Goal: Task Accomplishment & Management: Manage account settings

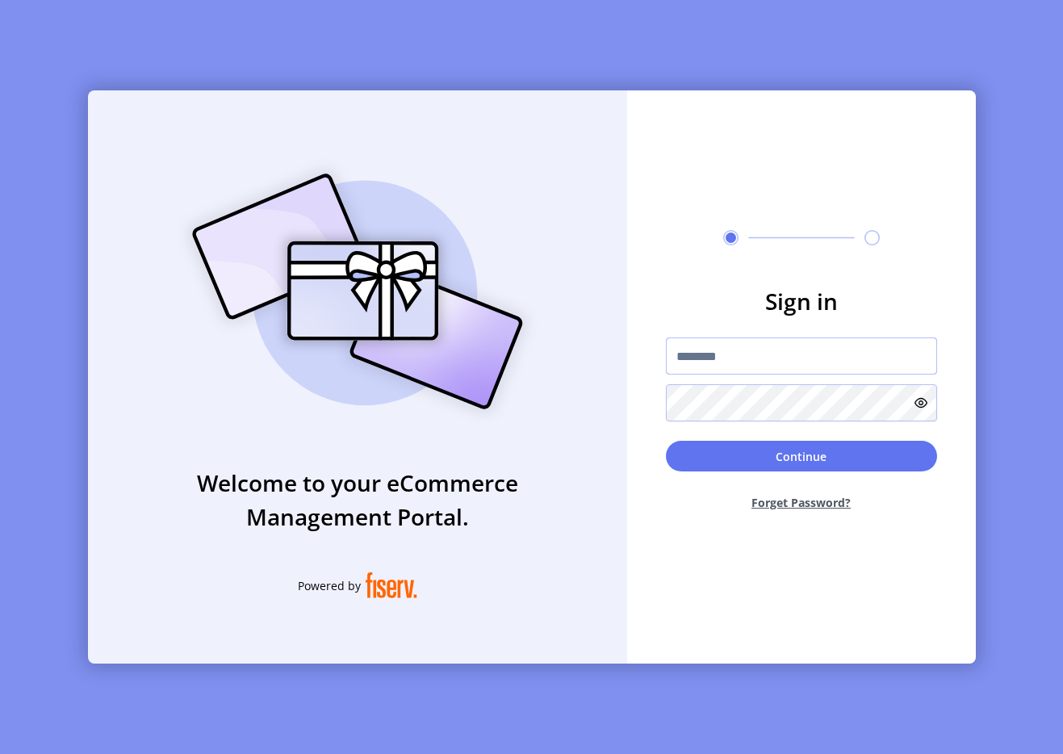
click at [751, 354] on input "text" at bounding box center [801, 355] width 271 height 37
type input "**********"
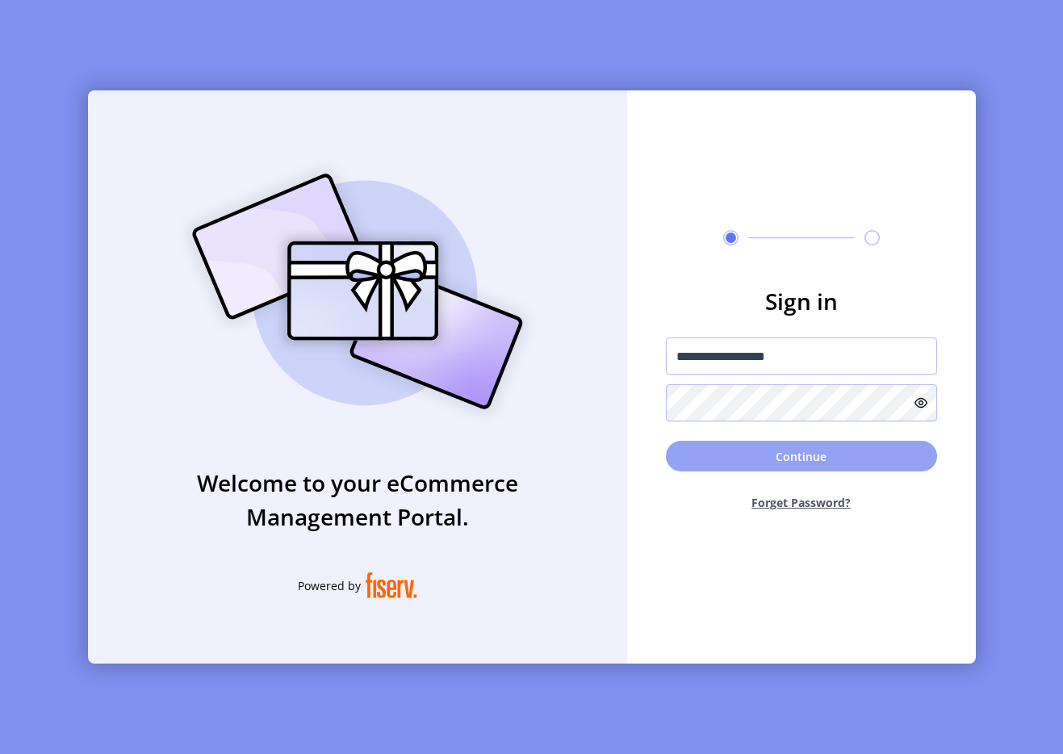
click at [734, 460] on button "Continue" at bounding box center [801, 456] width 271 height 31
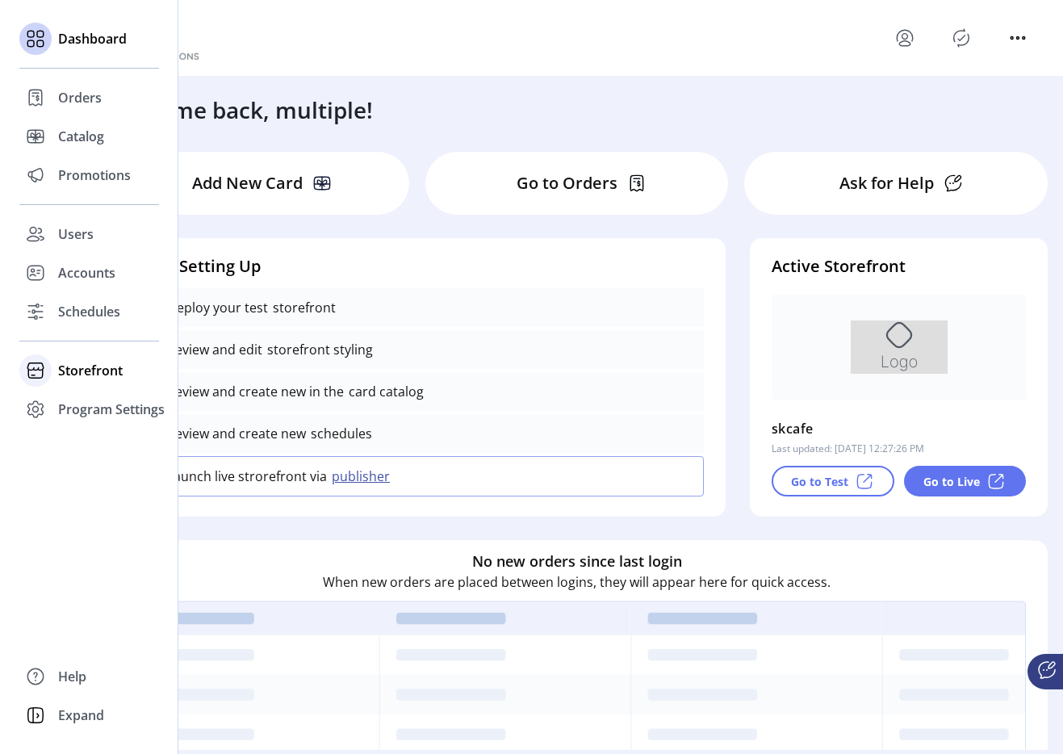
click at [96, 370] on span "Storefront" at bounding box center [90, 370] width 65 height 19
click at [119, 406] on span "Configuration" at bounding box center [100, 402] width 85 height 19
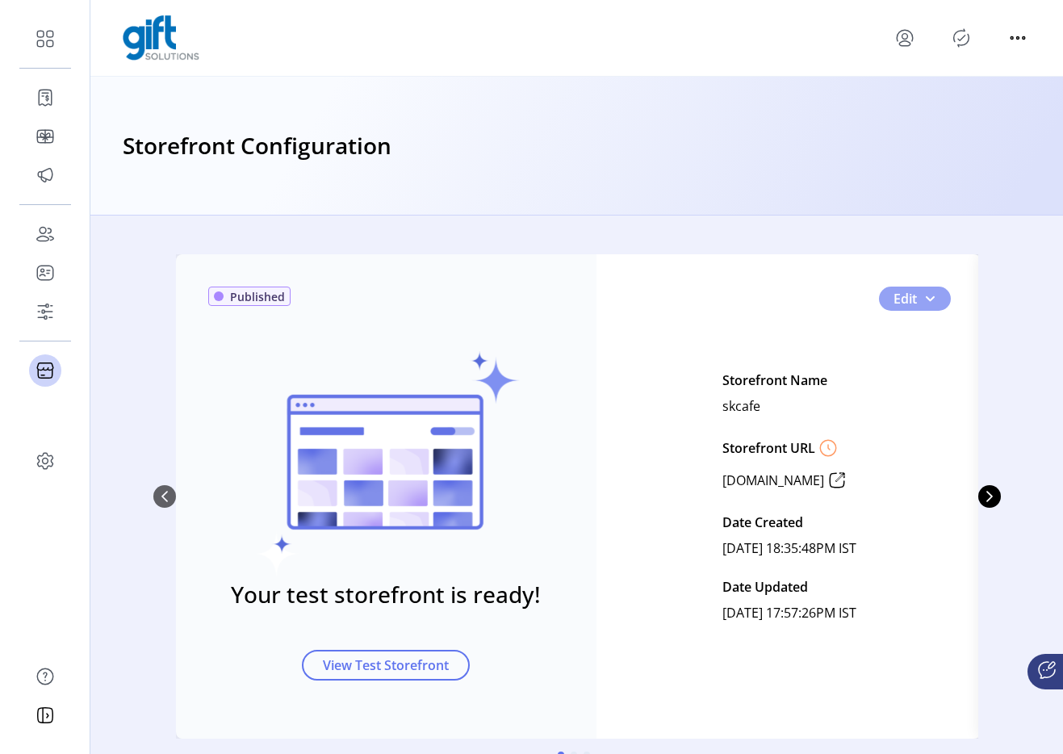
click at [927, 300] on span "0" at bounding box center [929, 298] width 13 height 13
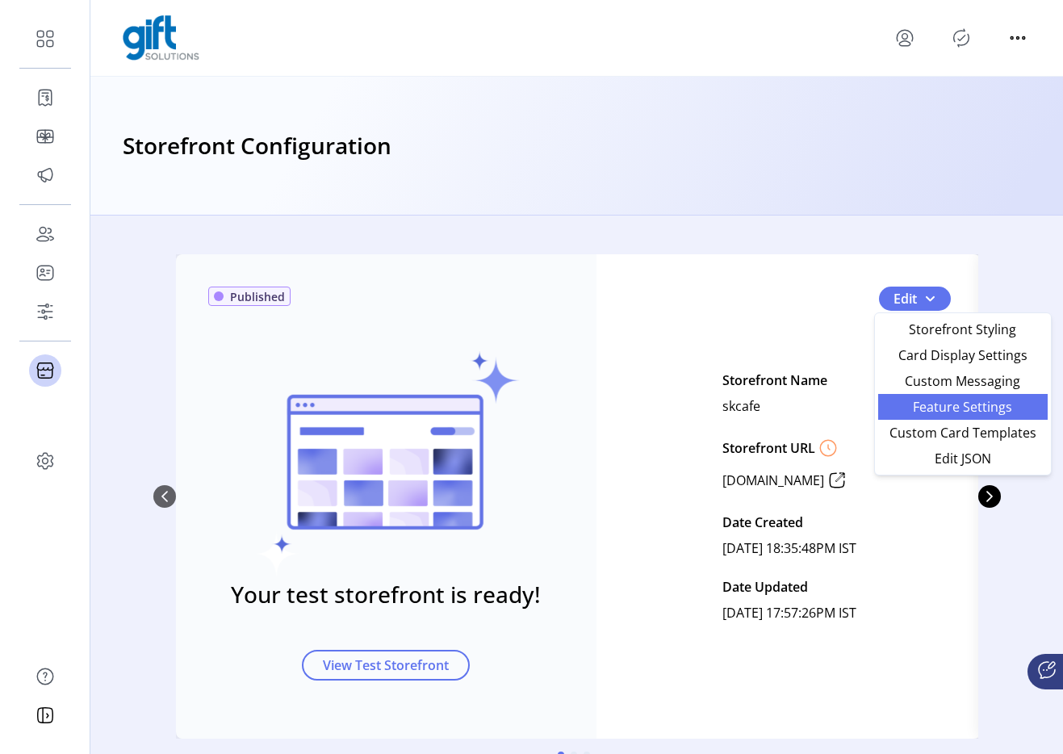
click at [925, 401] on span "Feature Settings" at bounding box center [963, 406] width 150 height 13
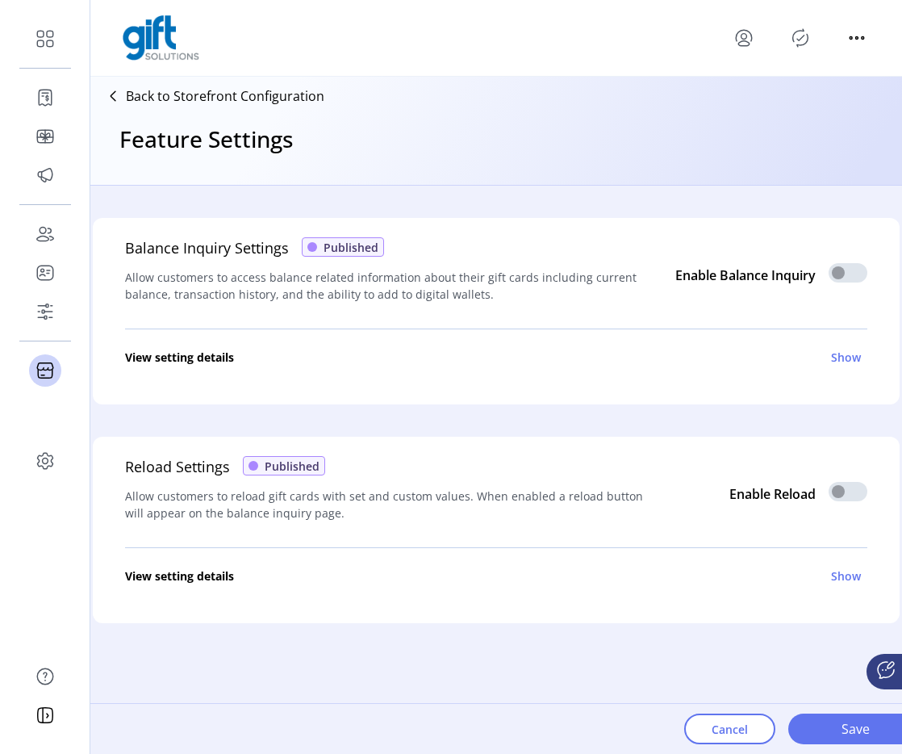
click at [250, 89] on p "Back to Storefront Configuration" at bounding box center [225, 95] width 199 height 19
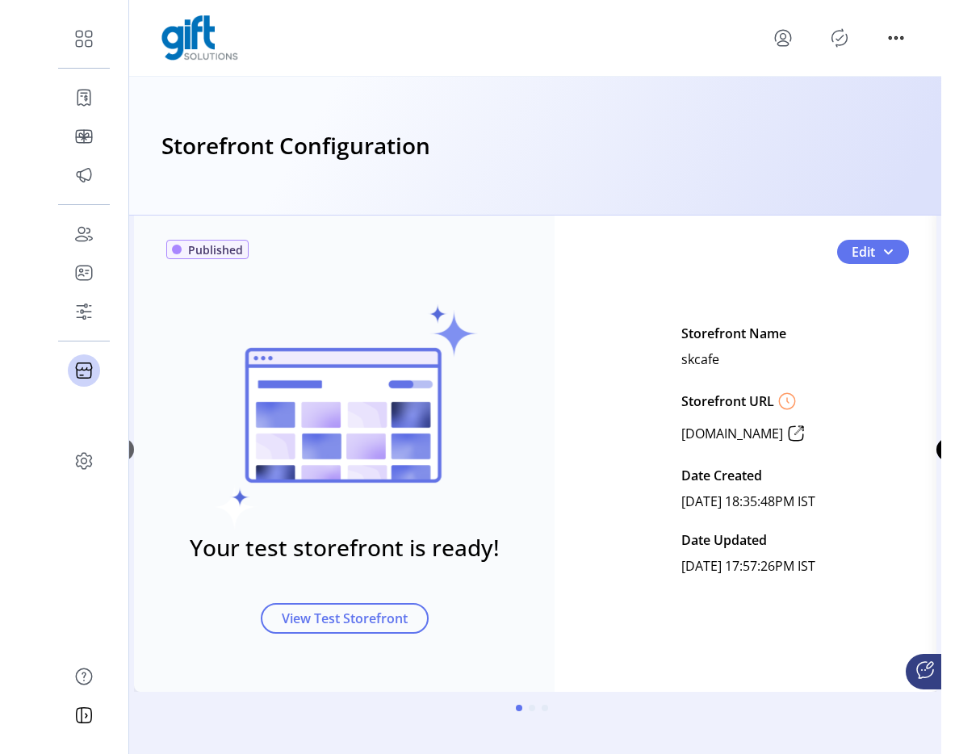
scroll to position [48, 0]
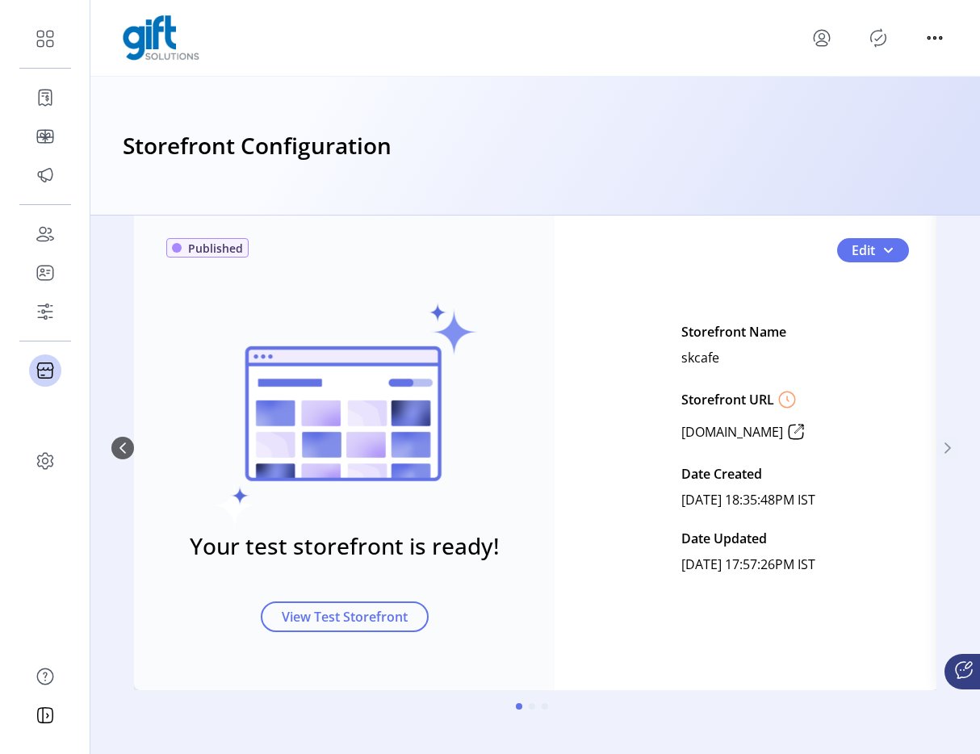
click at [945, 440] on button "Next Page" at bounding box center [947, 448] width 23 height 23
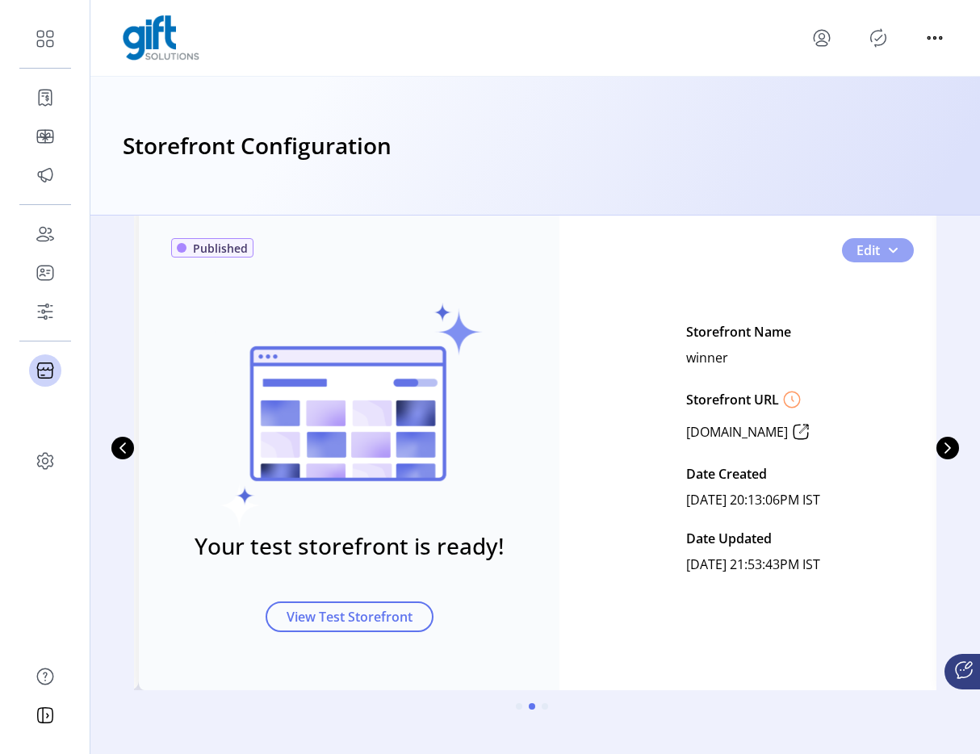
click at [888, 255] on span "1" at bounding box center [892, 250] width 13 height 13
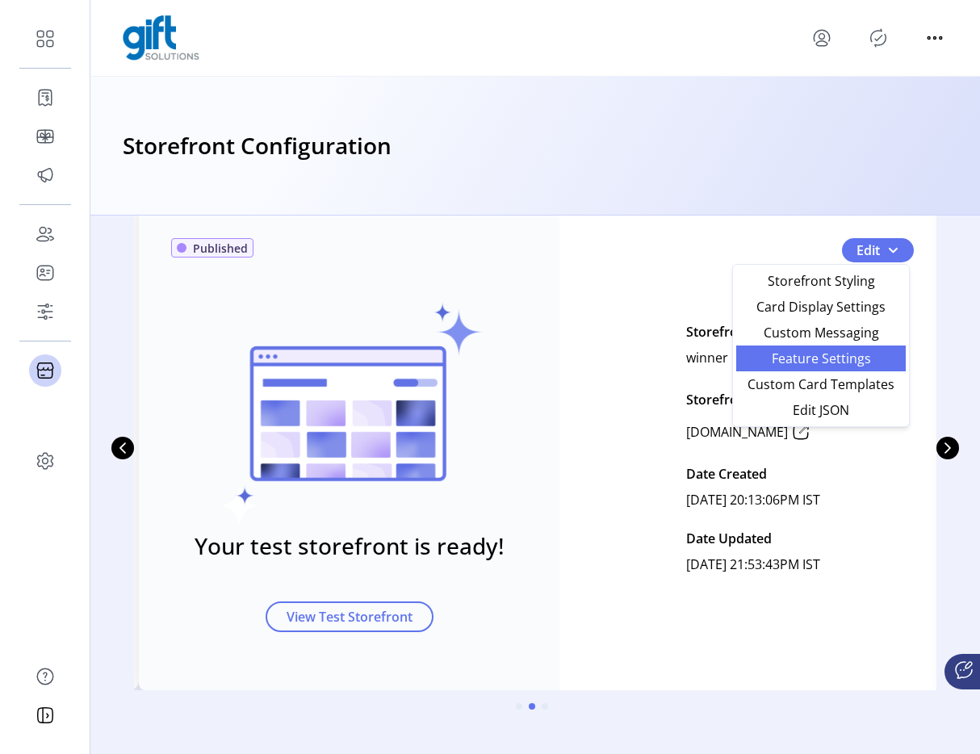
click at [828, 352] on span "Feature Settings" at bounding box center [821, 358] width 150 height 13
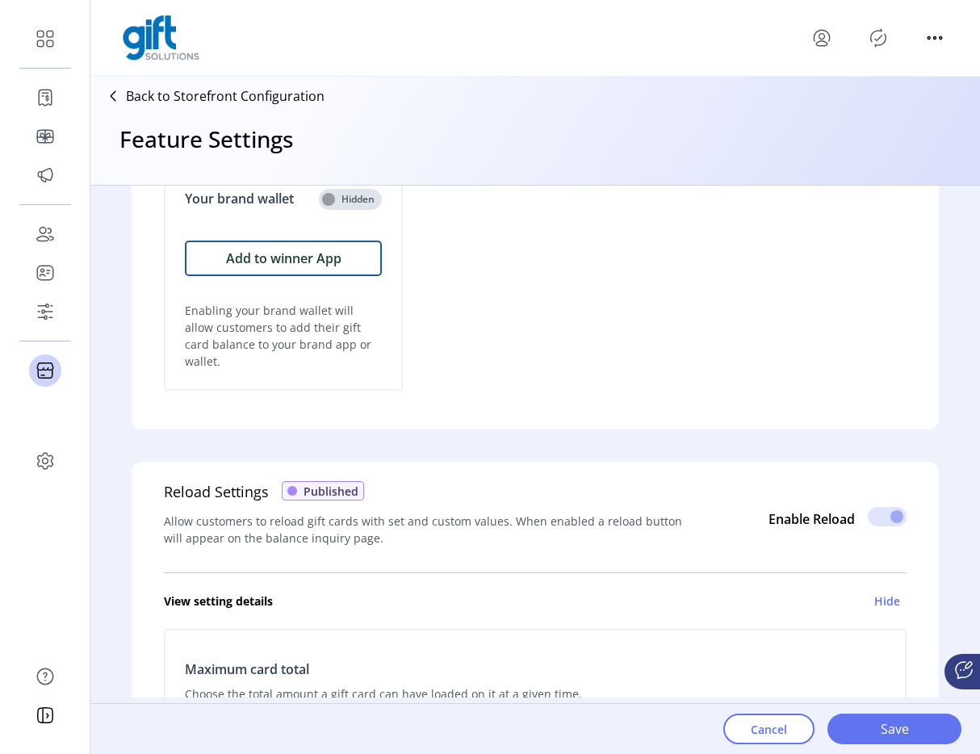
scroll to position [718, 0]
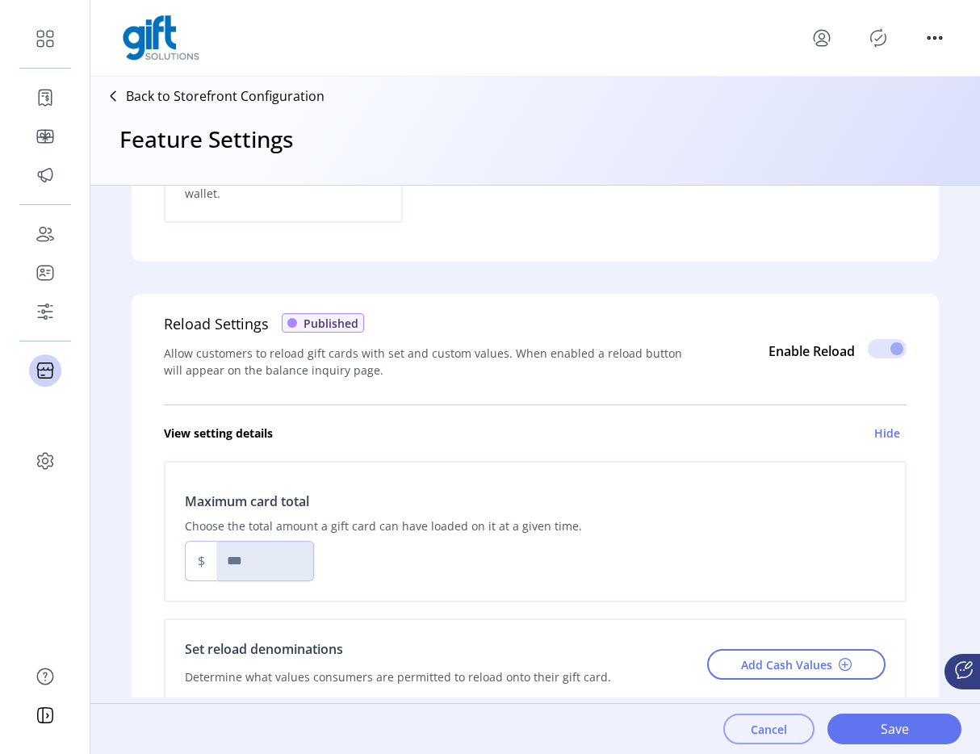
click at [762, 737] on button "Cancel" at bounding box center [768, 729] width 91 height 31
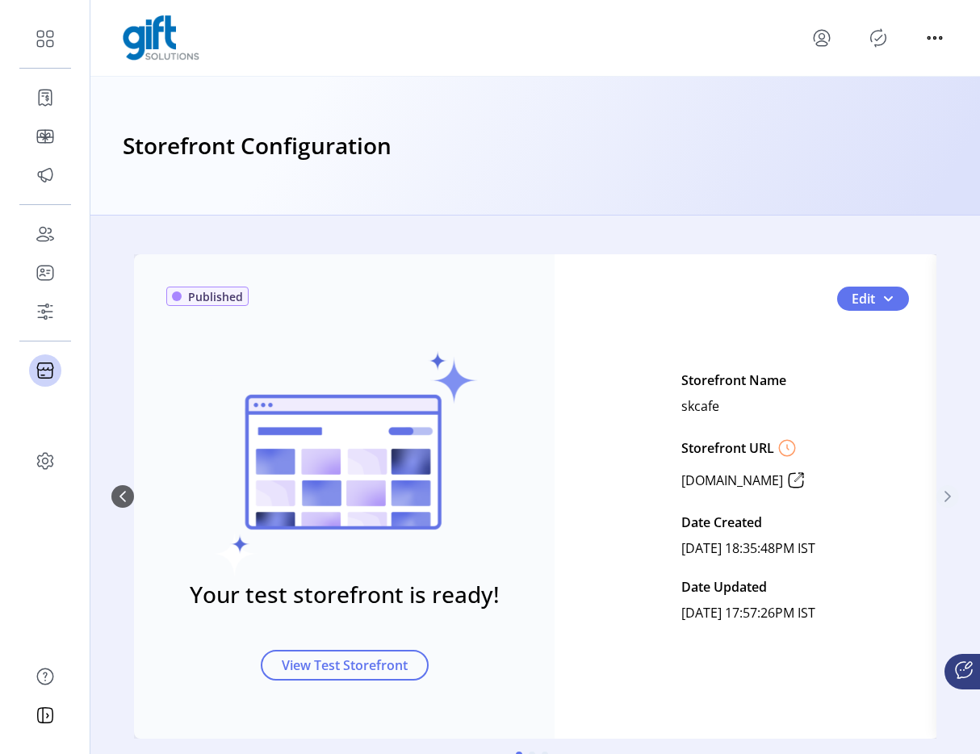
click at [945, 500] on icon "Next Page" at bounding box center [947, 496] width 13 height 13
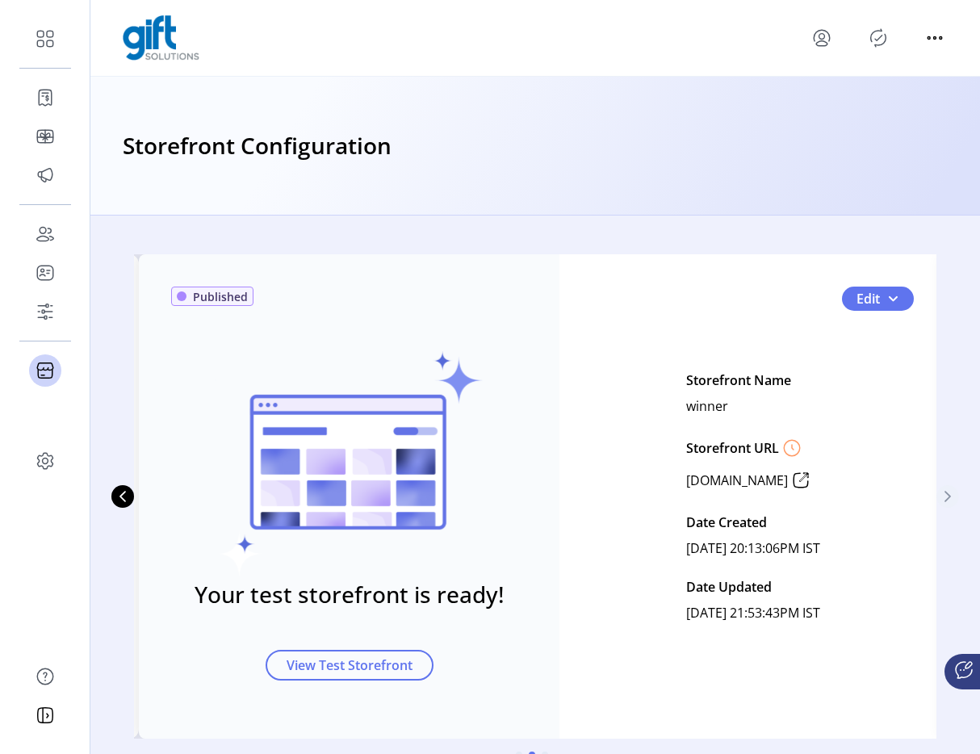
click at [944, 497] on icon "Next Page" at bounding box center [947, 496] width 6 height 11
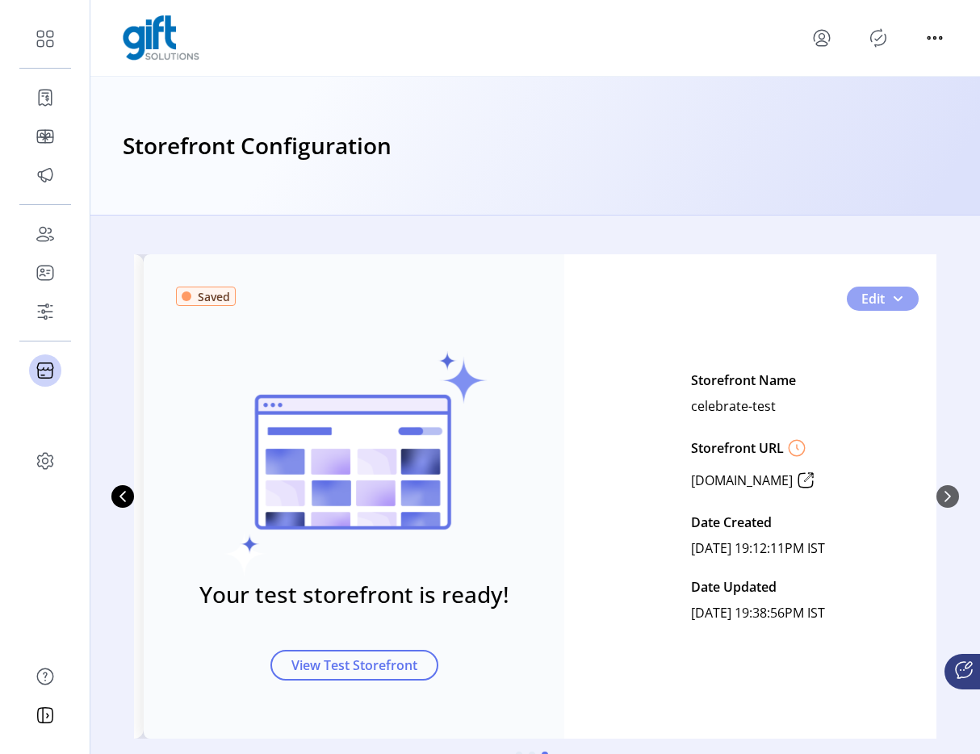
click at [891, 301] on span "2" at bounding box center [897, 298] width 13 height 13
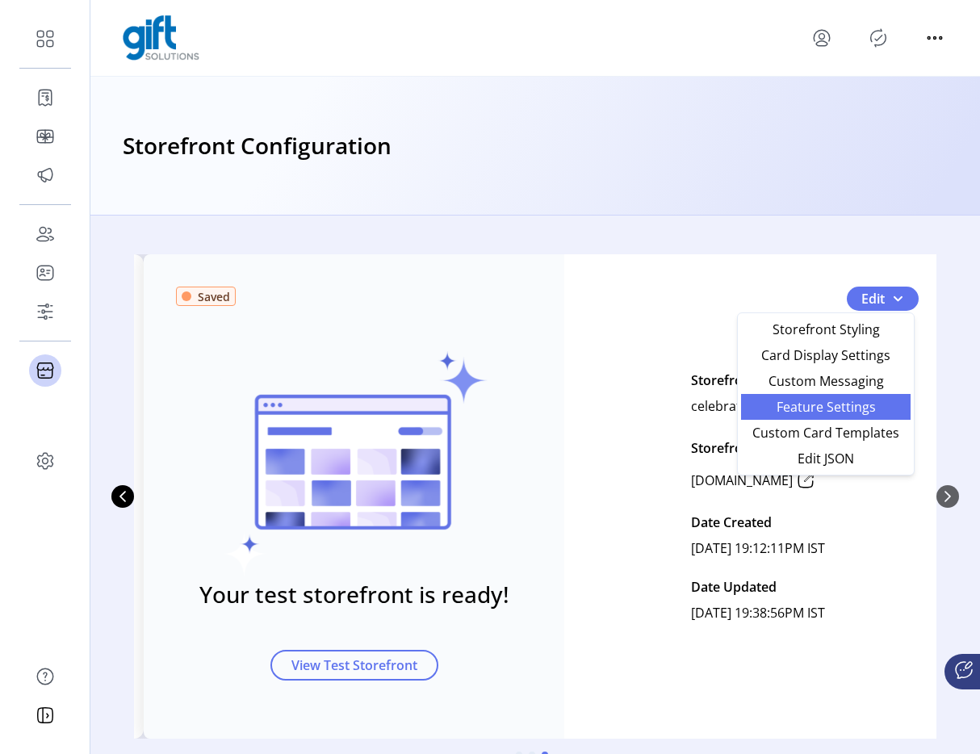
click at [849, 400] on span "Feature Settings" at bounding box center [826, 406] width 150 height 13
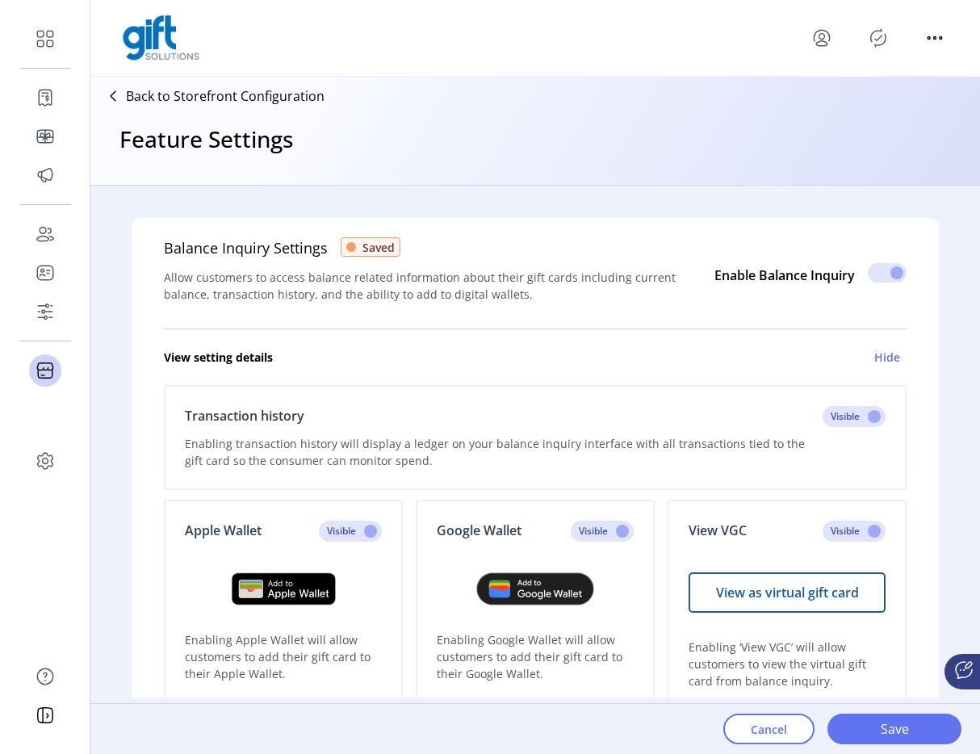
click at [292, 86] on p "Back to Storefront Configuration" at bounding box center [225, 95] width 199 height 19
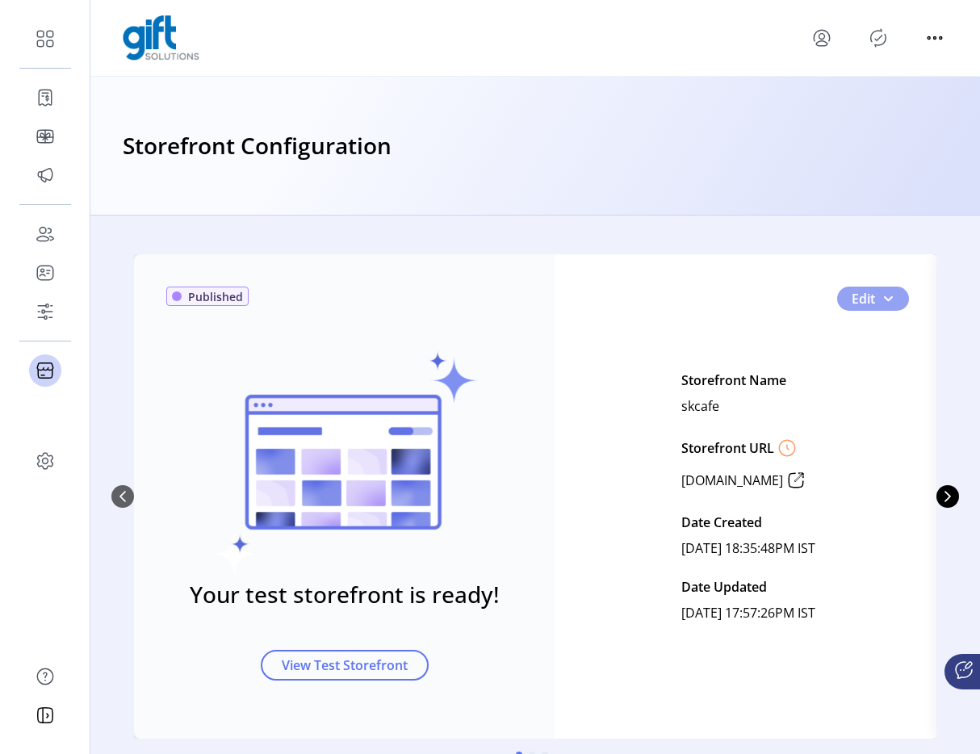
click at [888, 295] on span "0" at bounding box center [887, 298] width 13 height 13
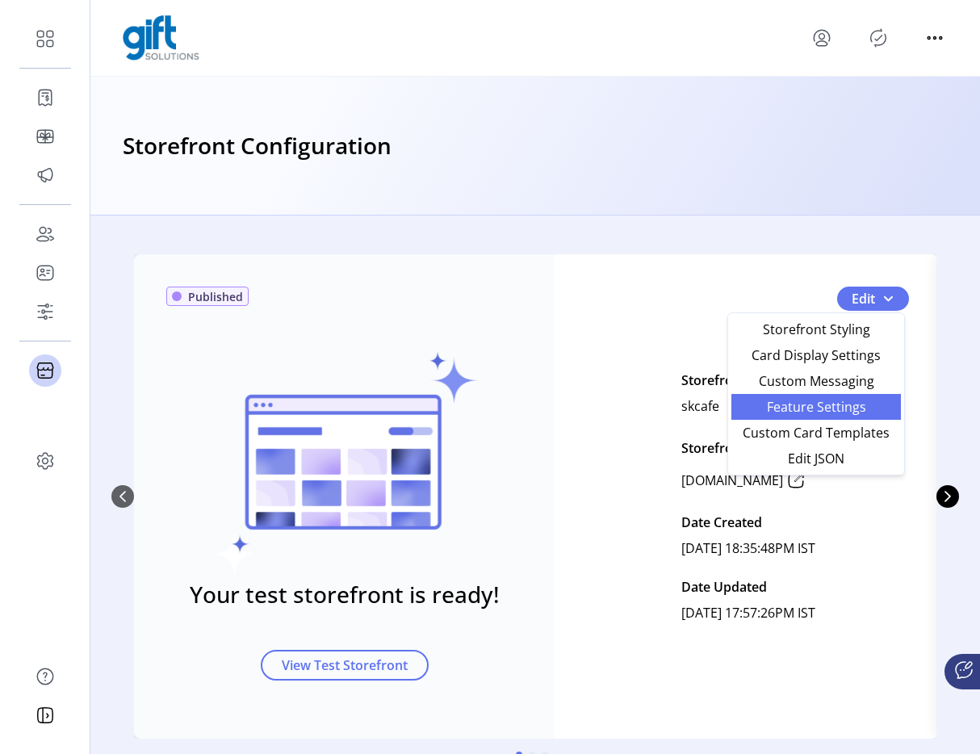
click at [834, 400] on span "Feature Settings" at bounding box center [816, 406] width 150 height 13
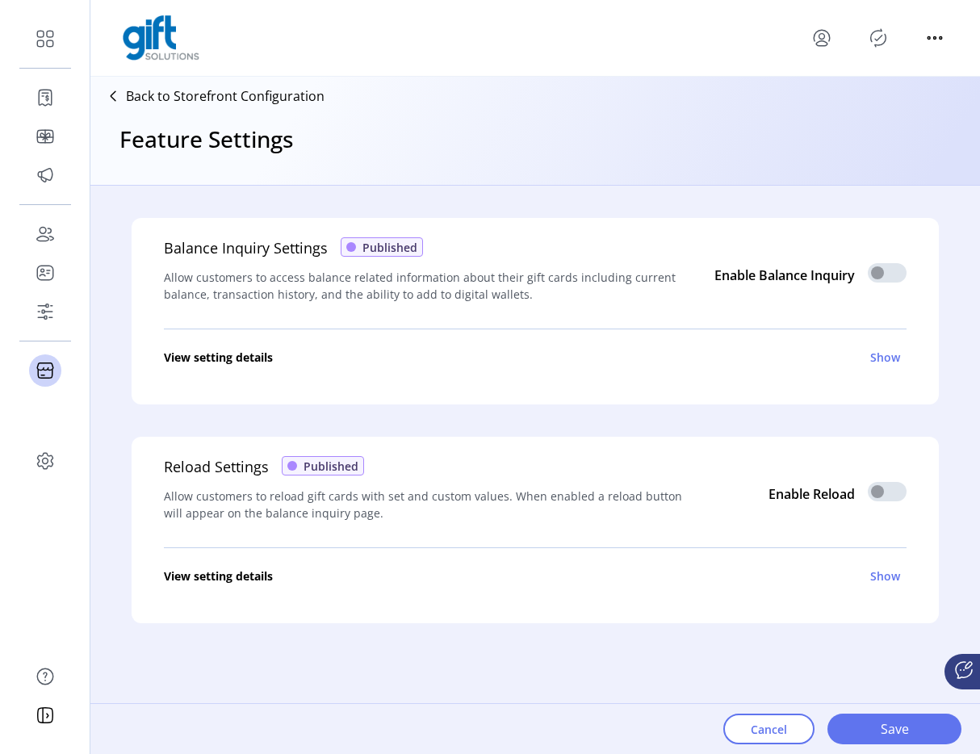
click at [271, 84] on div "Back to Storefront Configuration" at bounding box center [211, 96] width 228 height 26
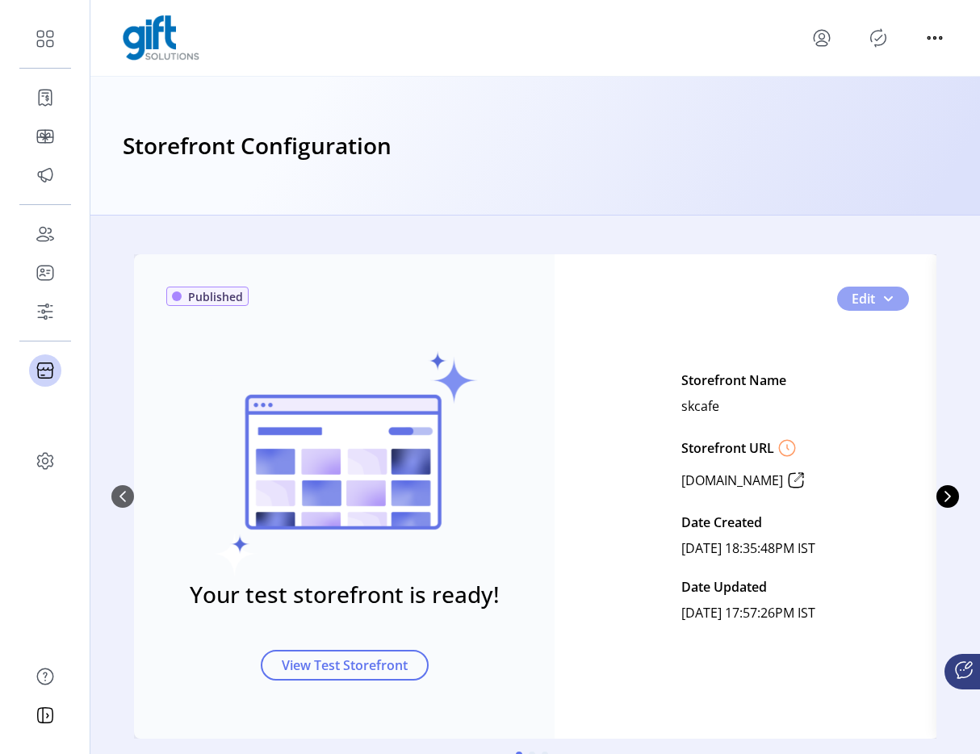
click at [892, 300] on button "Edit" at bounding box center [873, 299] width 72 height 24
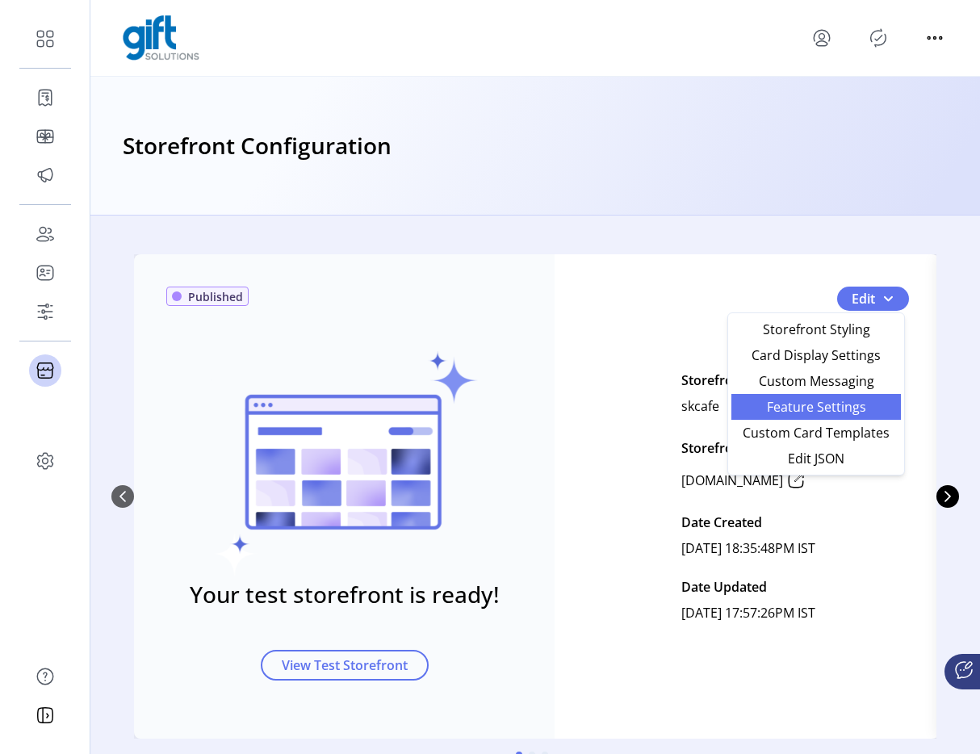
click at [839, 407] on span "Feature Settings" at bounding box center [816, 406] width 150 height 13
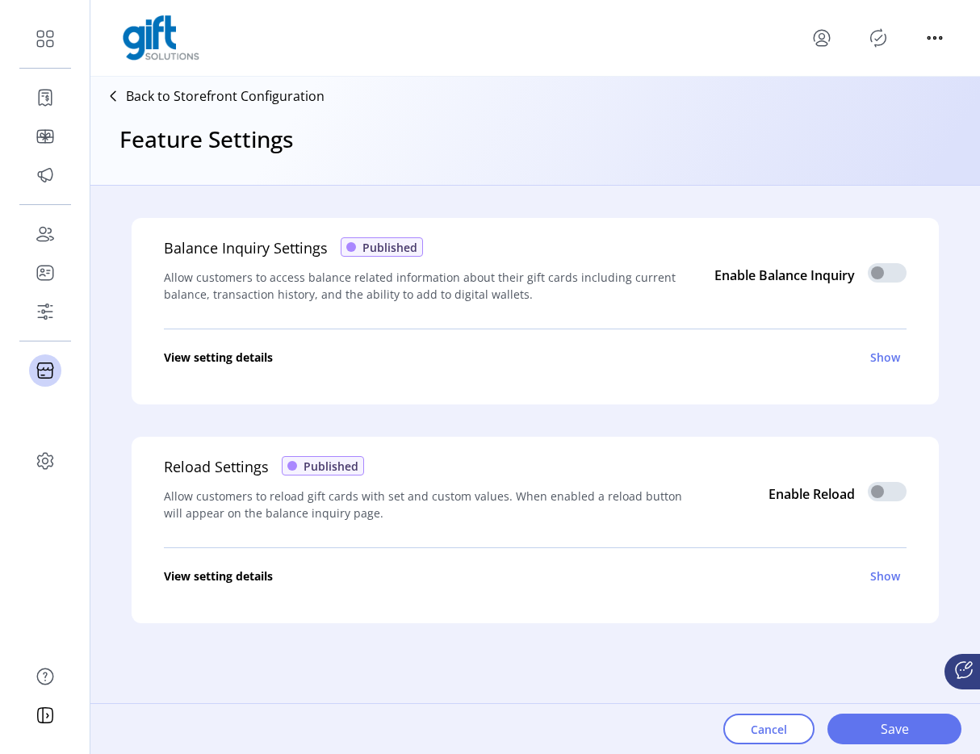
click at [262, 103] on p "Back to Storefront Configuration" at bounding box center [225, 95] width 199 height 19
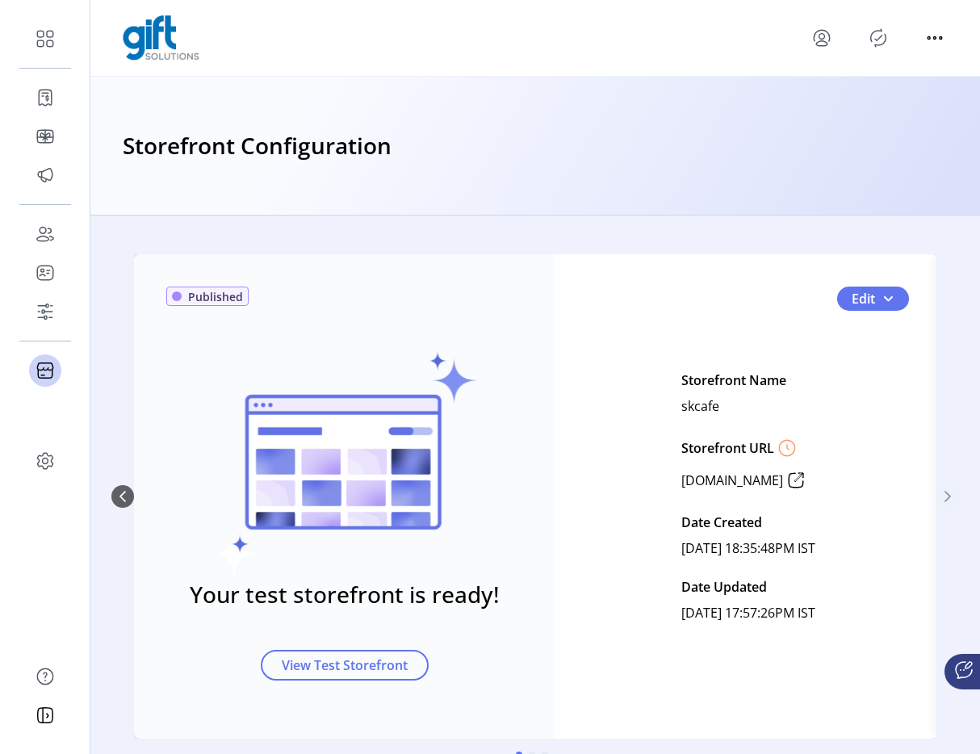
click at [950, 489] on button "Next Page" at bounding box center [947, 496] width 23 height 23
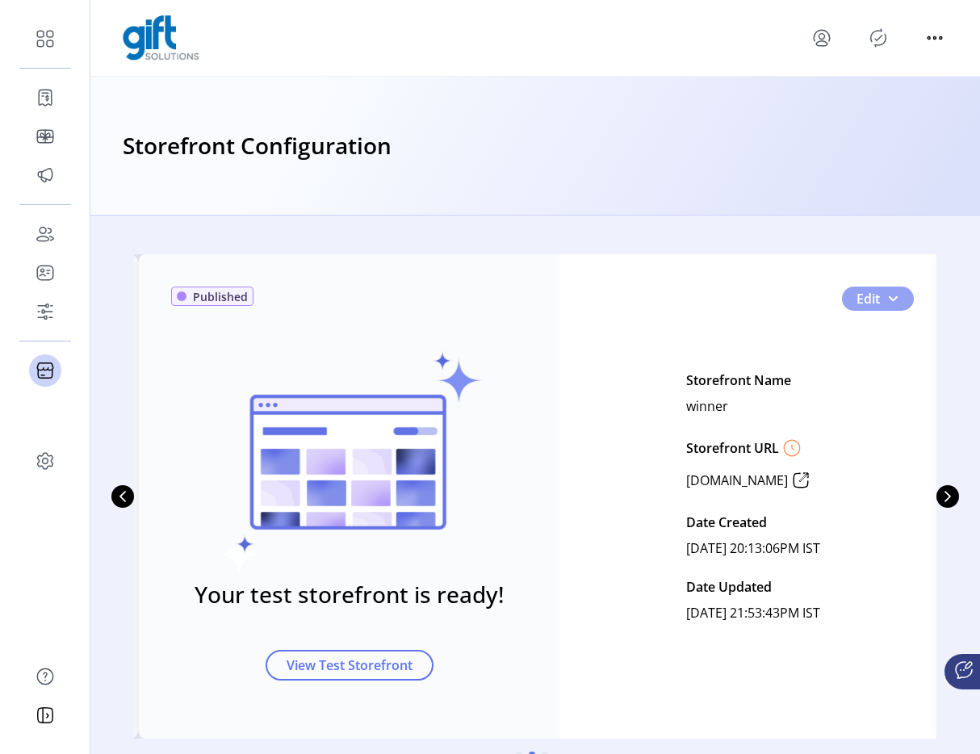
click at [888, 299] on span "1" at bounding box center [892, 298] width 13 height 13
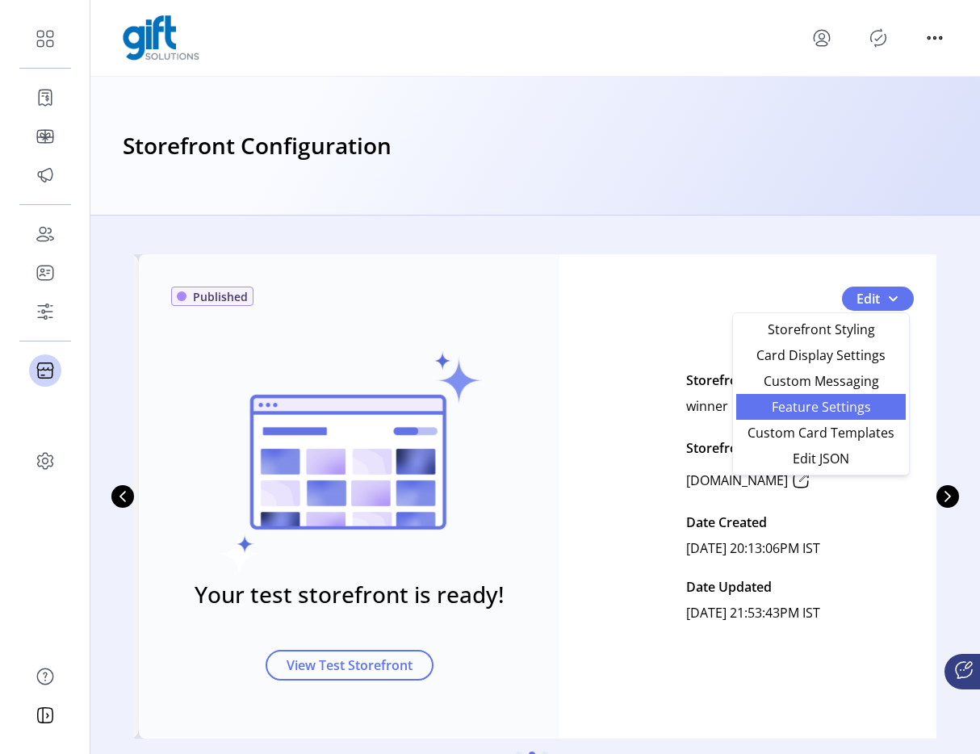
click at [810, 408] on span "Feature Settings" at bounding box center [821, 406] width 150 height 13
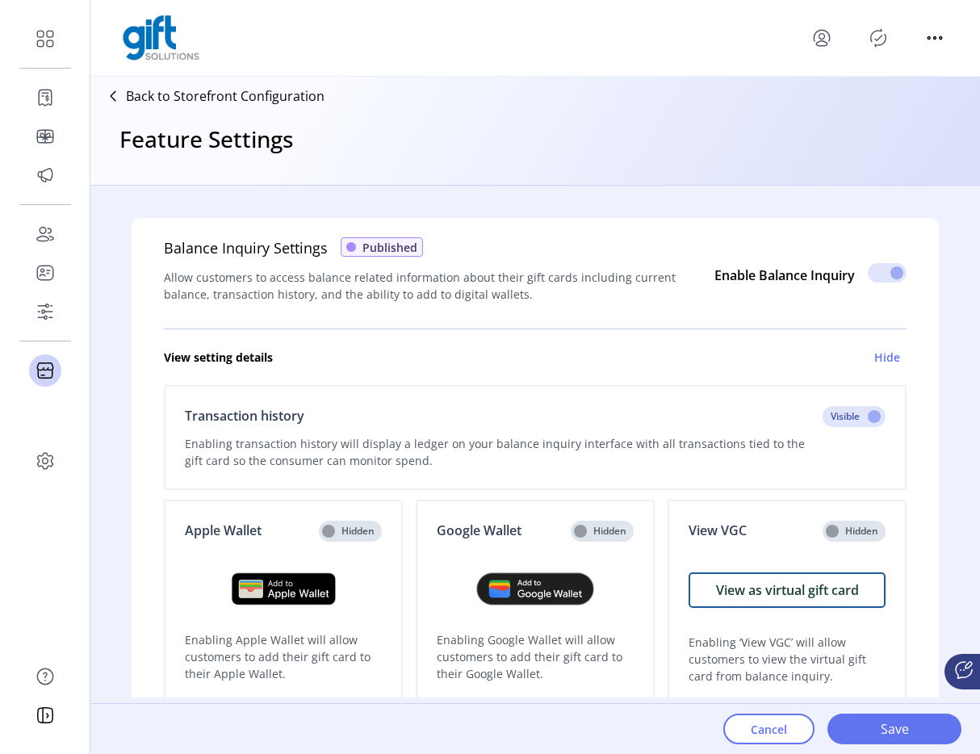
click at [295, 94] on p "Back to Storefront Configuration" at bounding box center [225, 95] width 199 height 19
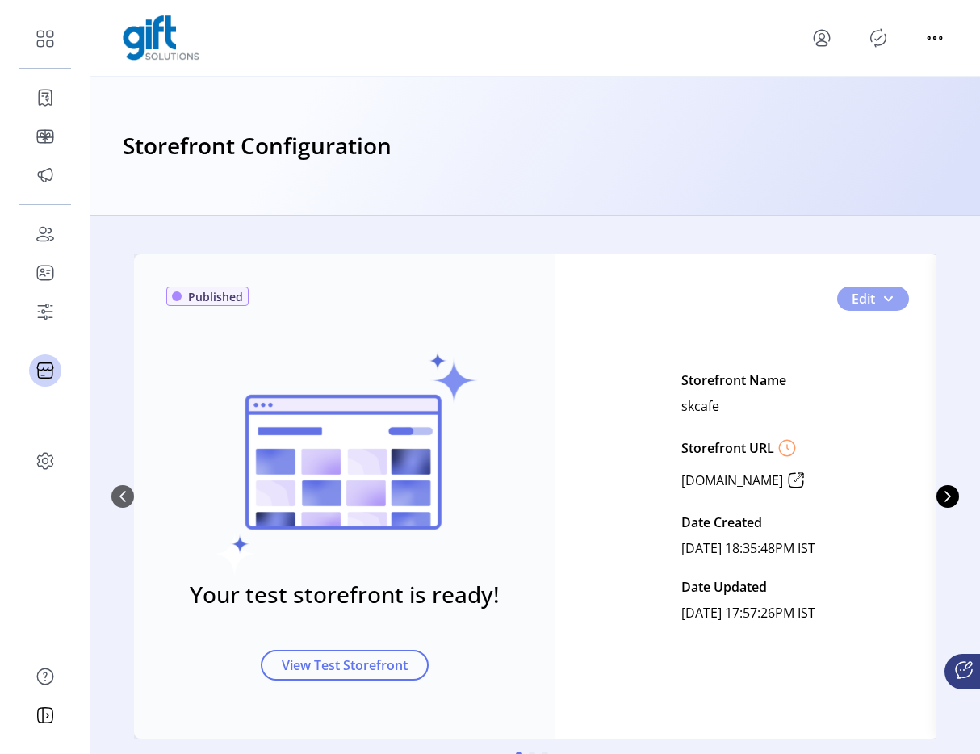
click at [885, 306] on button "Edit" at bounding box center [873, 299] width 72 height 24
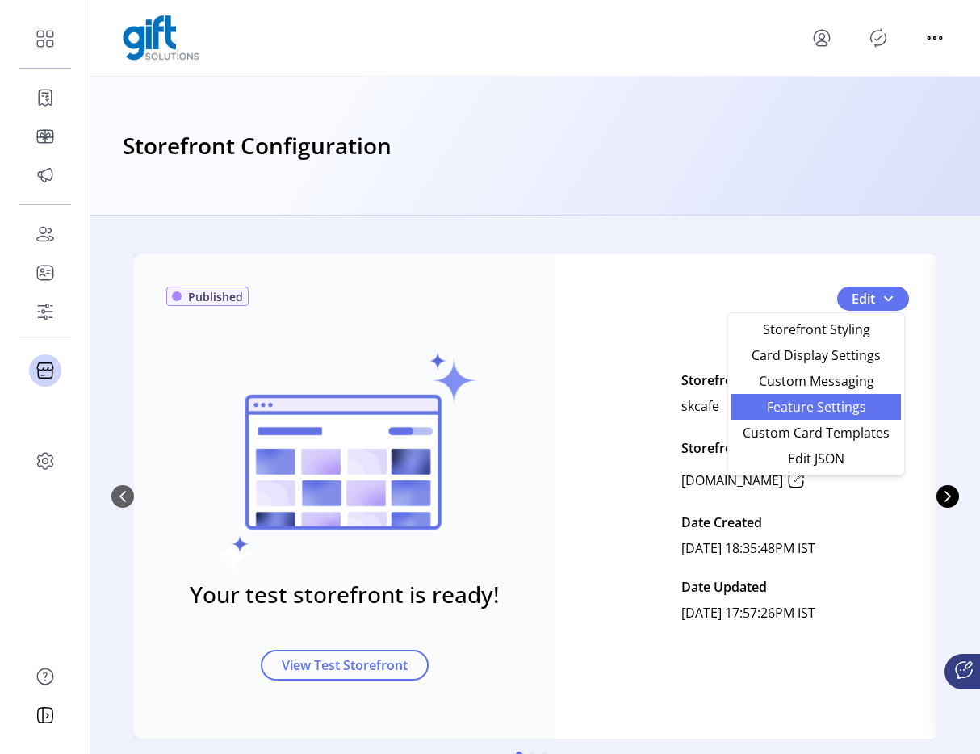
click at [813, 416] on ul "Storefront Styling Card Display Settings Custom Messaging Feature Settings Cust…" at bounding box center [815, 393] width 169 height 155
click at [813, 416] on link "Feature Settings" at bounding box center [815, 407] width 169 height 26
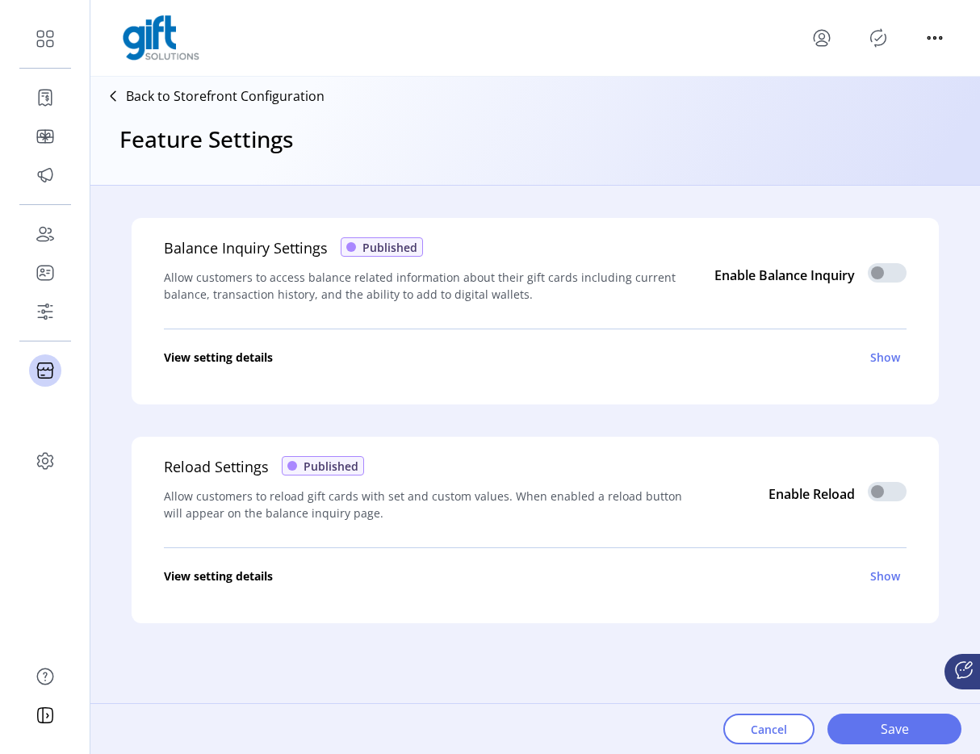
click at [291, 98] on p "Back to Storefront Configuration" at bounding box center [225, 95] width 199 height 19
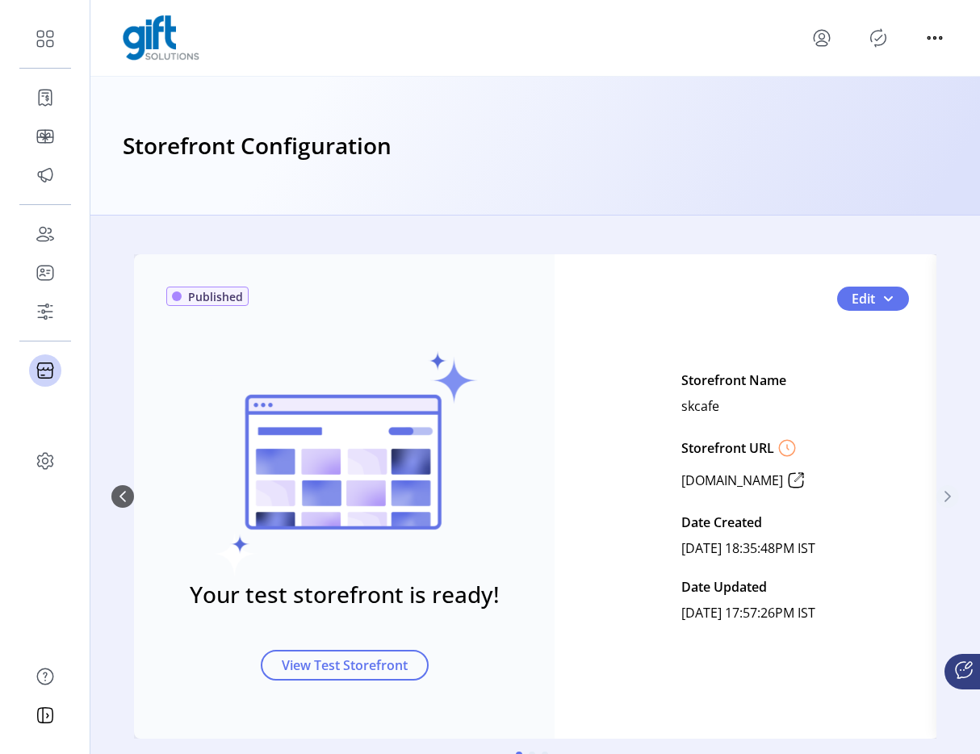
click at [947, 505] on button "Next Page" at bounding box center [947, 496] width 23 height 23
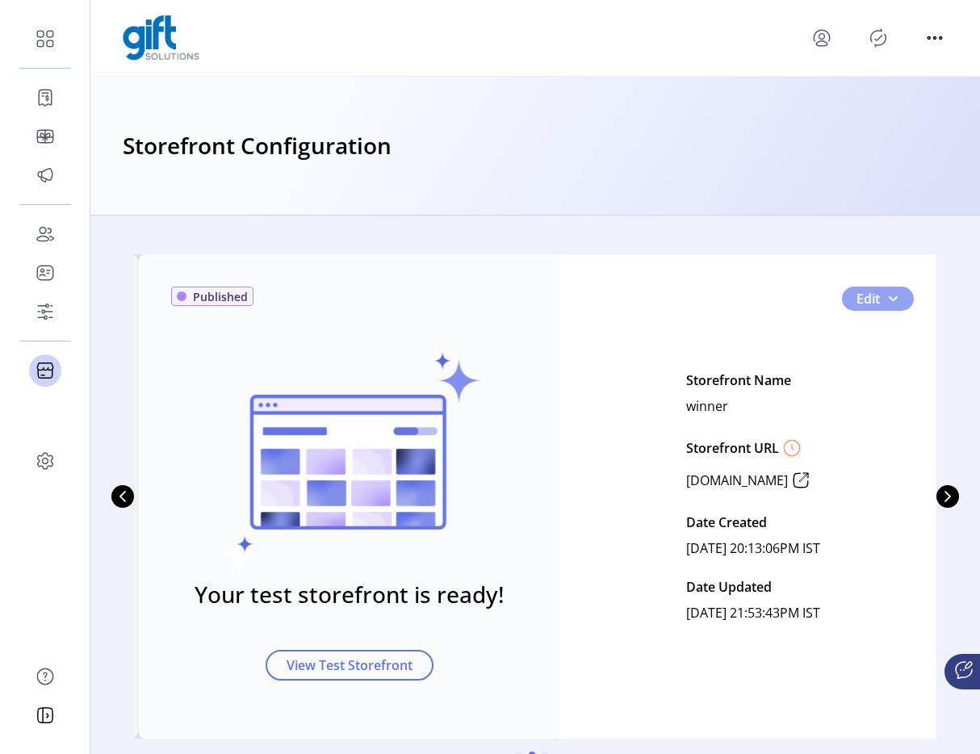
click at [898, 300] on button "Edit" at bounding box center [878, 299] width 72 height 24
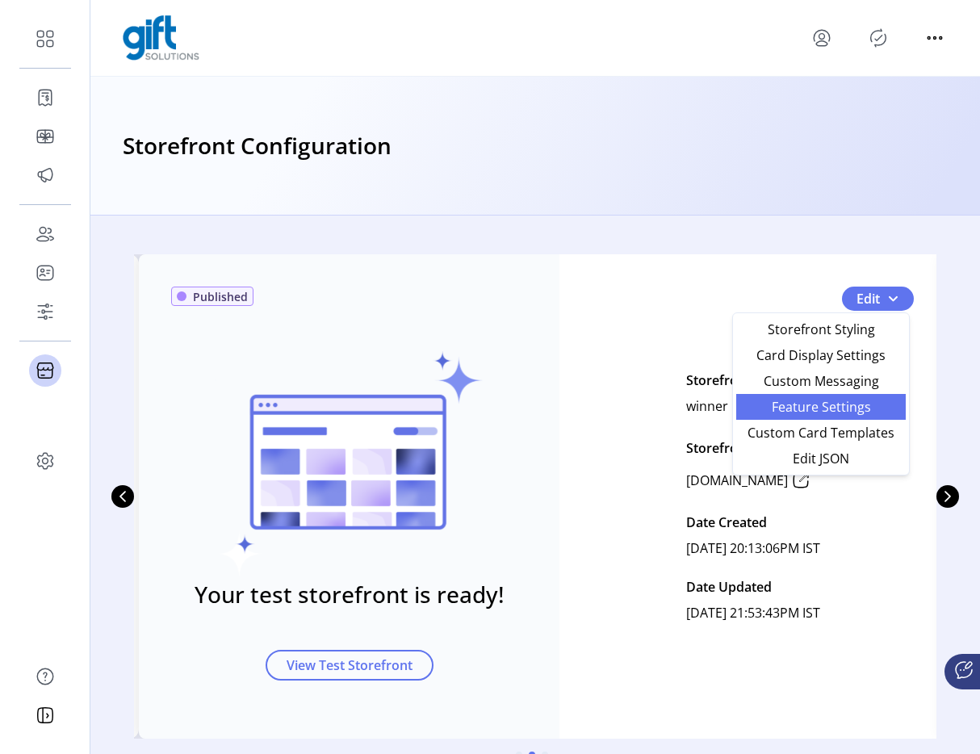
click at [818, 404] on span "Feature Settings" at bounding box center [821, 406] width 150 height 13
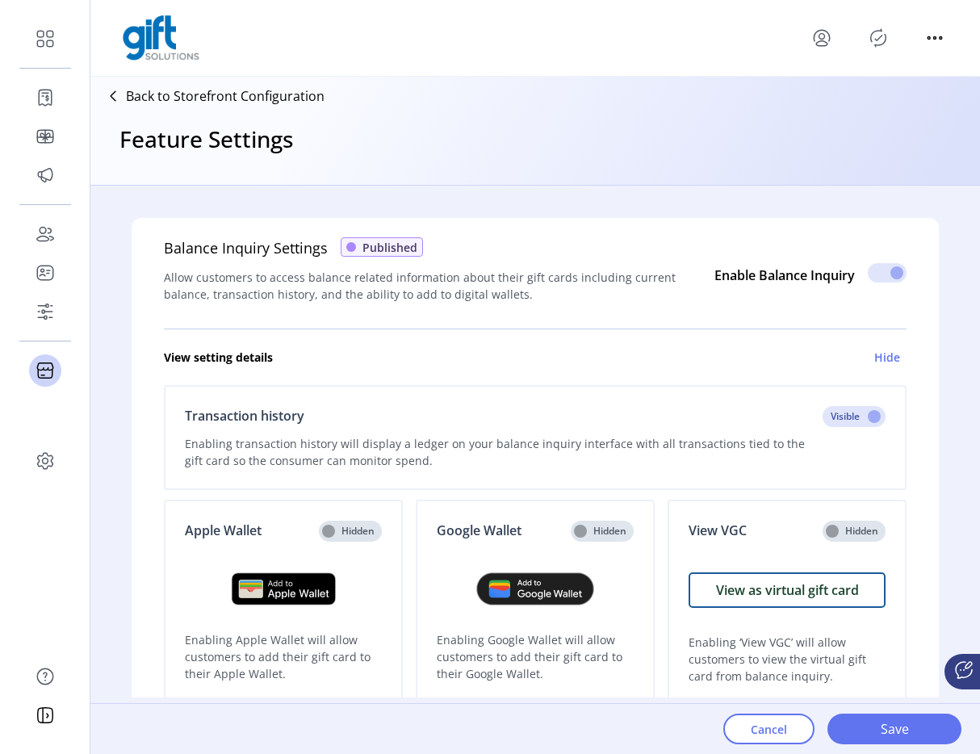
click at [278, 99] on p "Back to Storefront Configuration" at bounding box center [225, 95] width 199 height 19
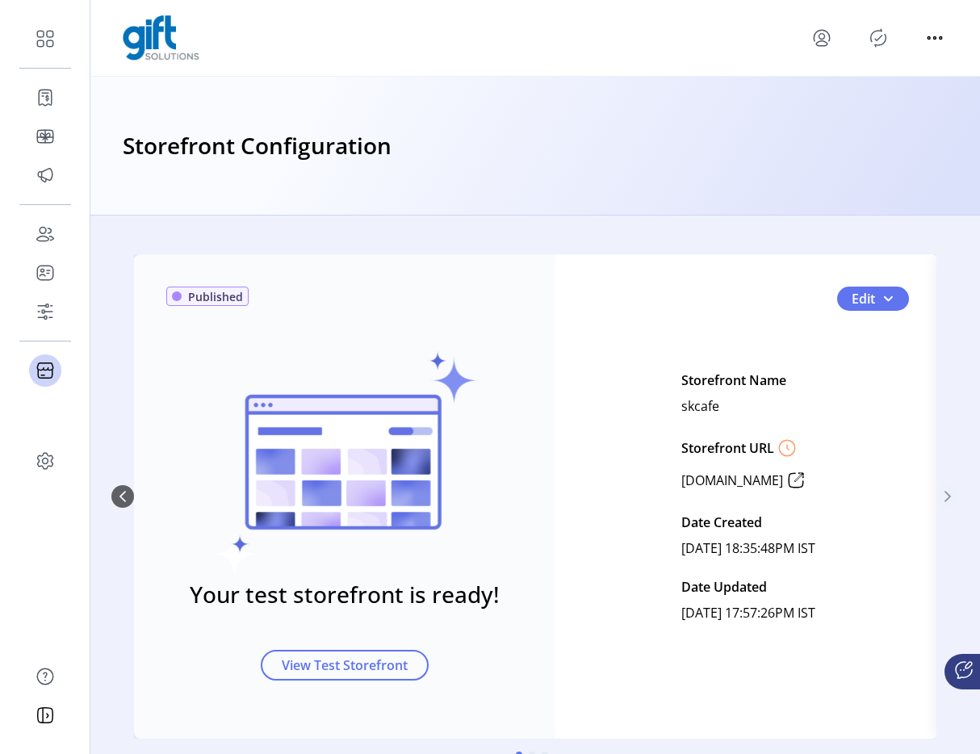
click at [946, 489] on button "Next Page" at bounding box center [947, 496] width 23 height 23
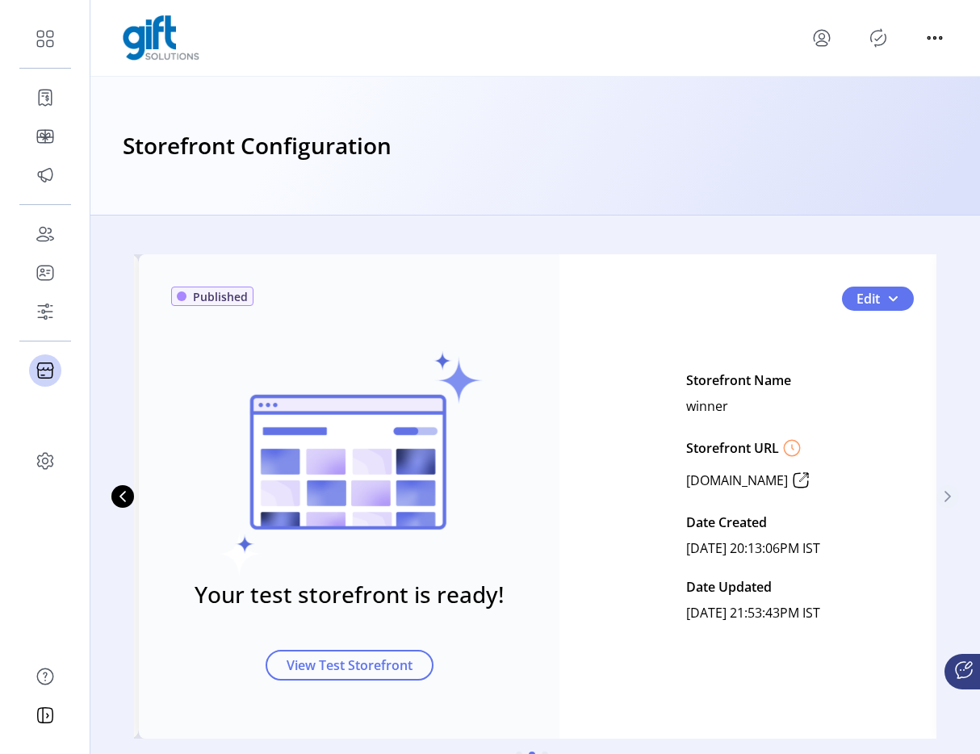
click at [946, 489] on button "Next Page" at bounding box center [947, 496] width 23 height 23
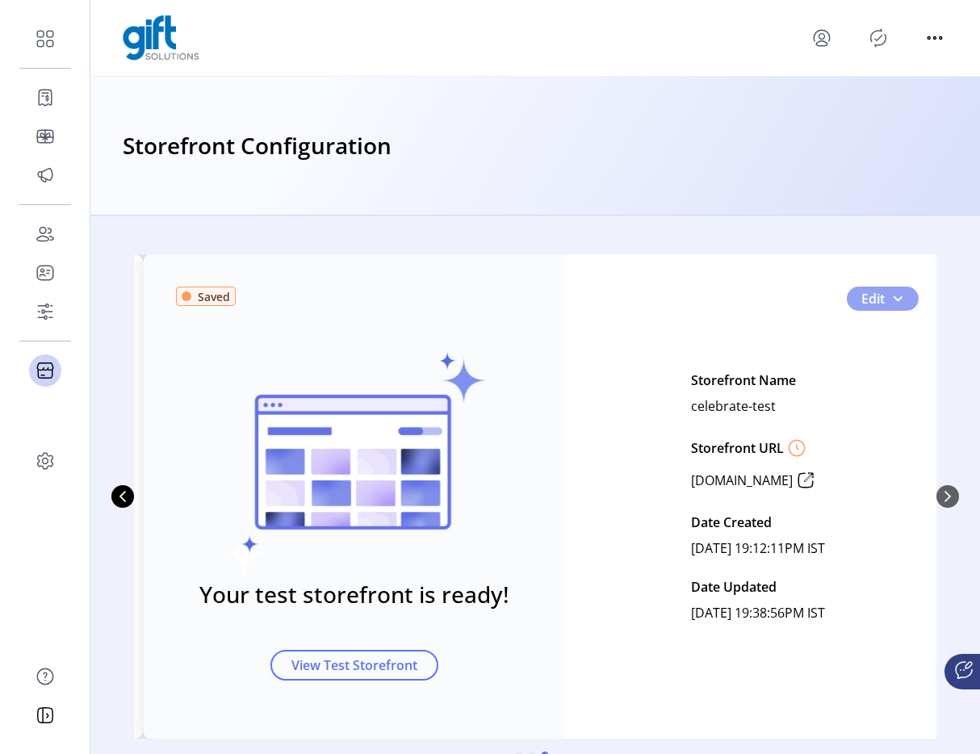
click at [891, 299] on span "2" at bounding box center [897, 298] width 13 height 13
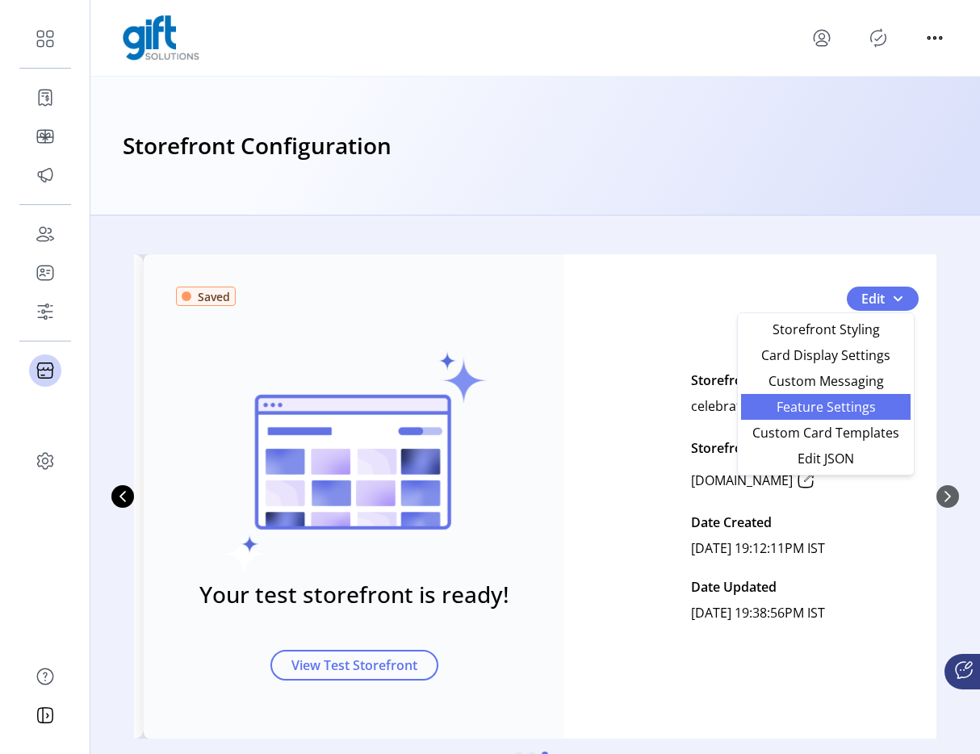
click at [818, 400] on span "Feature Settings" at bounding box center [826, 406] width 150 height 13
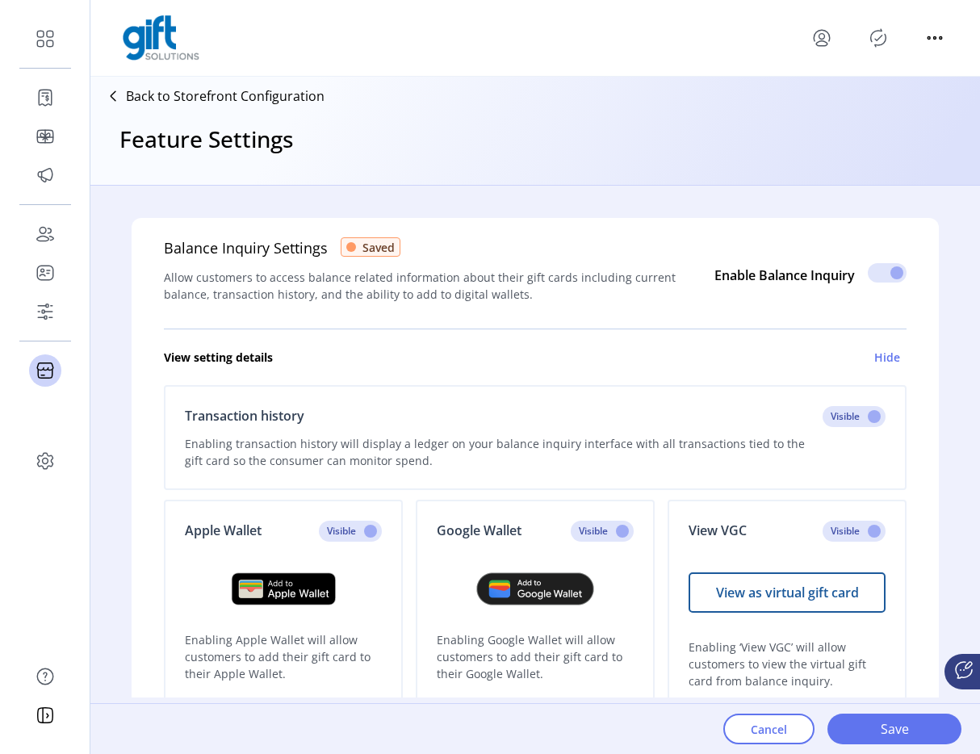
click at [254, 98] on p "Back to Storefront Configuration" at bounding box center [225, 95] width 199 height 19
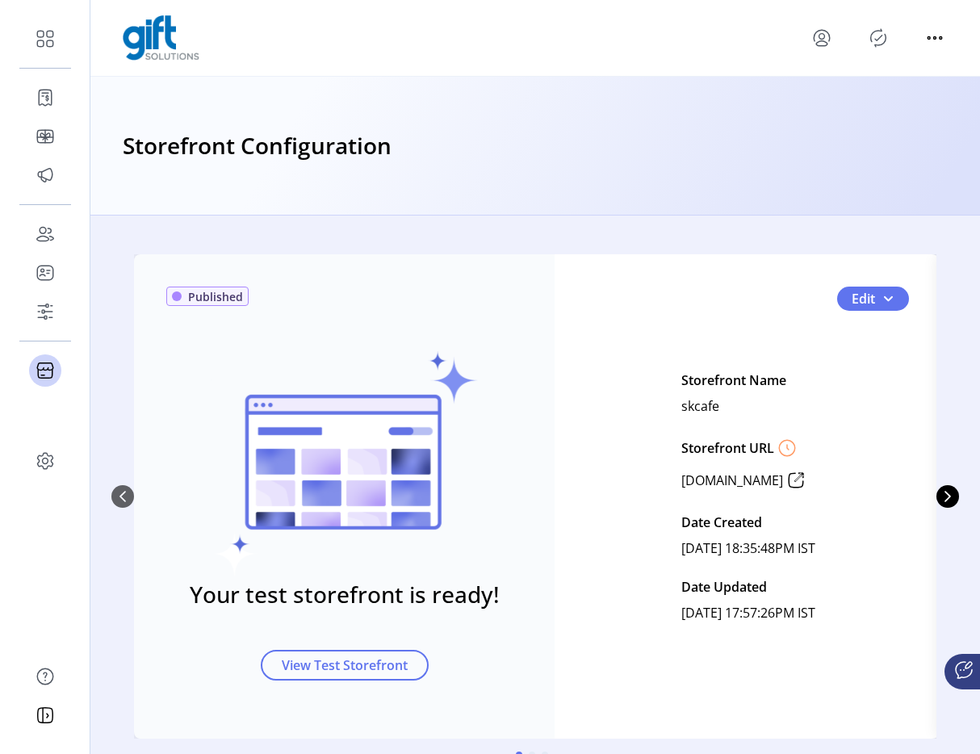
click at [566, 208] on div "Storefront Configuration" at bounding box center [534, 146] width 889 height 139
click at [881, 302] on span "0" at bounding box center [887, 298] width 13 height 13
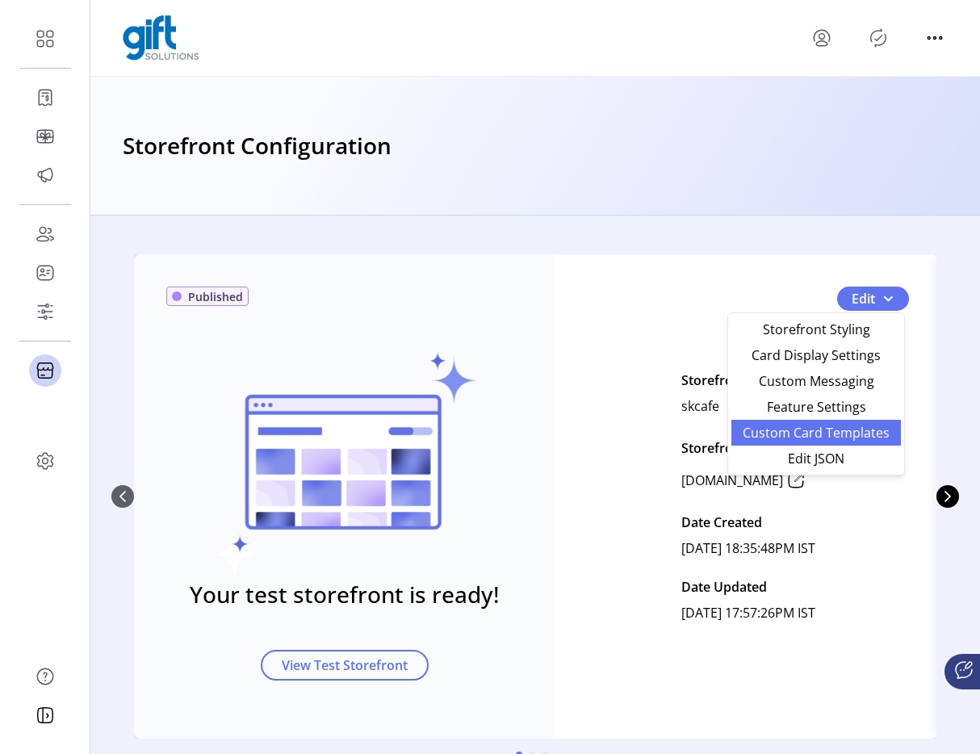
click at [857, 426] on span "Custom Card Templates" at bounding box center [816, 432] width 150 height 13
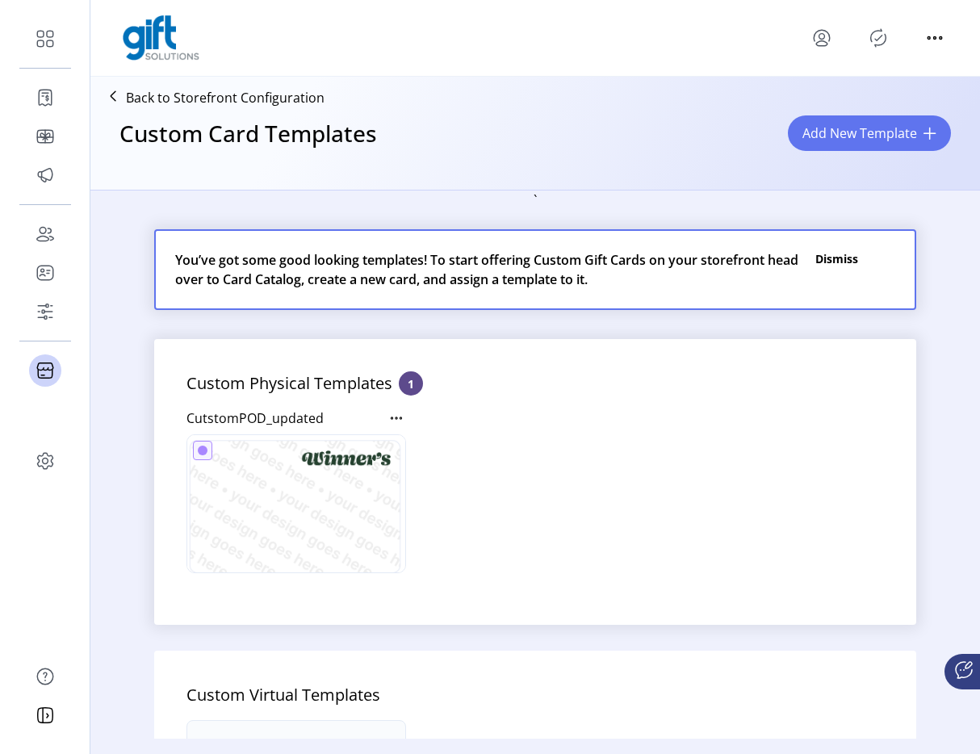
click at [235, 99] on p "Back to Storefront Configuration" at bounding box center [225, 97] width 199 height 19
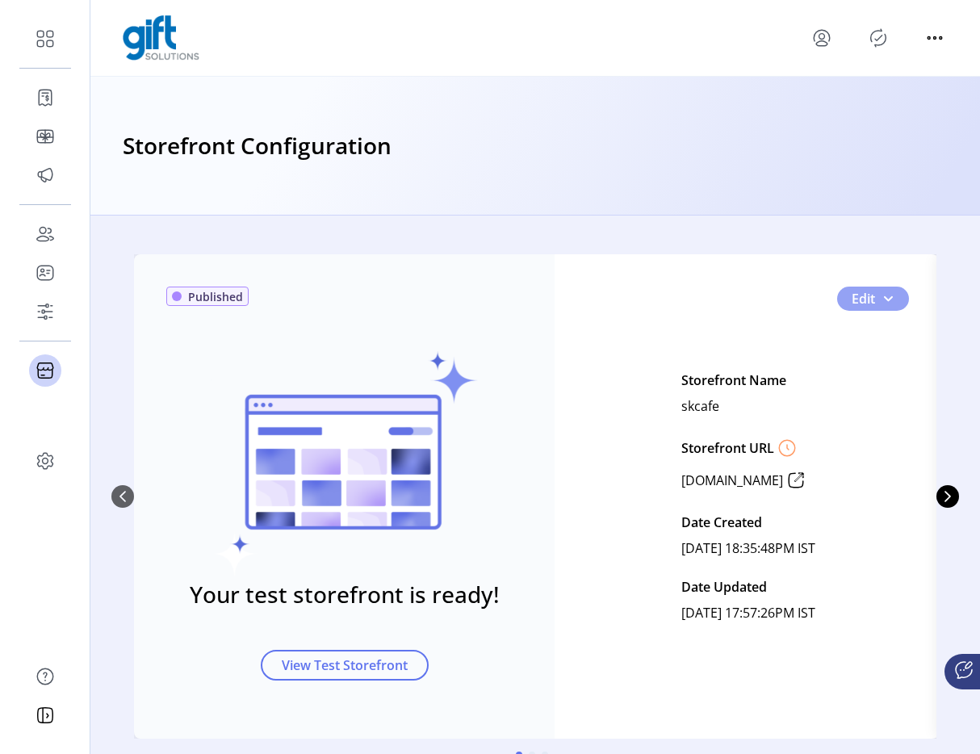
click at [885, 289] on button "Edit" at bounding box center [873, 299] width 72 height 24
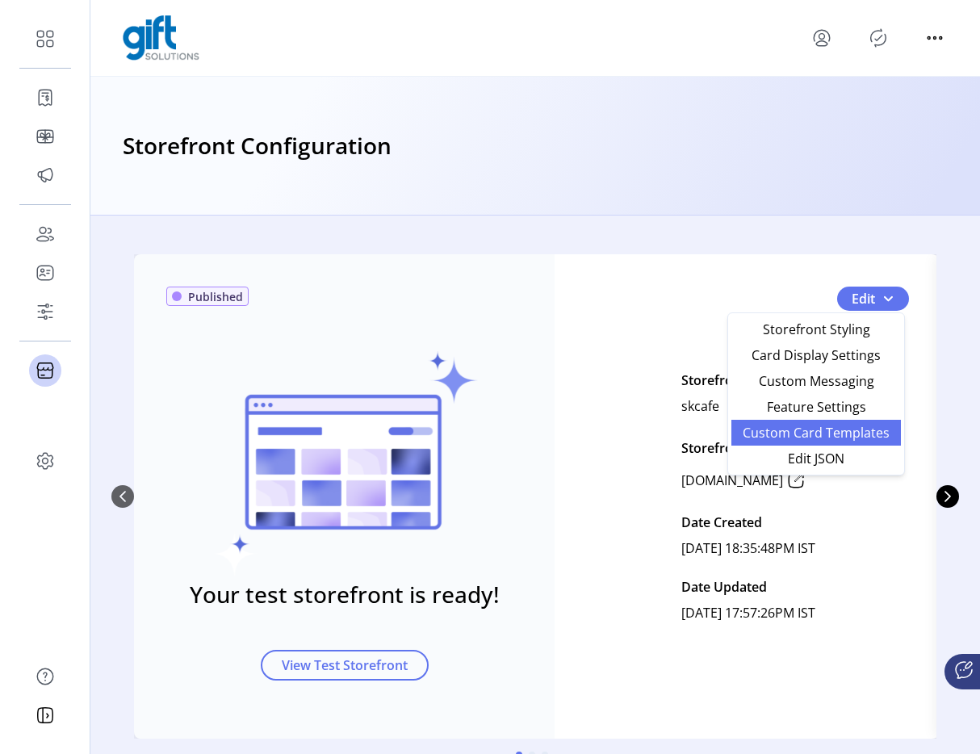
click at [805, 431] on span "Custom Card Templates" at bounding box center [816, 432] width 150 height 13
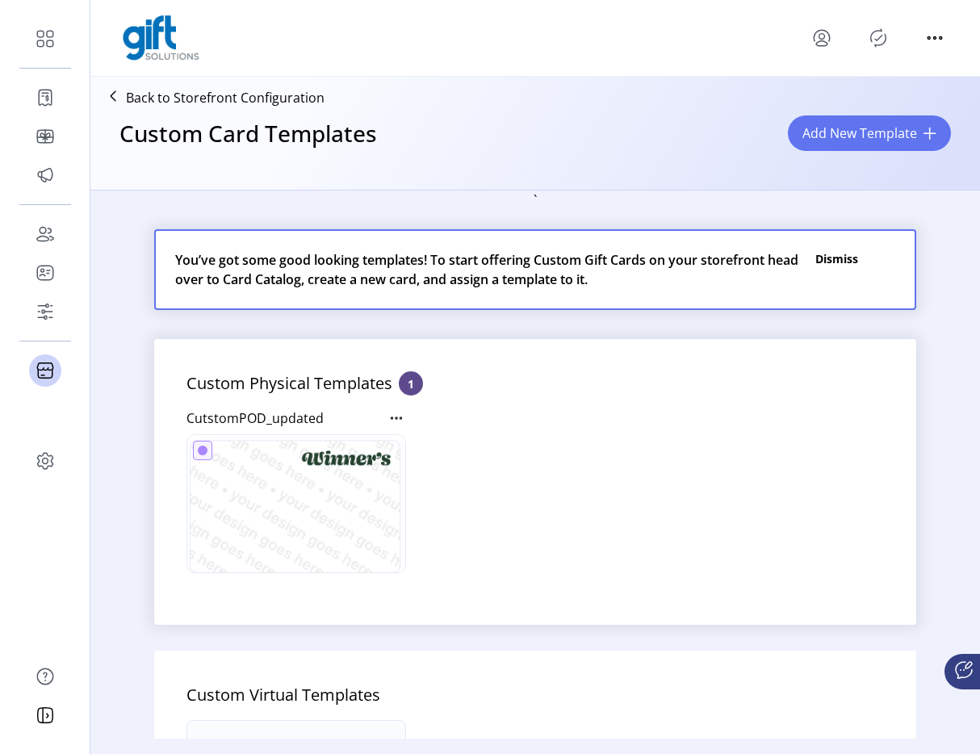
click at [299, 107] on p "Back to Storefront Configuration" at bounding box center [225, 97] width 199 height 19
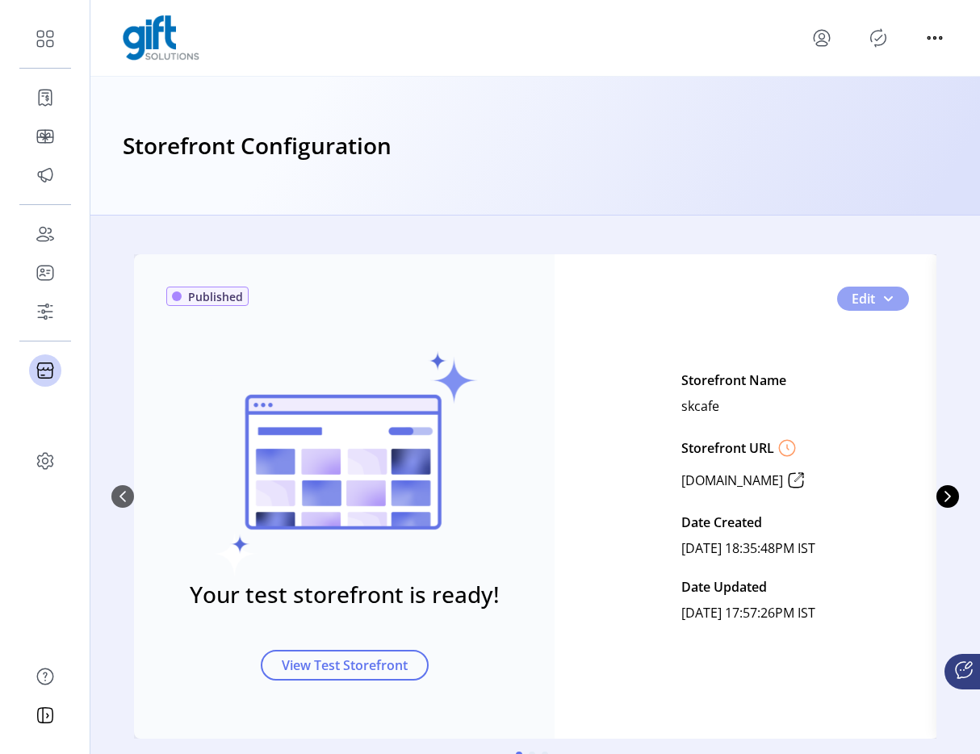
click at [894, 301] on button "Edit" at bounding box center [873, 299] width 72 height 24
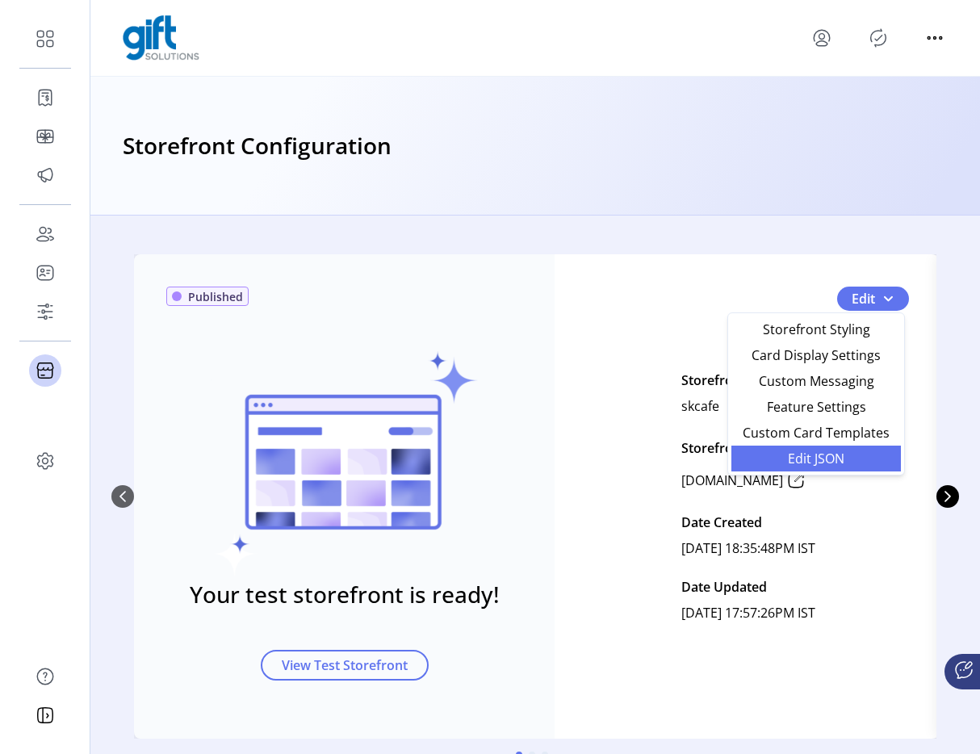
click at [831, 453] on span "Edit JSON" at bounding box center [816, 458] width 150 height 13
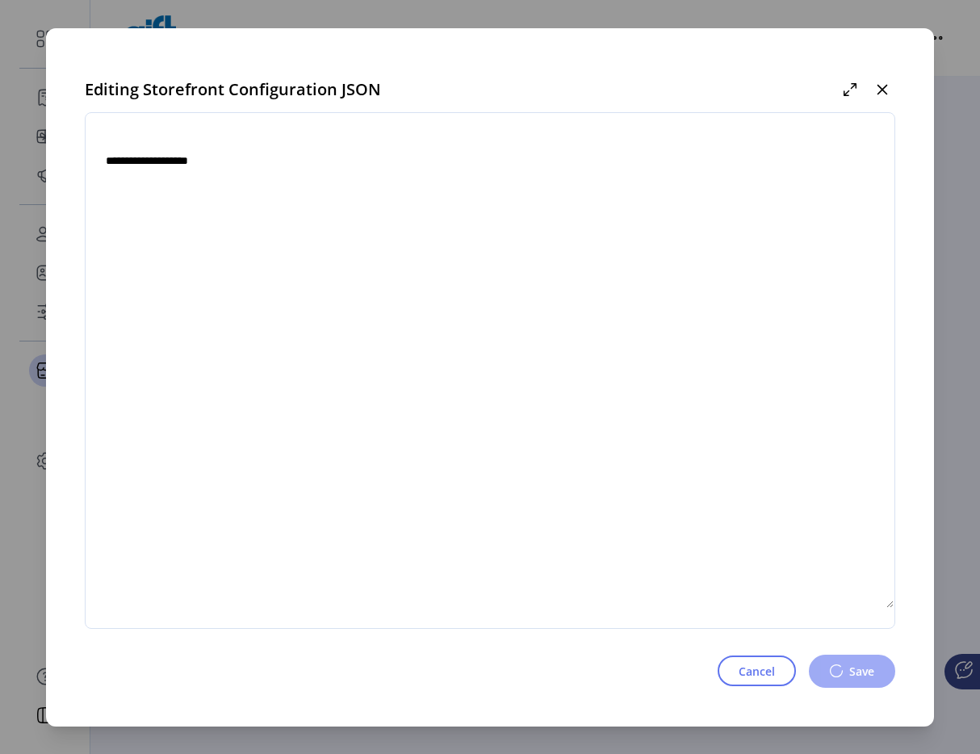
type textarea "**********"
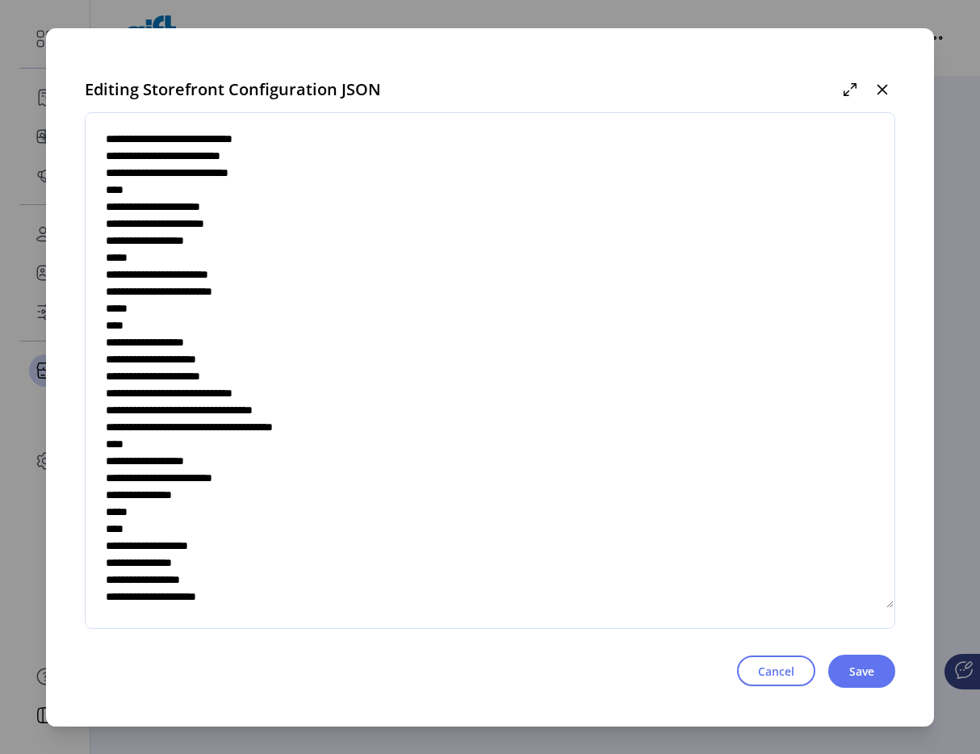
scroll to position [5751, 0]
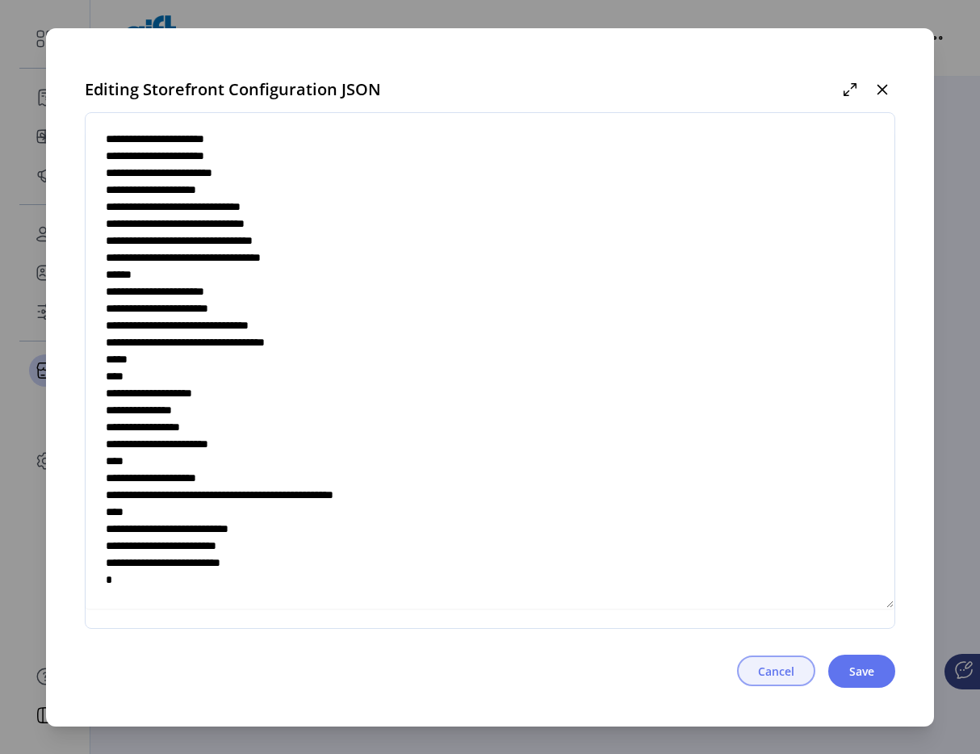
click at [749, 676] on button "Cancel" at bounding box center [776, 670] width 78 height 31
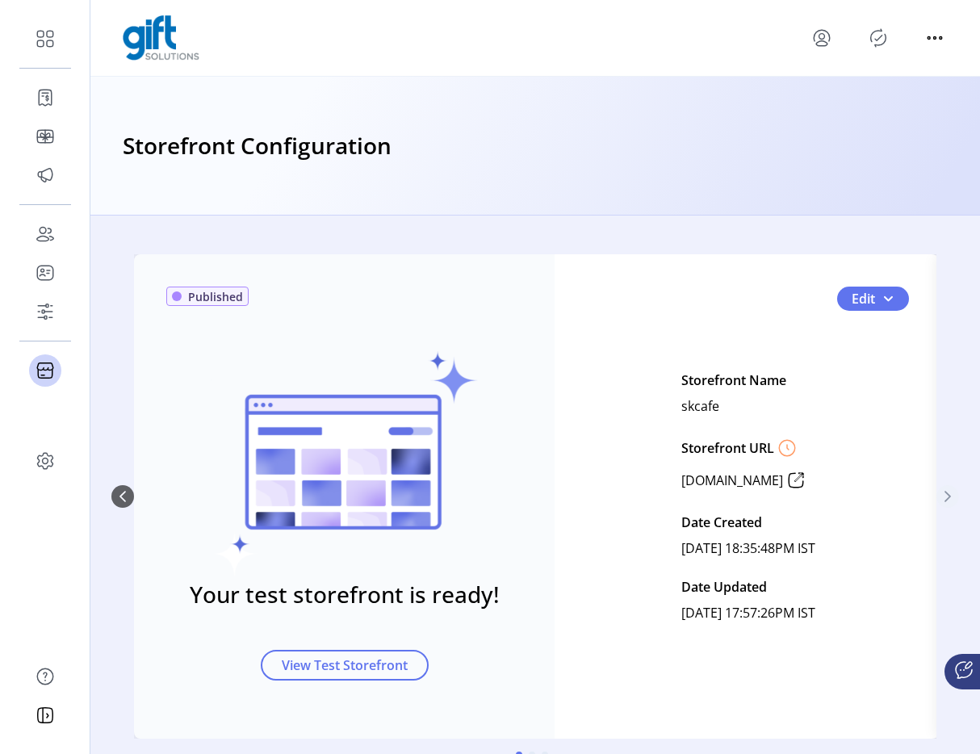
click at [948, 497] on icon "Next Page" at bounding box center [947, 496] width 13 height 13
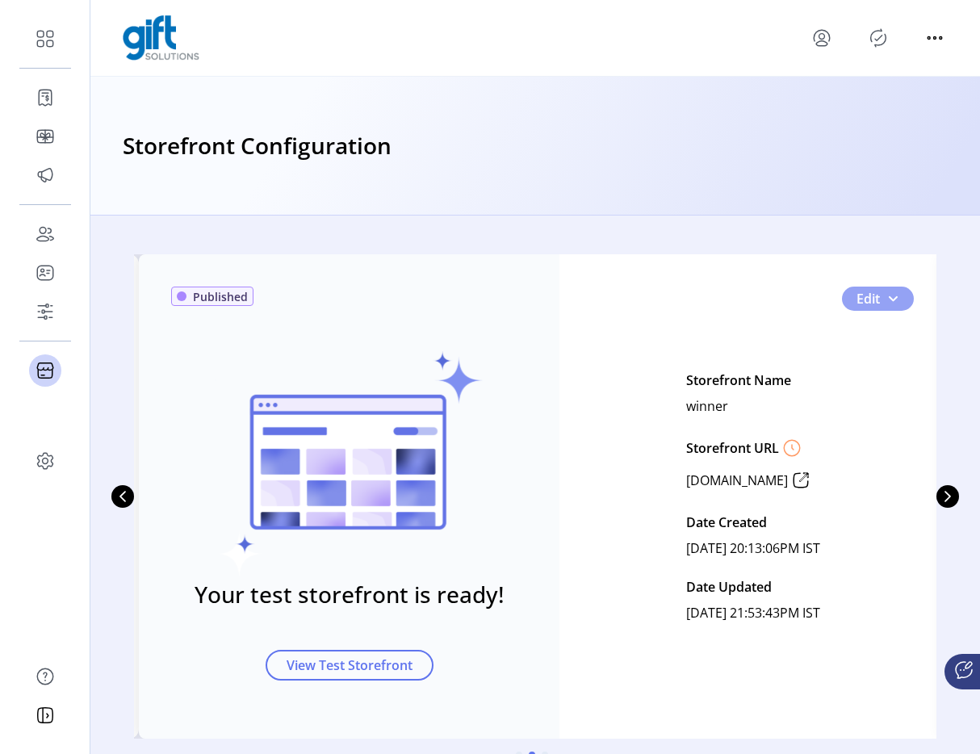
click at [903, 308] on button "Edit" at bounding box center [878, 299] width 72 height 24
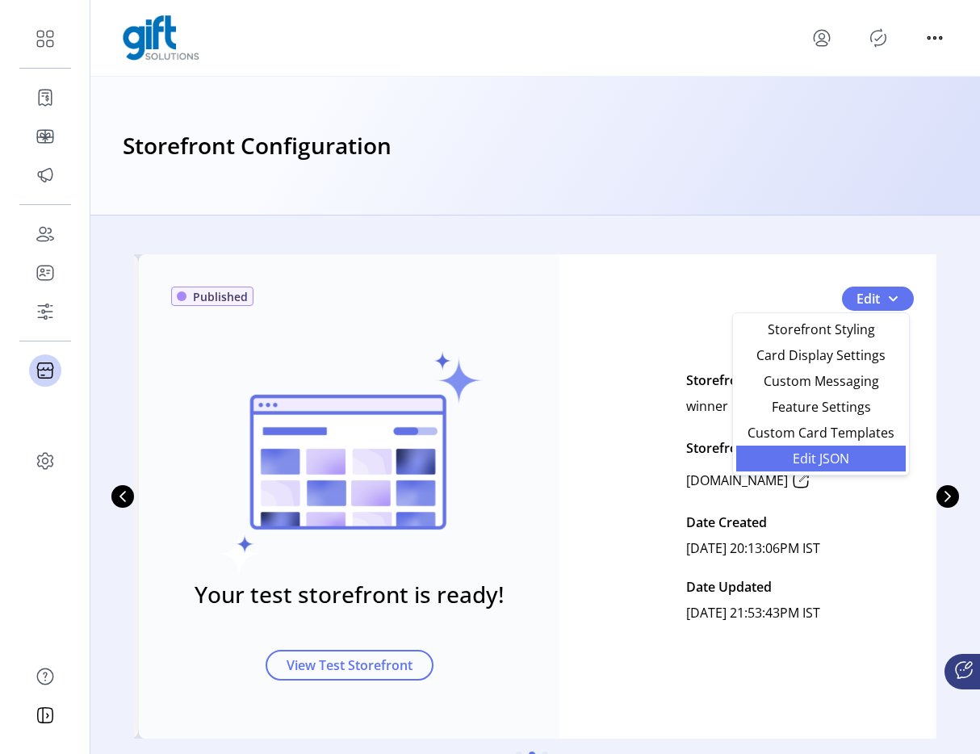
click at [831, 461] on span "Edit JSON" at bounding box center [821, 458] width 150 height 13
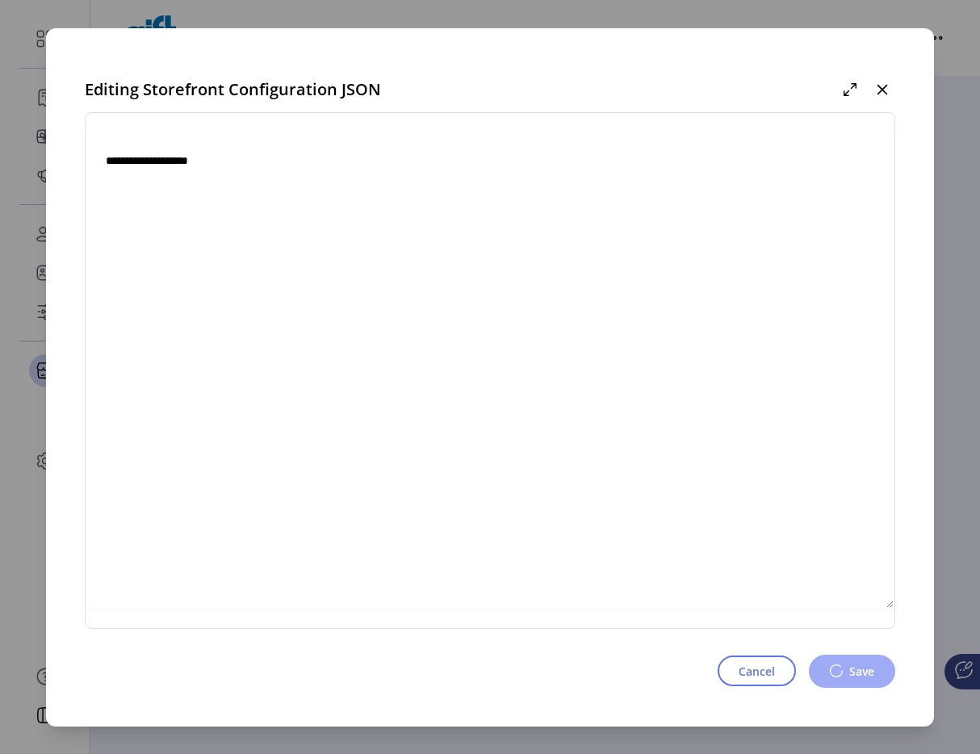
type textarea "**********"
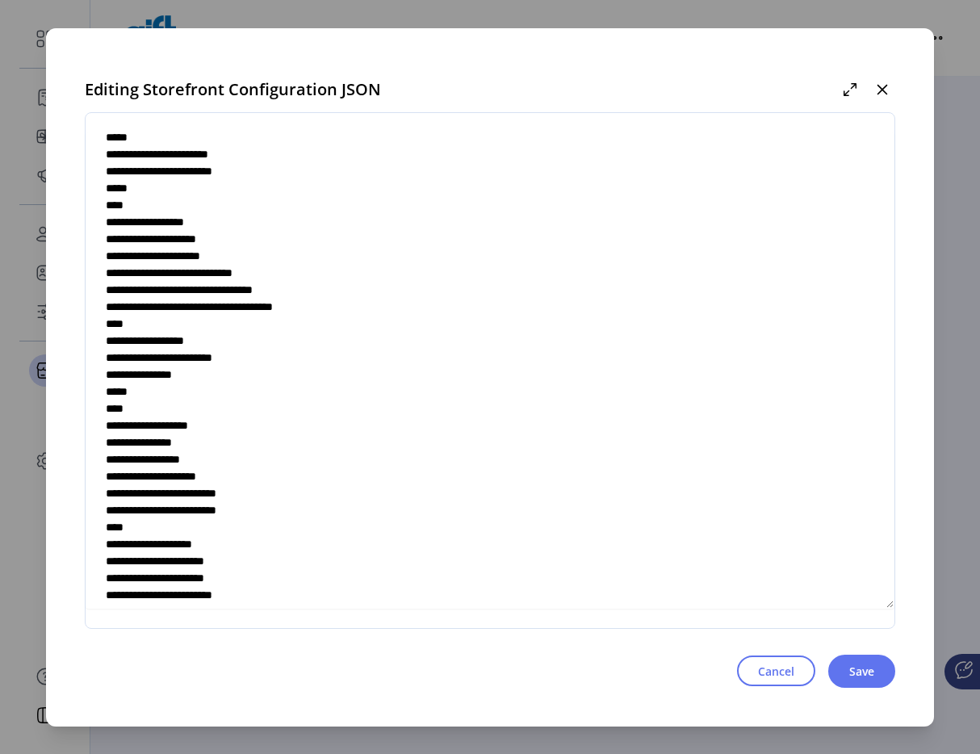
scroll to position [5768, 0]
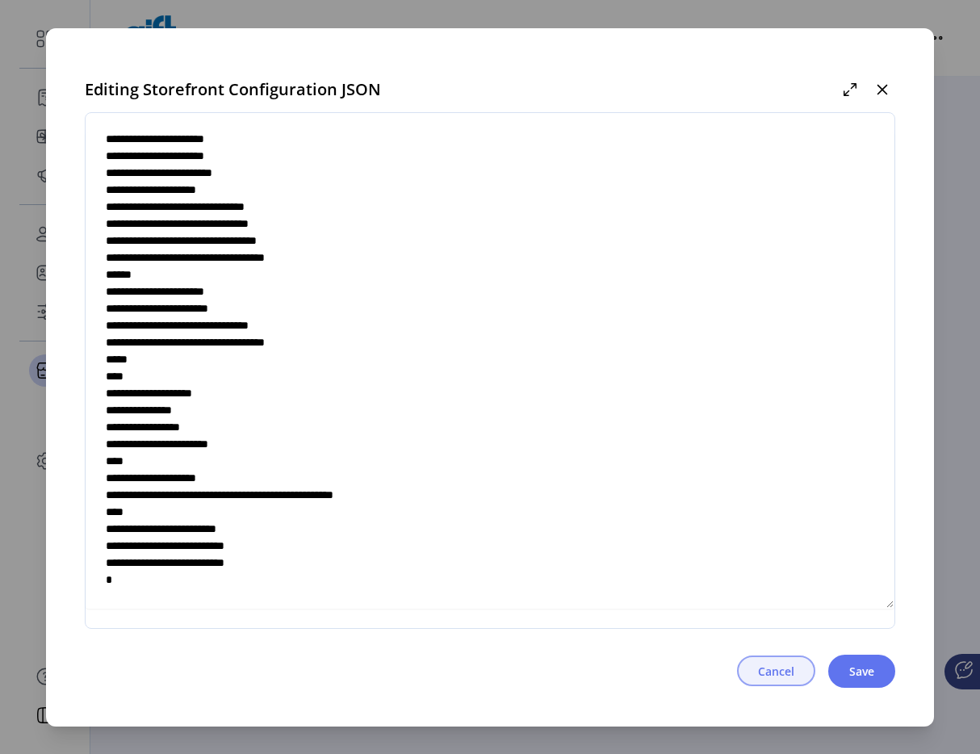
click at [755, 665] on button "Cancel" at bounding box center [776, 670] width 78 height 31
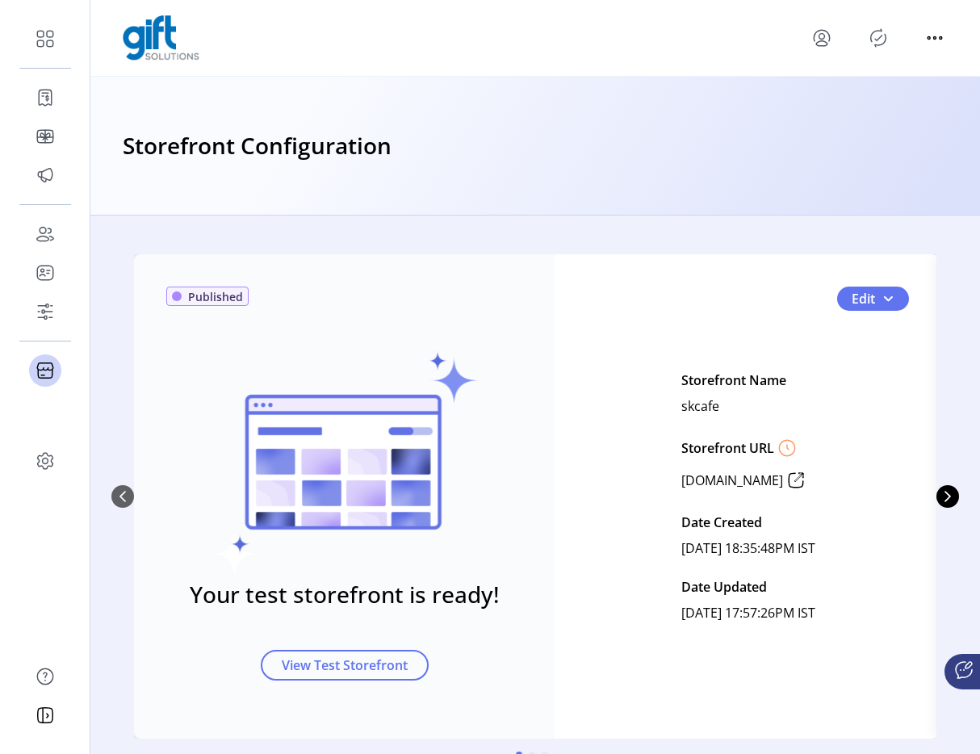
click at [948, 480] on div "Published Your test storefront is ready! View Test Storefront Edit Storefront N…" at bounding box center [534, 496] width 847 height 484
click at [947, 482] on div "Published Your test storefront is ready! View Test Storefront Edit Storefront N…" at bounding box center [534, 496] width 847 height 484
click at [948, 500] on icon "Next Page" at bounding box center [947, 496] width 13 height 13
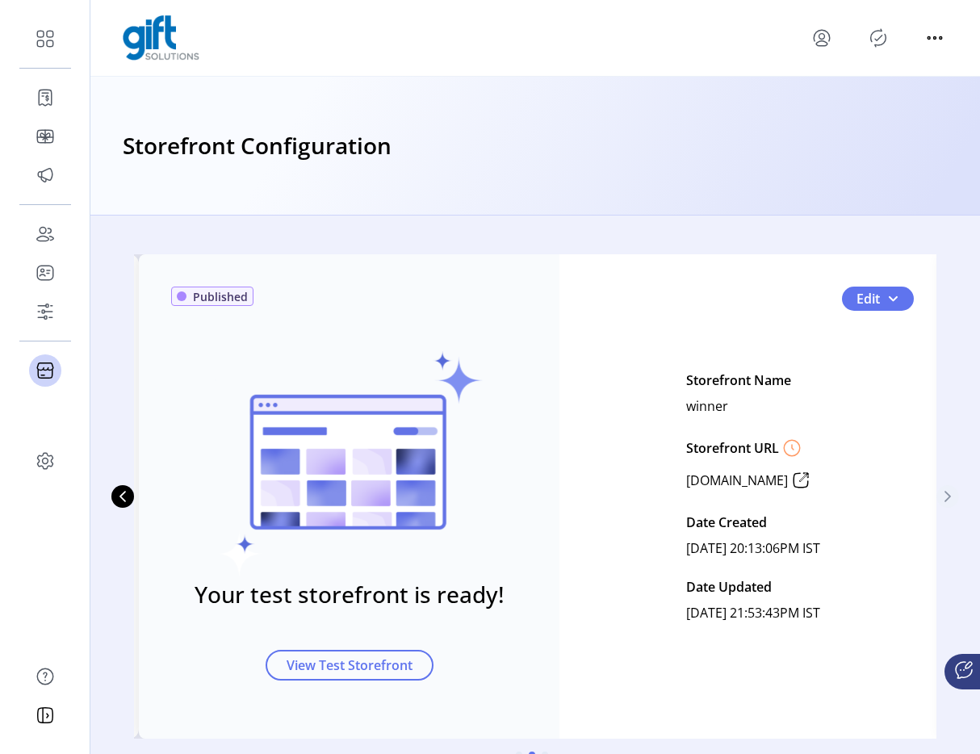
click at [948, 500] on icon "Next Page" at bounding box center [947, 496] width 13 height 13
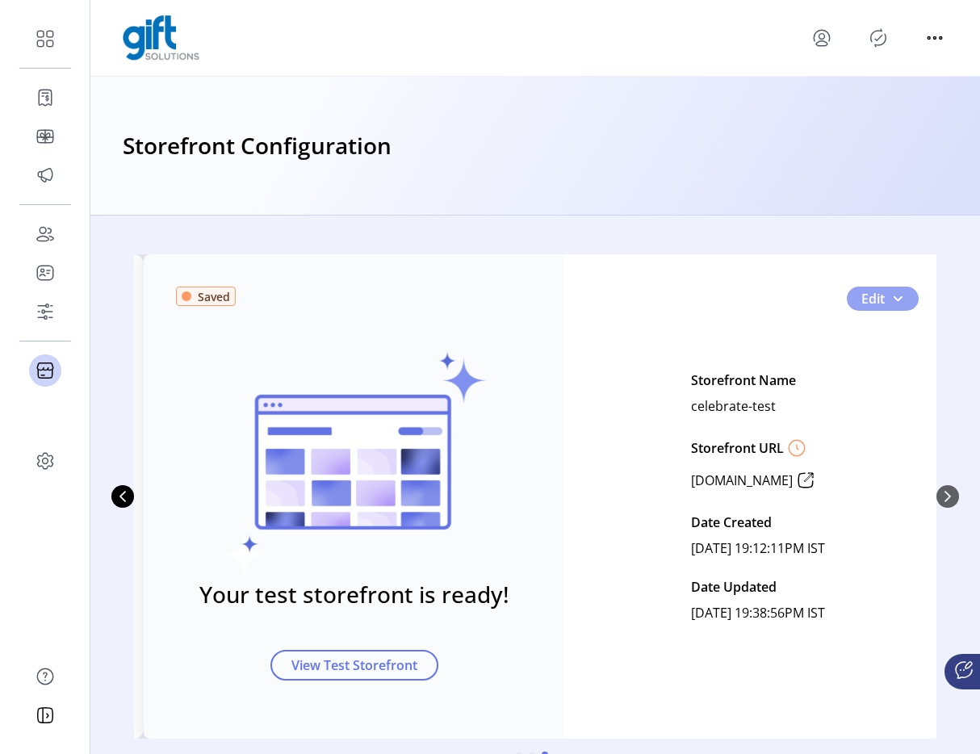
click at [898, 297] on span "2" at bounding box center [897, 298] width 13 height 13
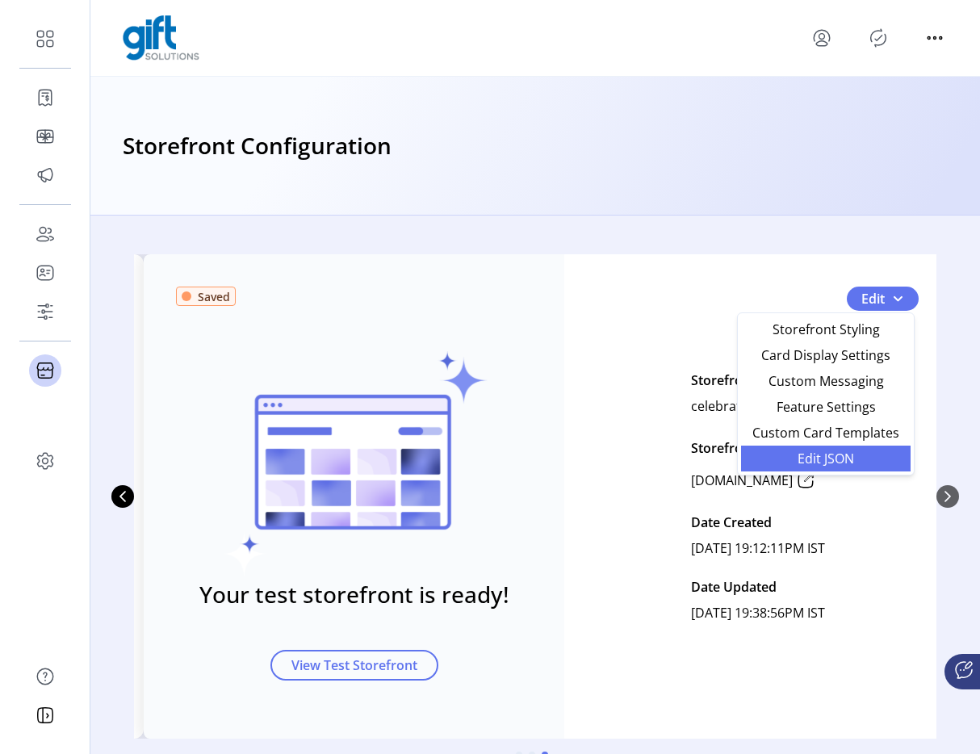
click at [829, 453] on span "Edit JSON" at bounding box center [826, 458] width 150 height 13
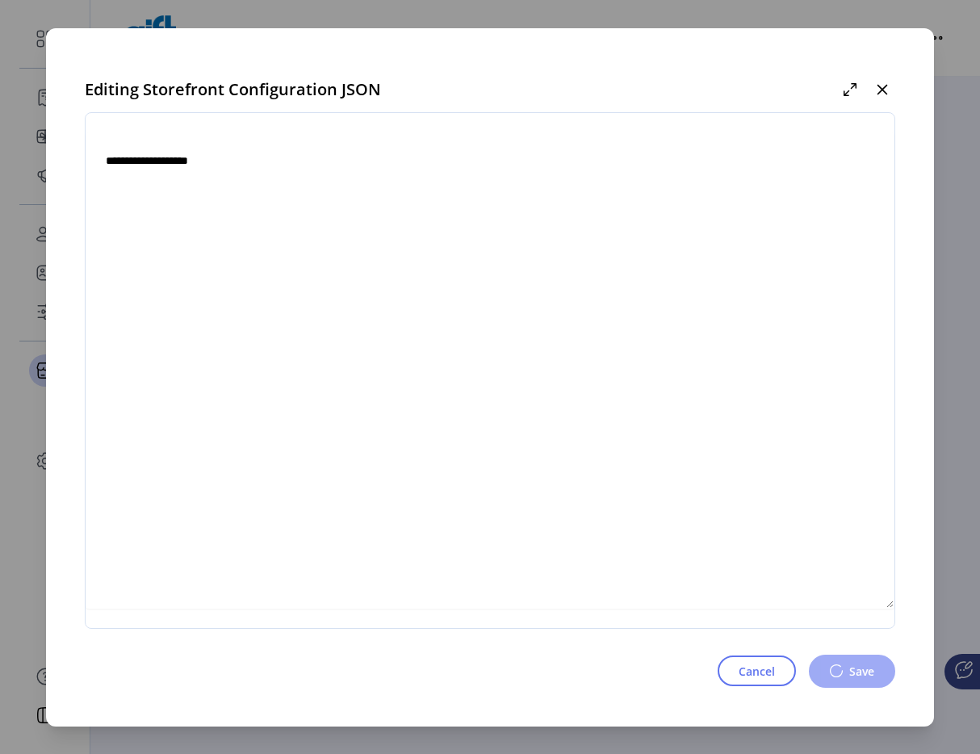
type textarea "**********"
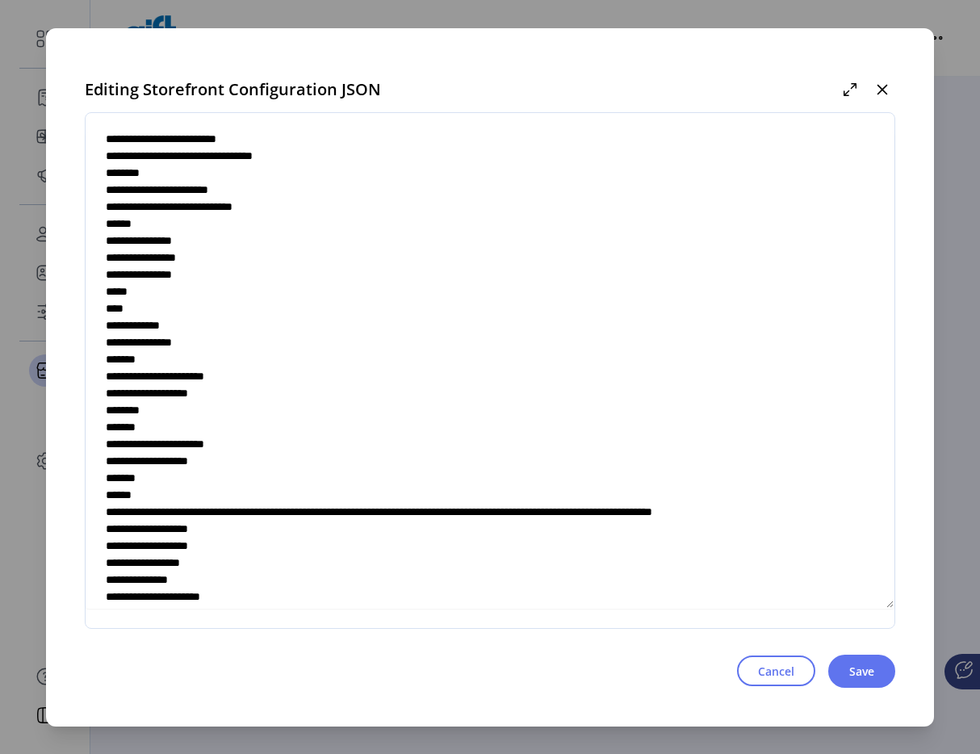
scroll to position [4145, 0]
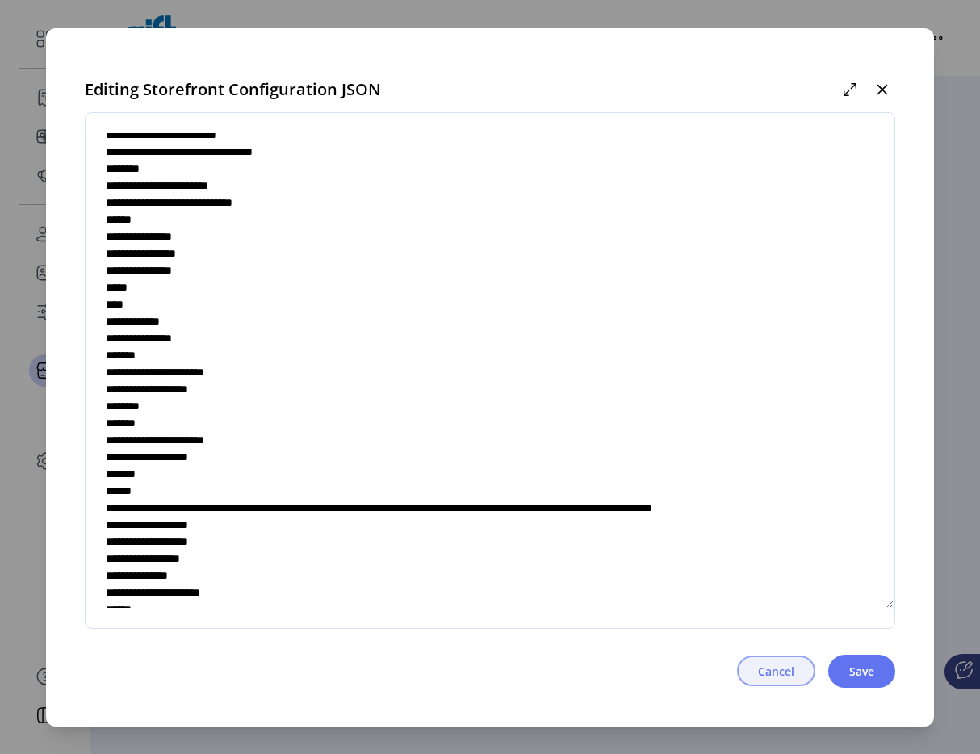
click at [773, 679] on button "Cancel" at bounding box center [776, 670] width 78 height 31
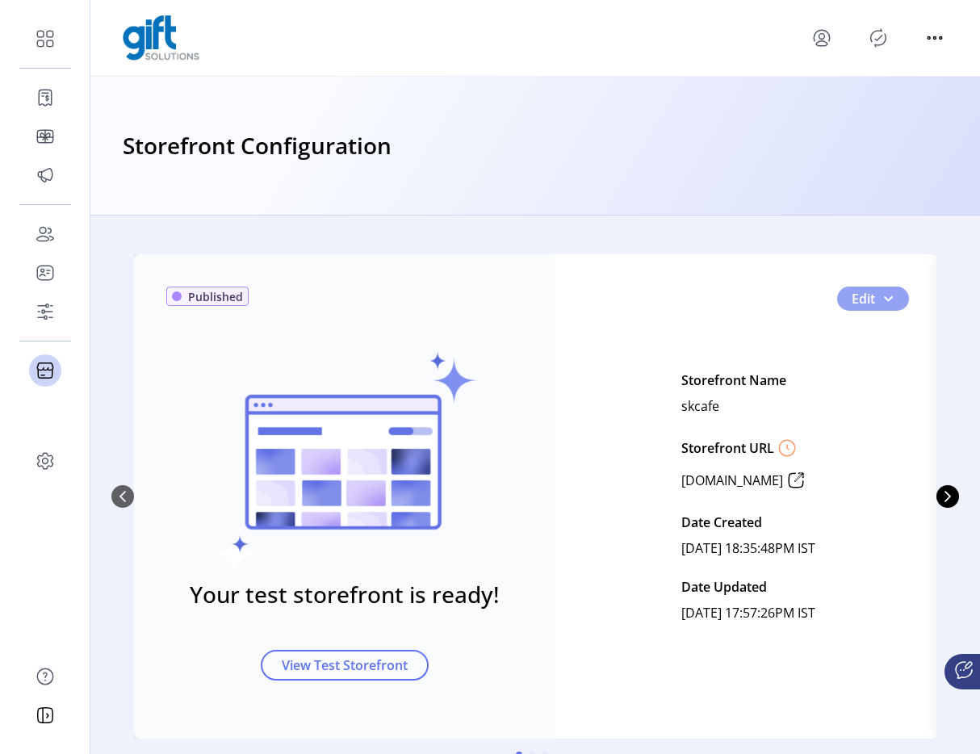
click at [889, 299] on span "0" at bounding box center [887, 298] width 13 height 13
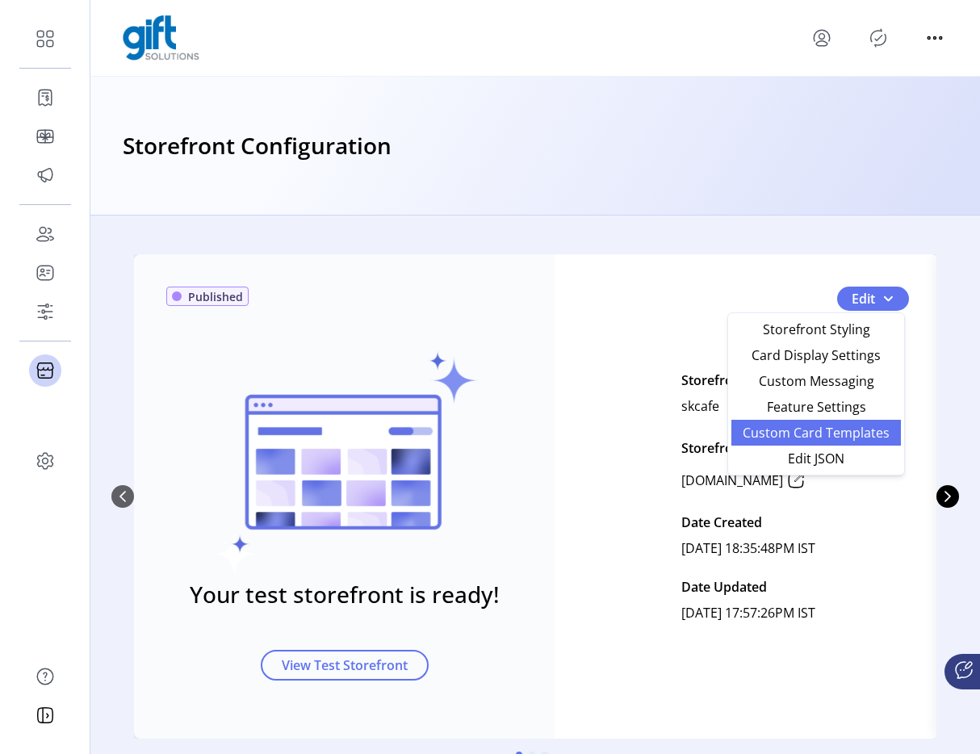
click at [822, 439] on span "Custom Card Templates" at bounding box center [816, 432] width 150 height 13
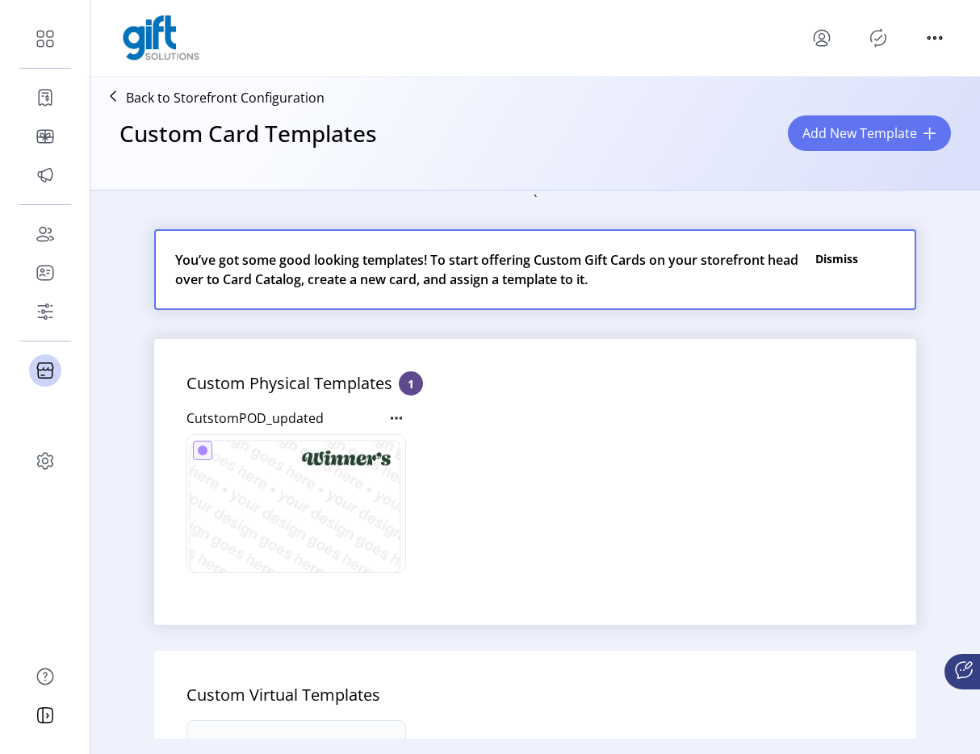
click at [283, 106] on p "Back to Storefront Configuration" at bounding box center [225, 97] width 199 height 19
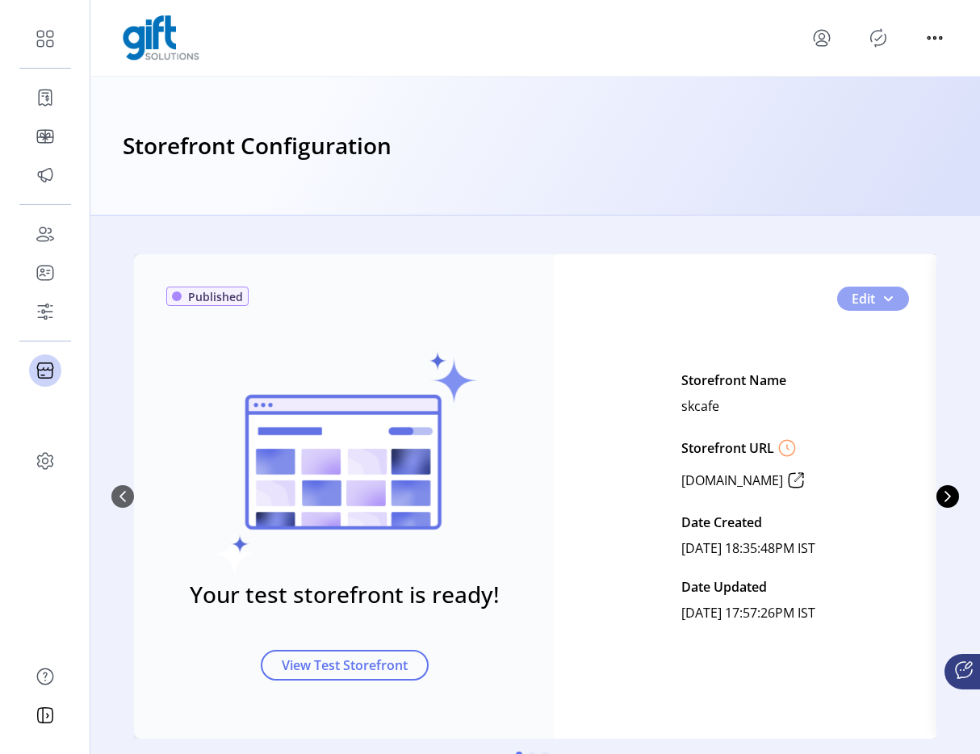
click at [895, 291] on button "Edit" at bounding box center [873, 299] width 72 height 24
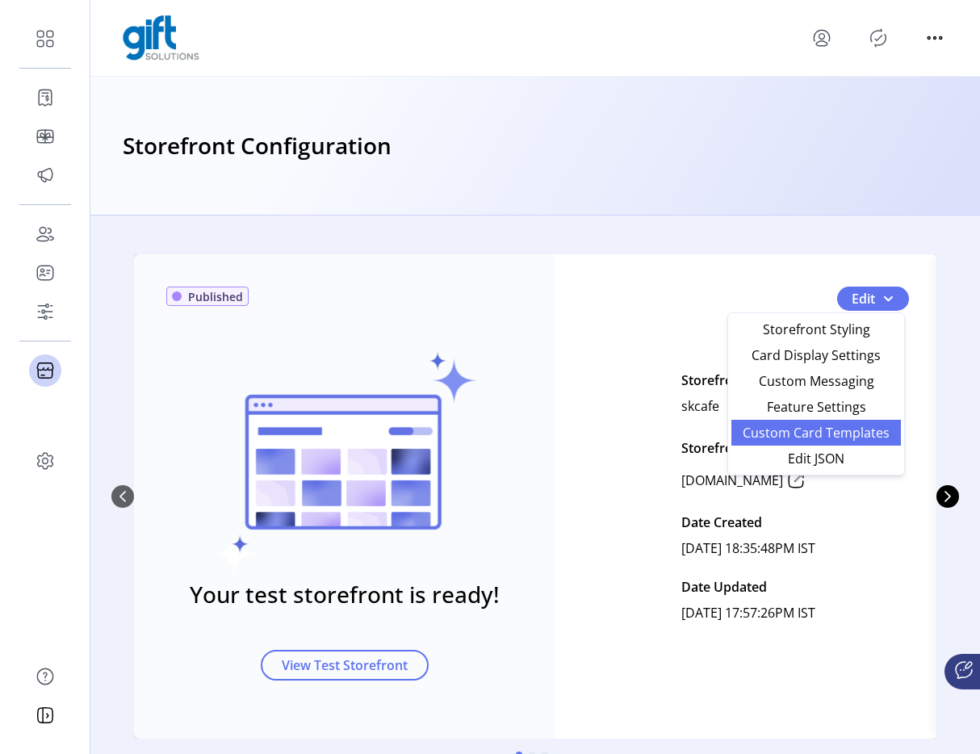
click at [831, 438] on span "Custom Card Templates" at bounding box center [816, 432] width 150 height 13
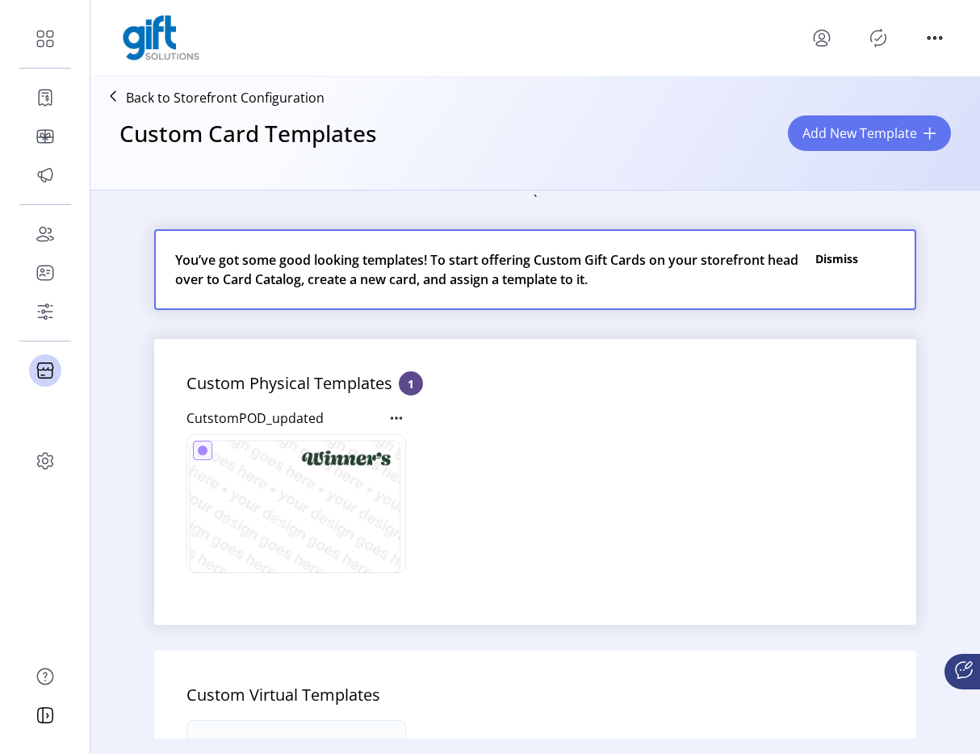
click at [295, 107] on p "Back to Storefront Configuration" at bounding box center [225, 97] width 199 height 19
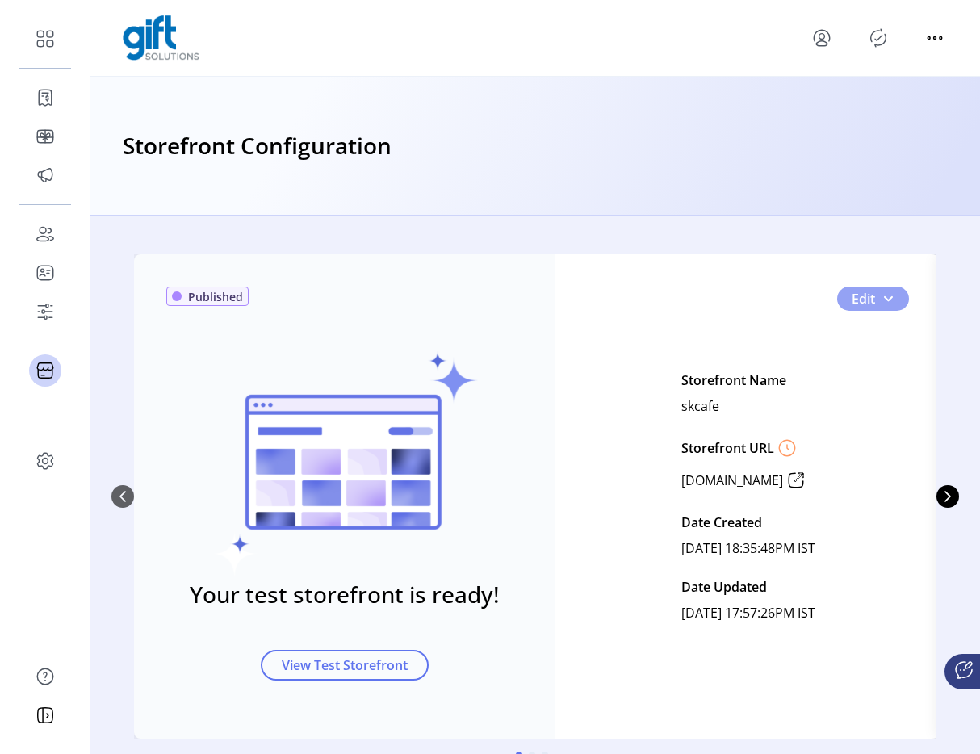
click at [889, 308] on button "Edit" at bounding box center [873, 299] width 72 height 24
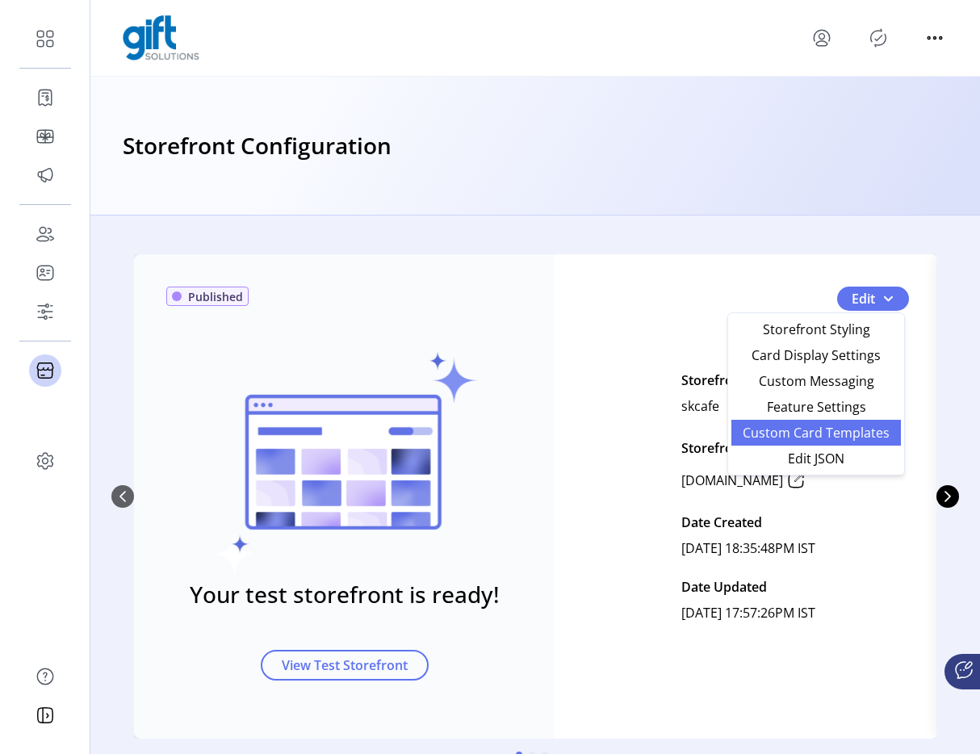
click at [824, 433] on span "Custom Card Templates" at bounding box center [816, 432] width 150 height 13
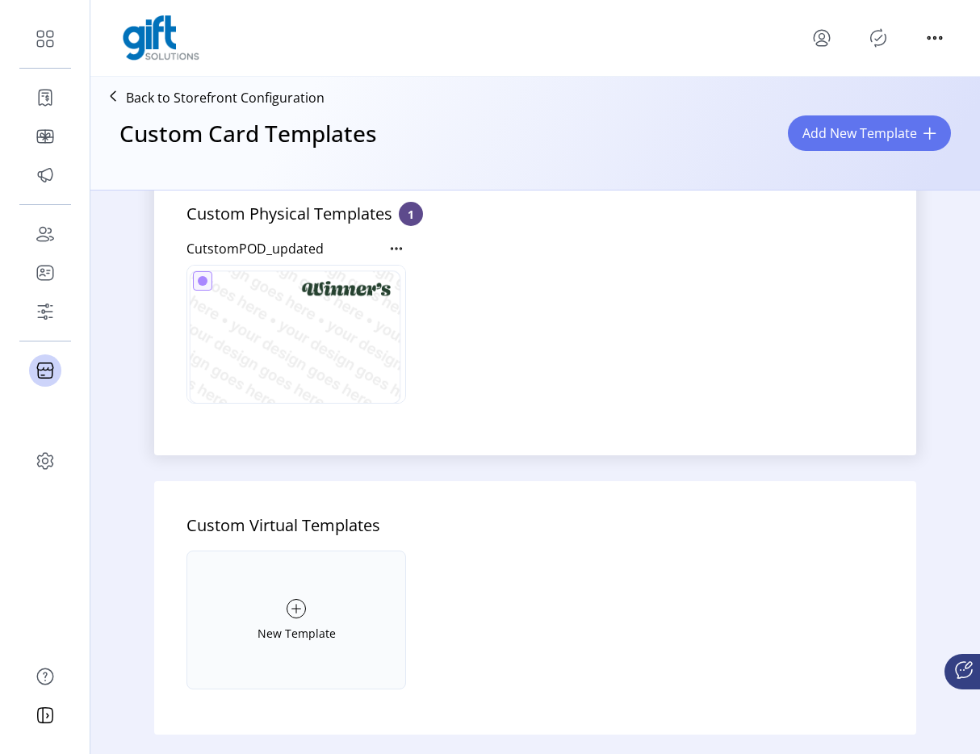
scroll to position [178, 0]
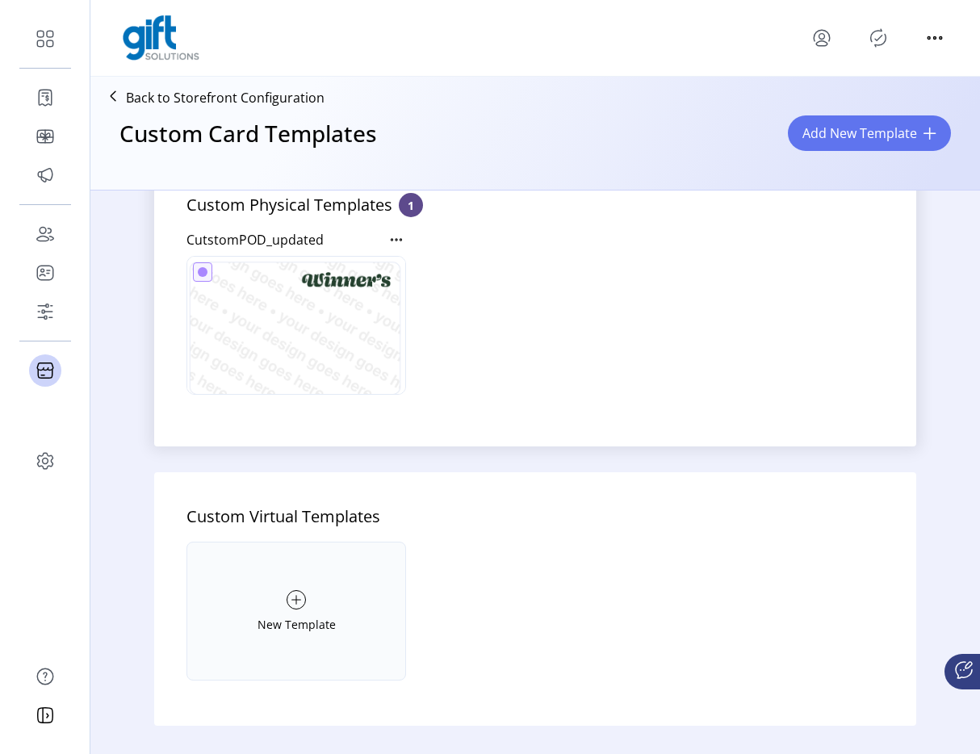
click at [324, 577] on div "New Template" at bounding box center [296, 611] width 220 height 139
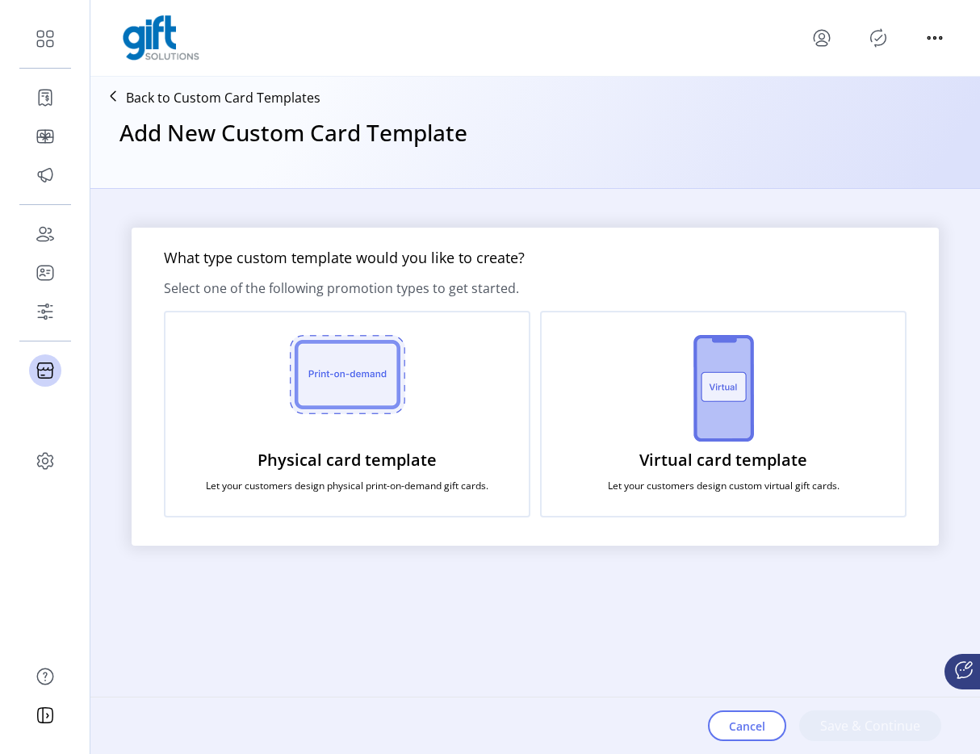
click at [467, 436] on div "Physical card template Let your customers design physical print-on-demand gift …" at bounding box center [347, 414] width 366 height 207
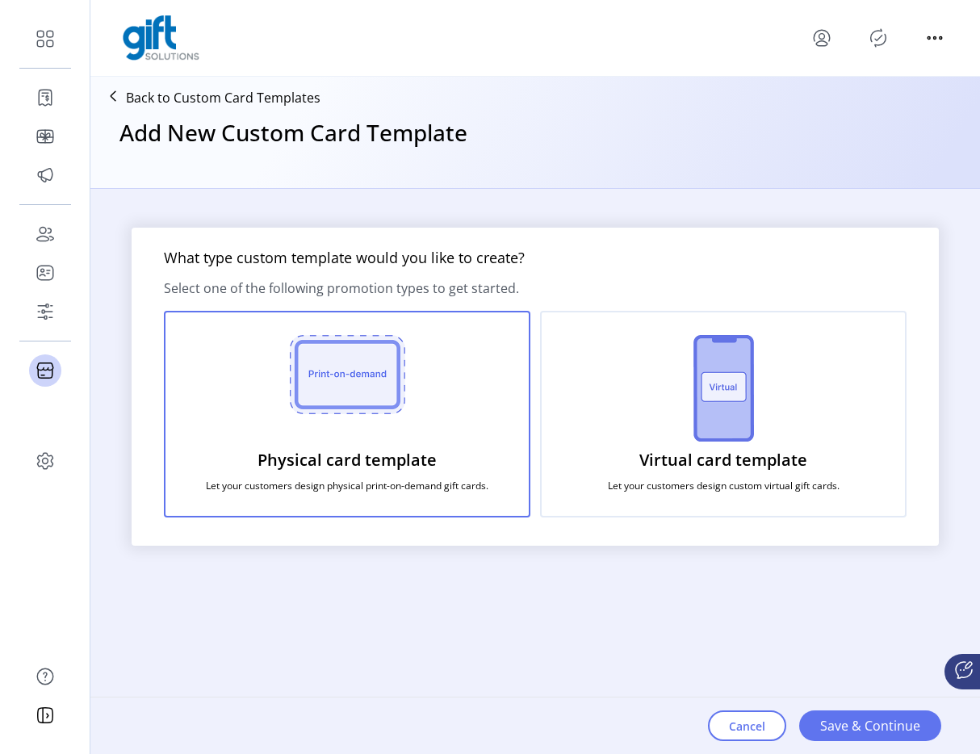
click at [735, 407] on img at bounding box center [723, 388] width 61 height 107
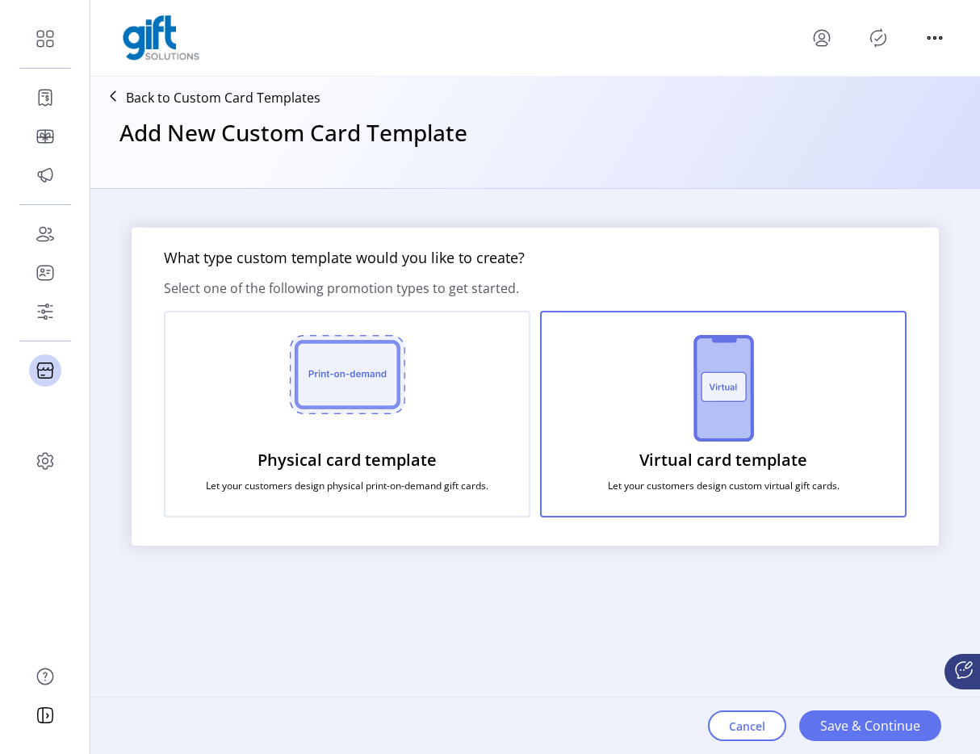
click at [446, 443] on div "Physical card template Let your customers design physical print-on-demand gift …" at bounding box center [347, 414] width 366 height 207
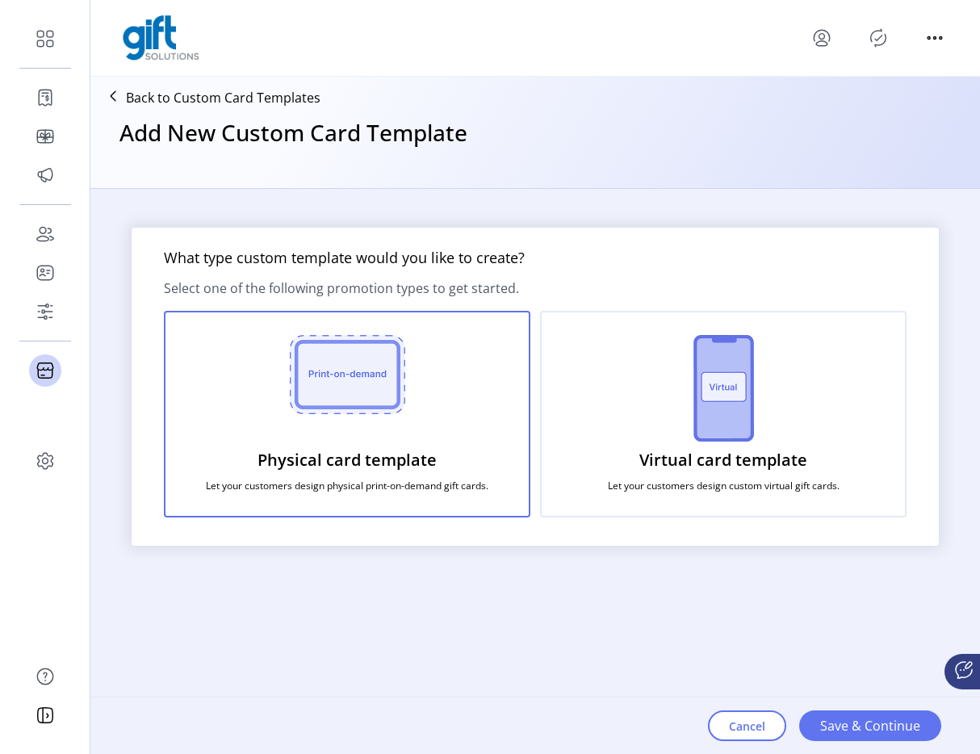
click at [601, 484] on div "Virtual card template Let your customers design custom virtual gift cards." at bounding box center [723, 414] width 366 height 207
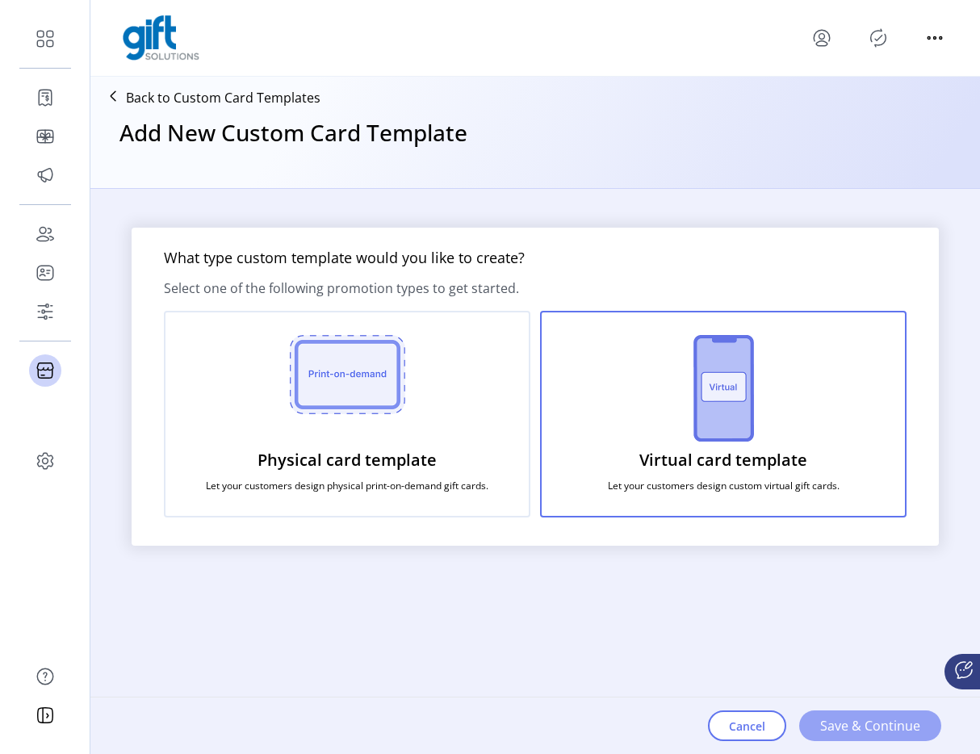
click at [830, 737] on button "Save & Continue" at bounding box center [870, 725] width 142 height 31
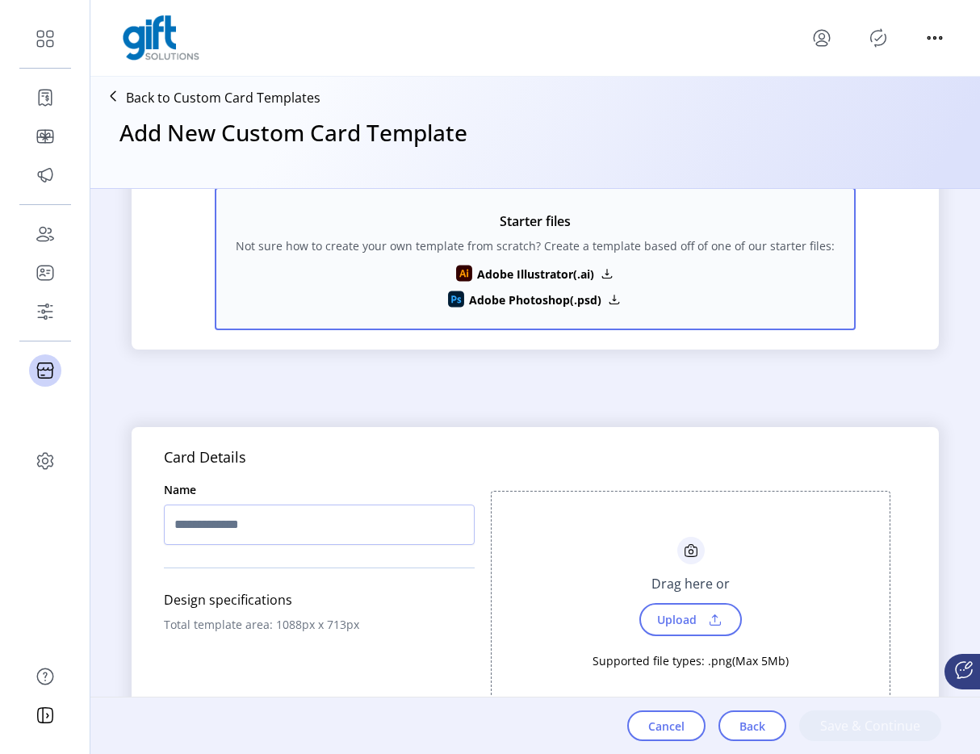
scroll to position [496, 0]
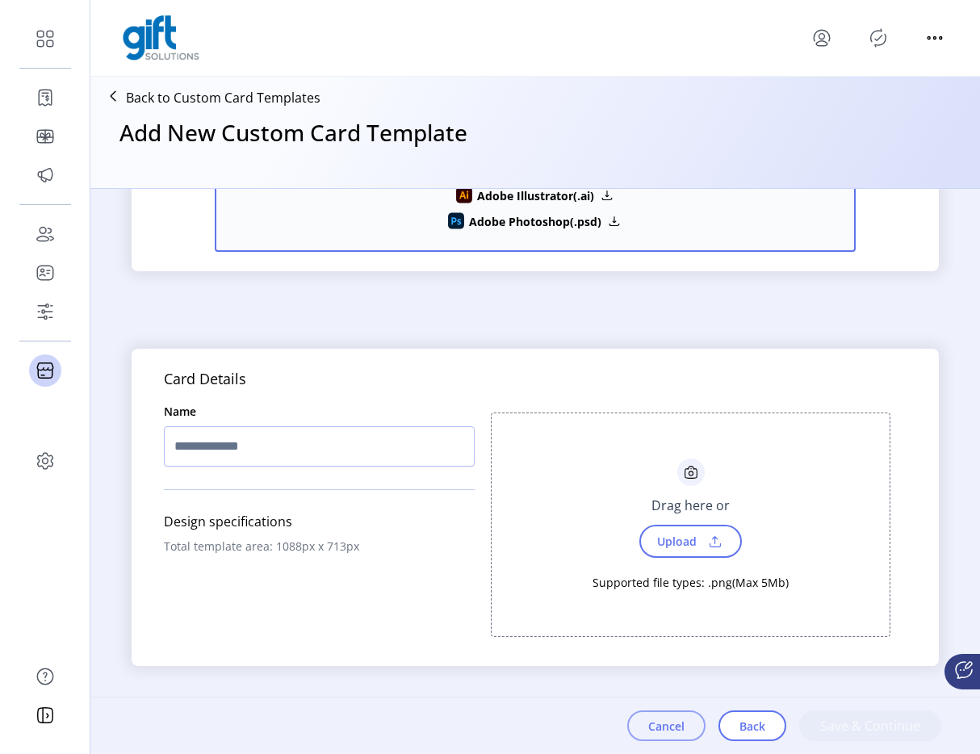
click at [679, 729] on span "Cancel" at bounding box center [666, 726] width 36 height 17
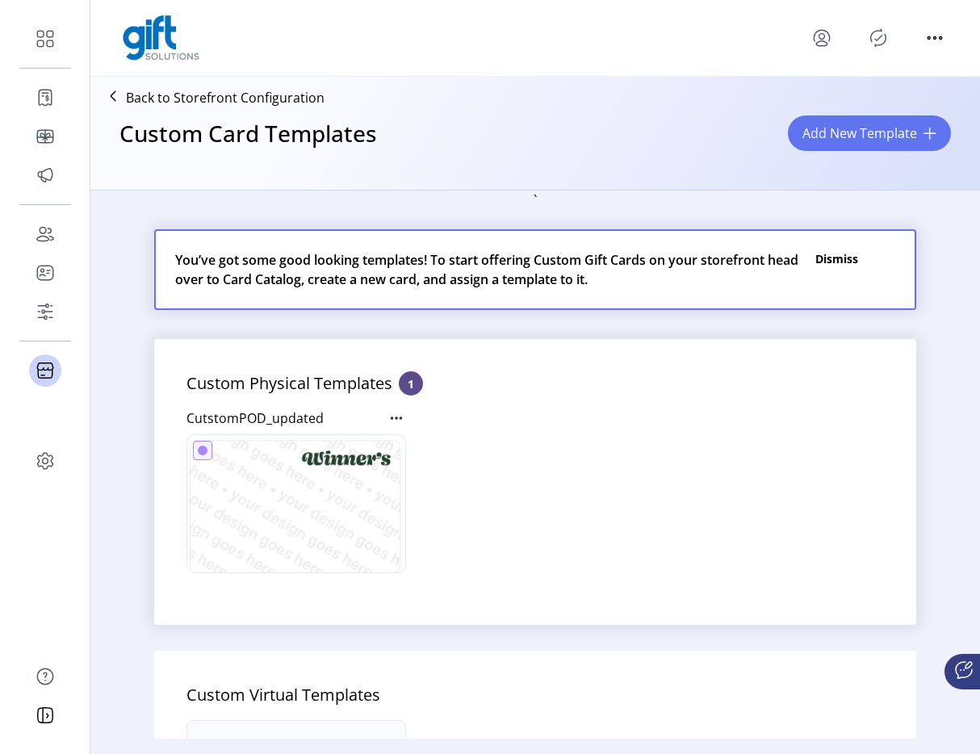
click at [151, 95] on p "Back to Storefront Configuration" at bounding box center [225, 97] width 199 height 19
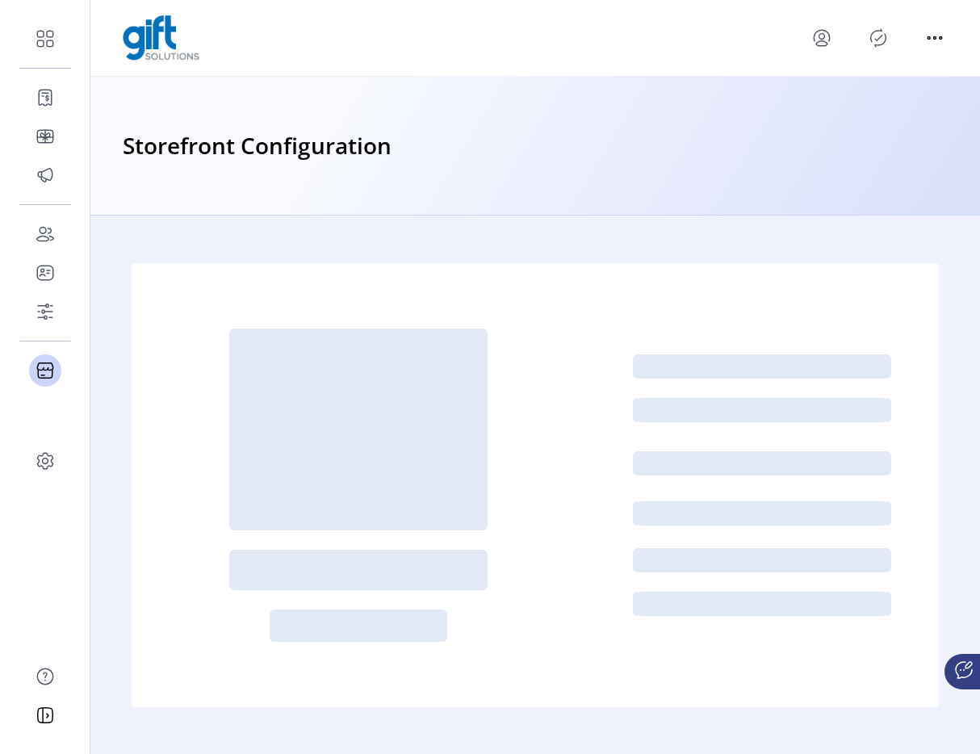
click at [822, 43] on icon "menu" at bounding box center [822, 38] width 26 height 26
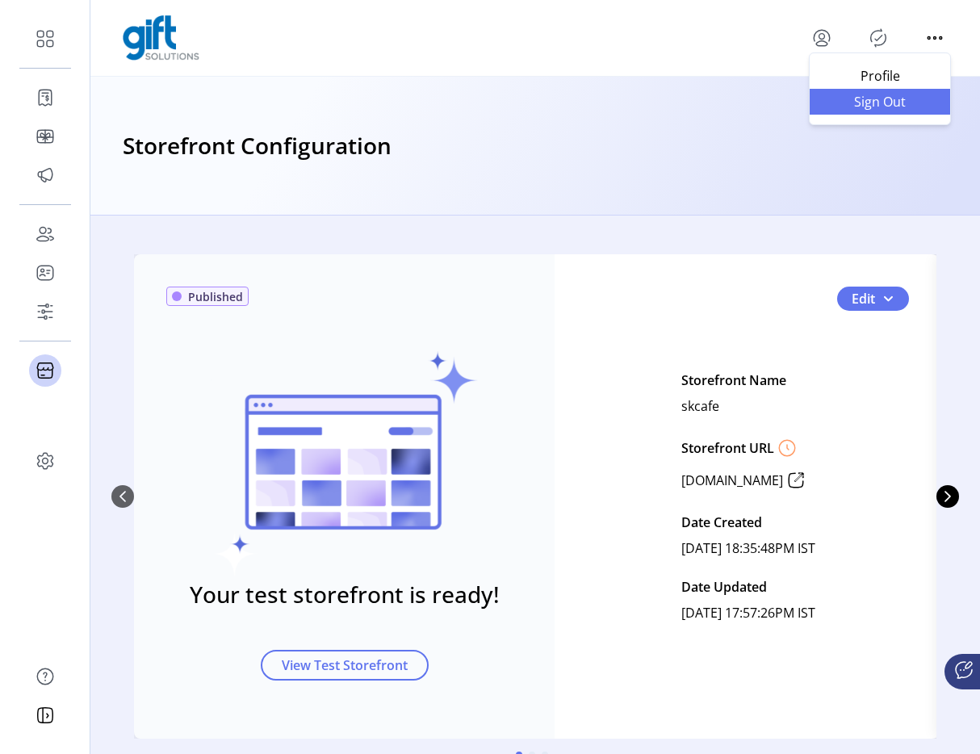
click at [851, 103] on span "Sign Out" at bounding box center [879, 101] width 121 height 13
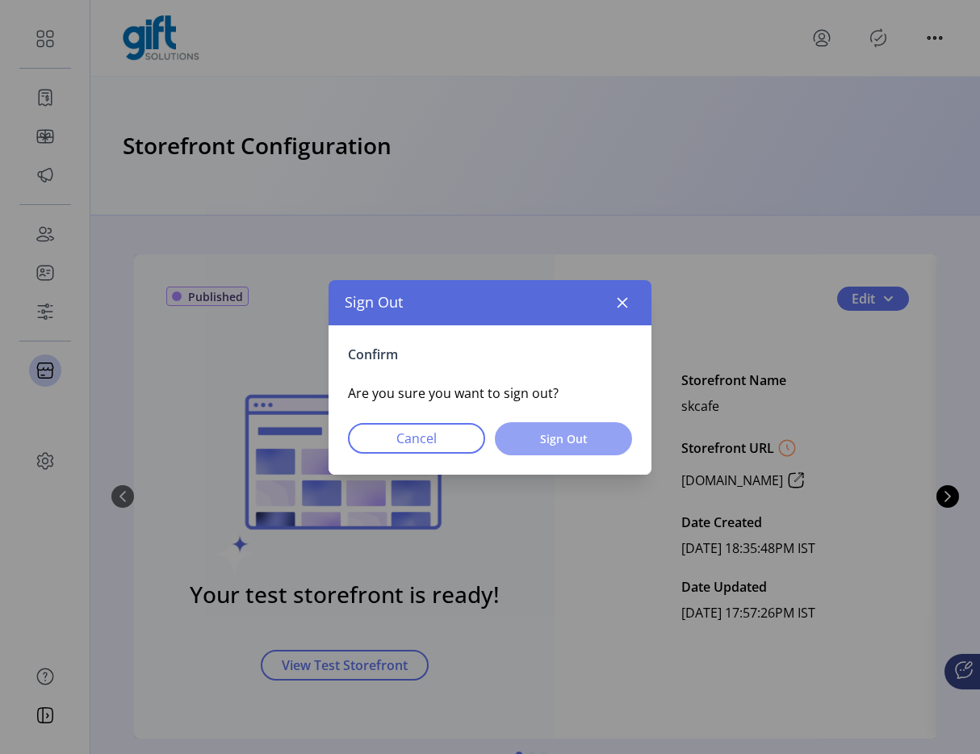
click at [522, 450] on button "Sign Out" at bounding box center [563, 438] width 137 height 33
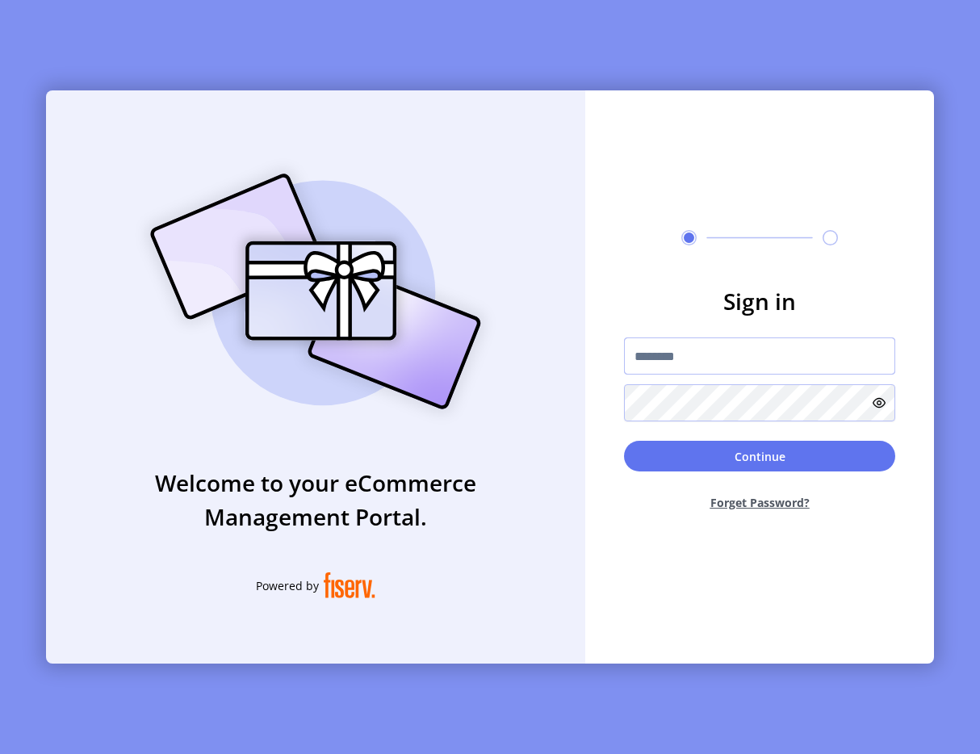
click at [729, 348] on input "text" at bounding box center [759, 355] width 271 height 37
click at [723, 376] on div at bounding box center [759, 379] width 271 height 84
click at [723, 374] on input "text" at bounding box center [759, 355] width 271 height 37
type input "**********"
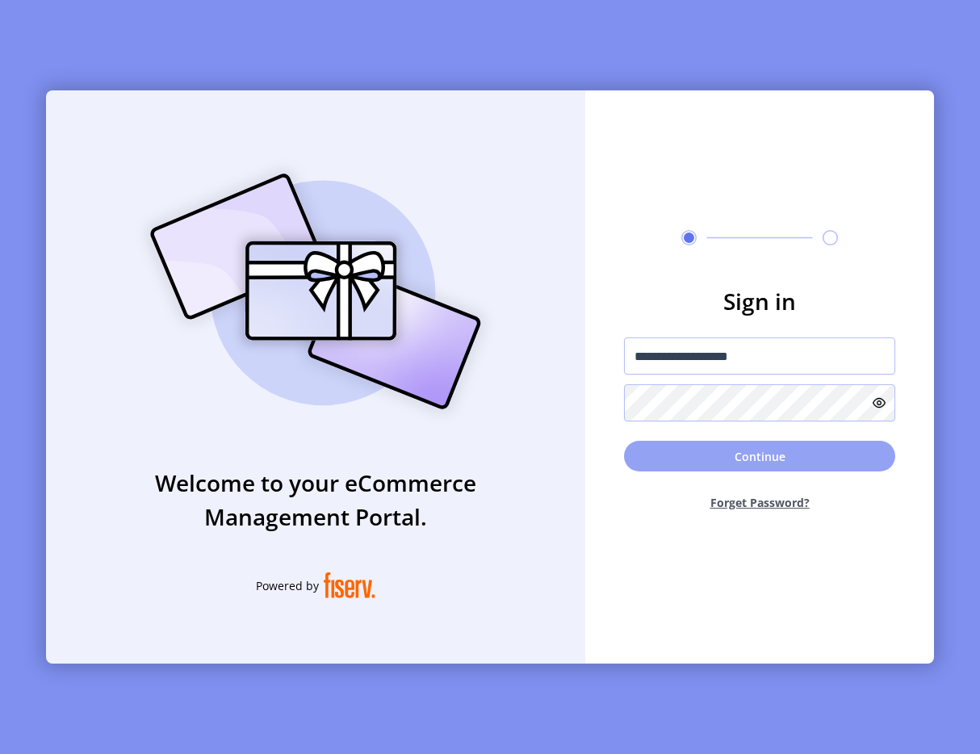
click at [741, 465] on button "Continue" at bounding box center [759, 456] width 271 height 31
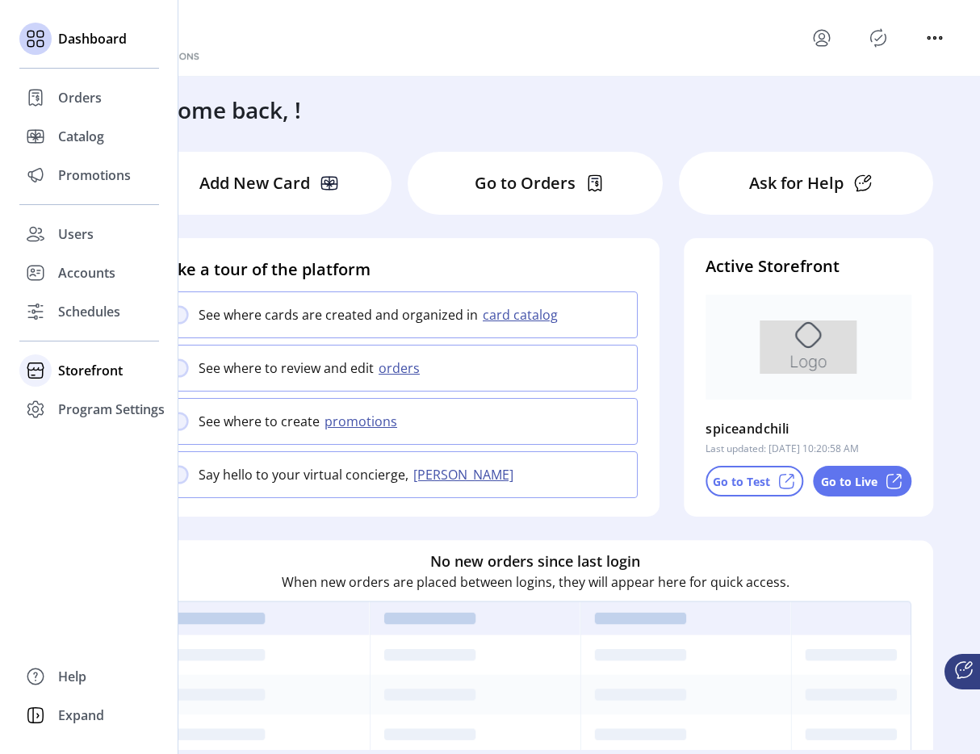
click at [47, 366] on icon at bounding box center [36, 371] width 26 height 26
click at [110, 404] on span "Configuration" at bounding box center [100, 402] width 85 height 19
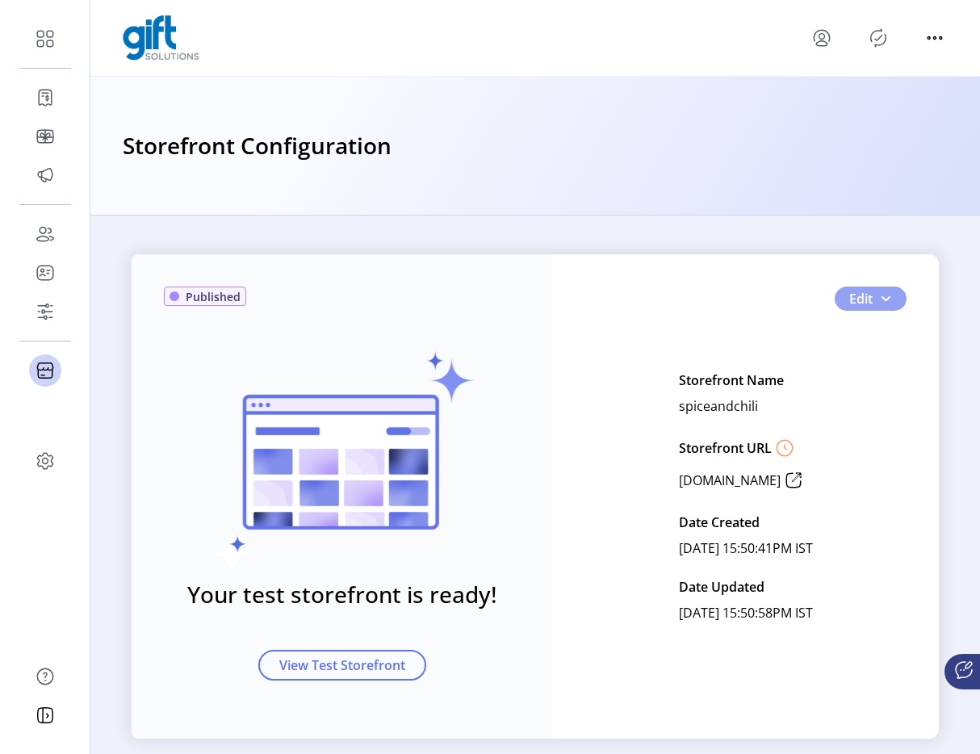
click at [886, 294] on span "button" at bounding box center [885, 298] width 13 height 13
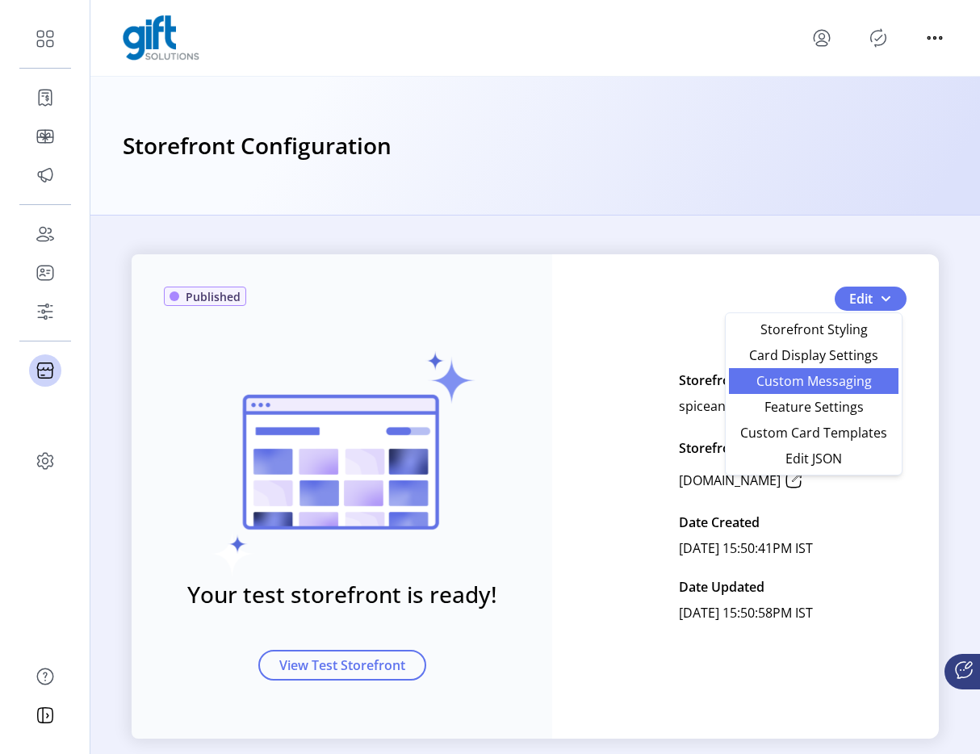
click at [822, 392] on link "Custom Messaging" at bounding box center [813, 381] width 169 height 26
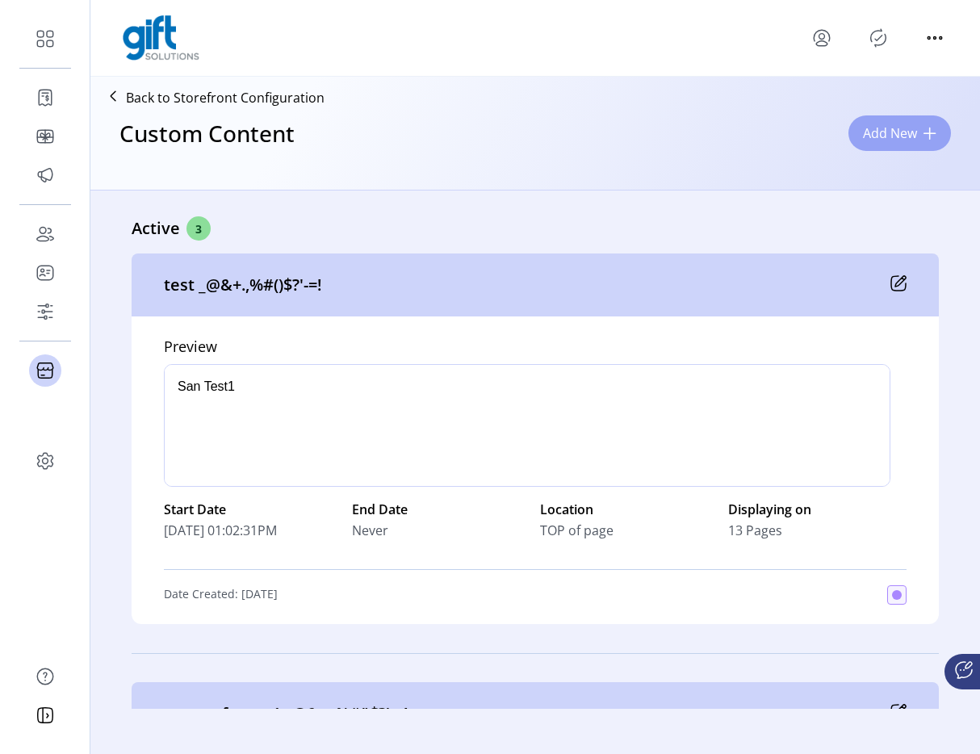
click at [882, 140] on span "Add New" at bounding box center [890, 132] width 54 height 19
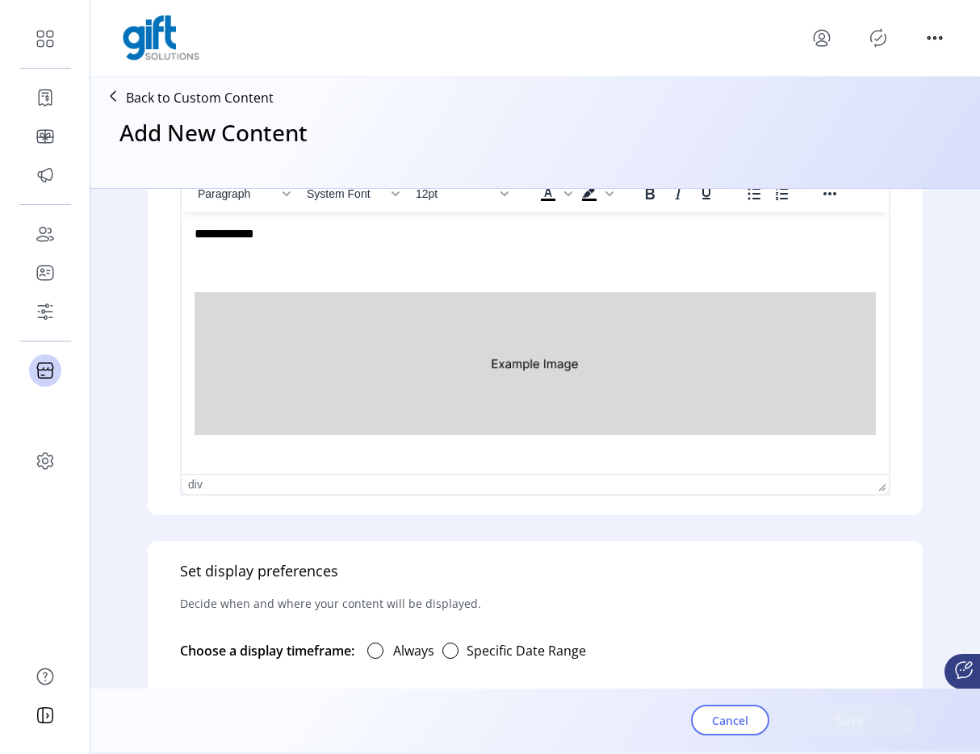
scroll to position [541, 0]
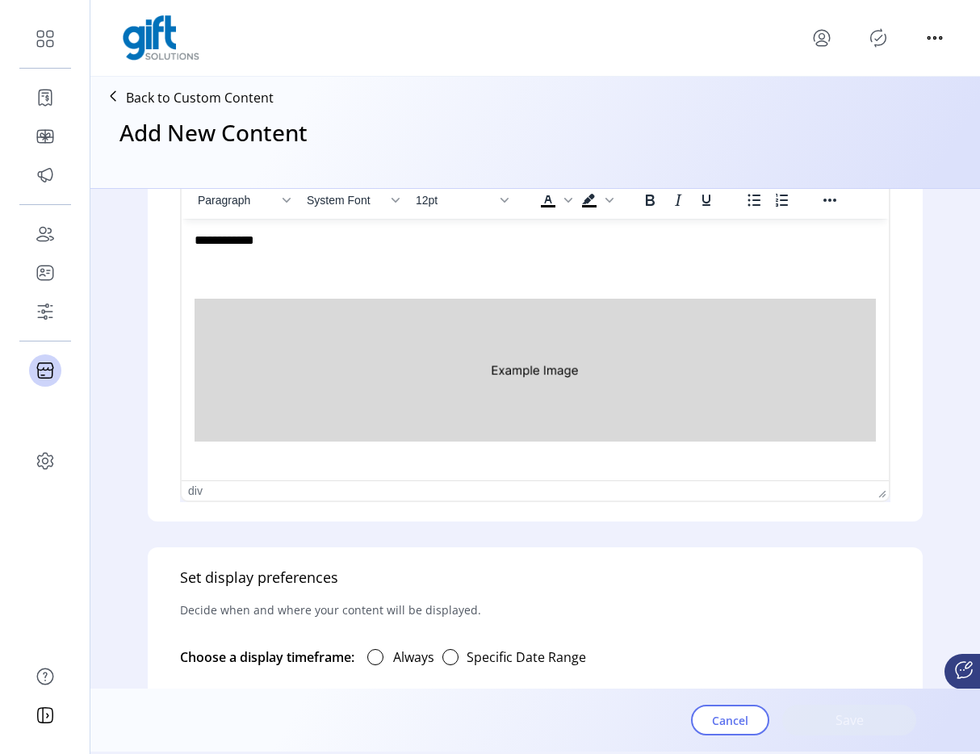
click at [547, 407] on img "Rich Text Area. Press ALT-0 for help." at bounding box center [535, 370] width 681 height 143
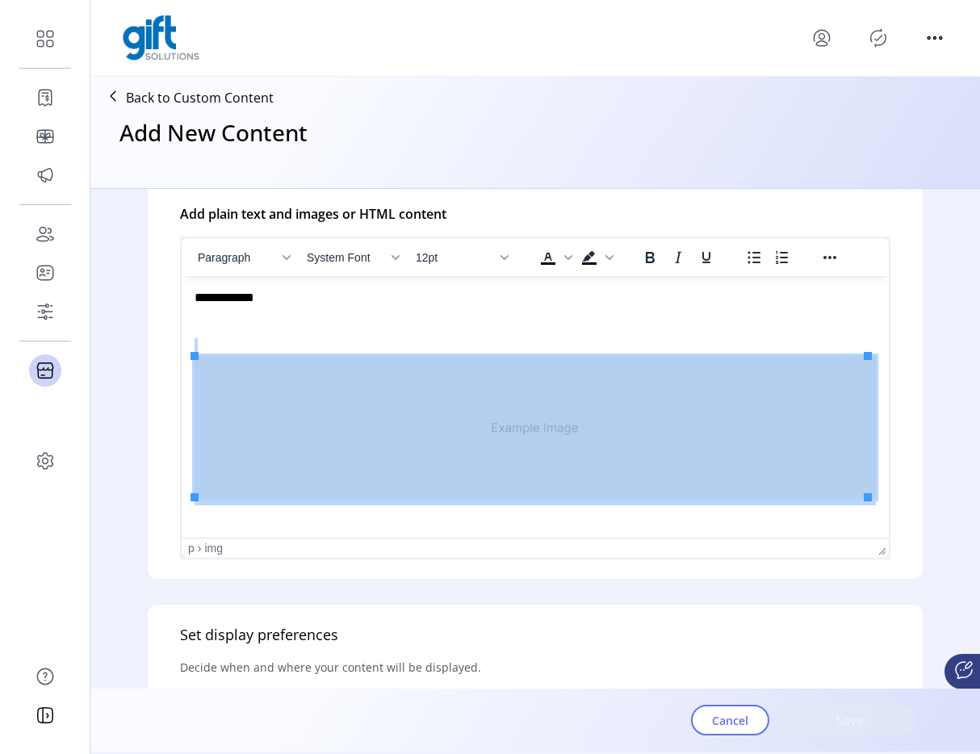
scroll to position [458, 0]
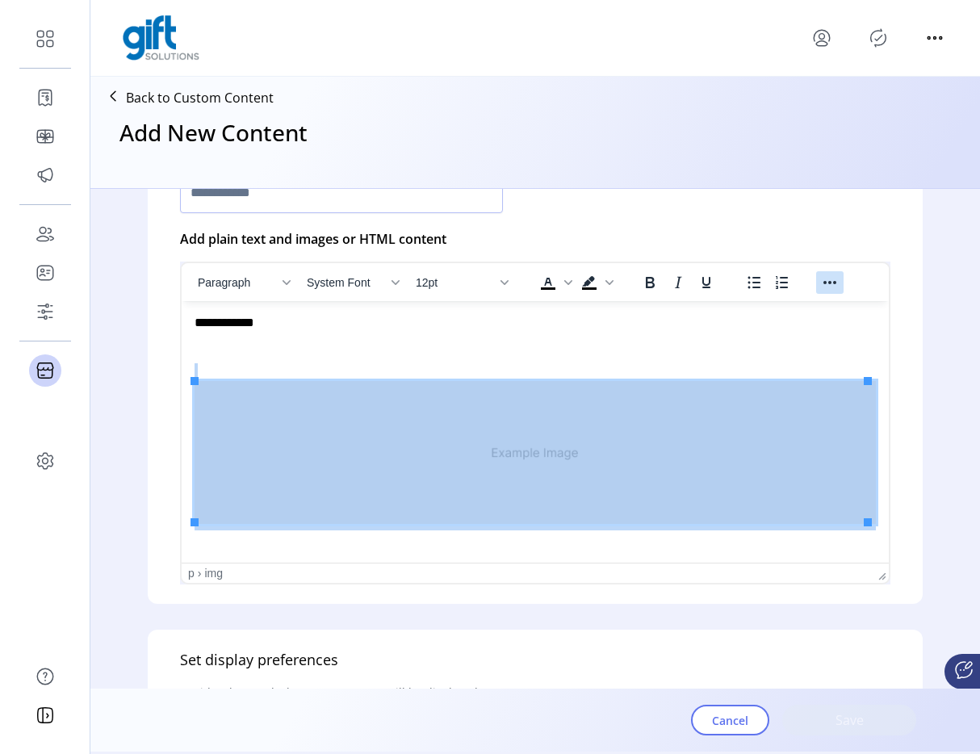
click at [834, 286] on icon "Reveal or hide additional toolbar items" at bounding box center [829, 282] width 19 height 19
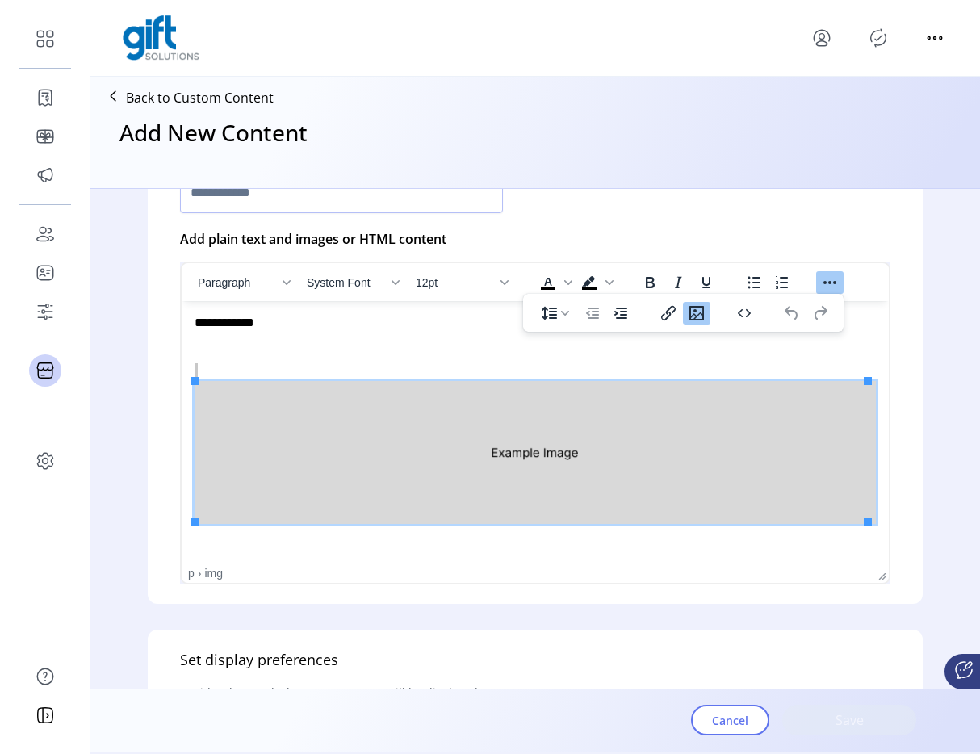
click at [690, 317] on icon "Insert/edit image" at bounding box center [696, 313] width 15 height 15
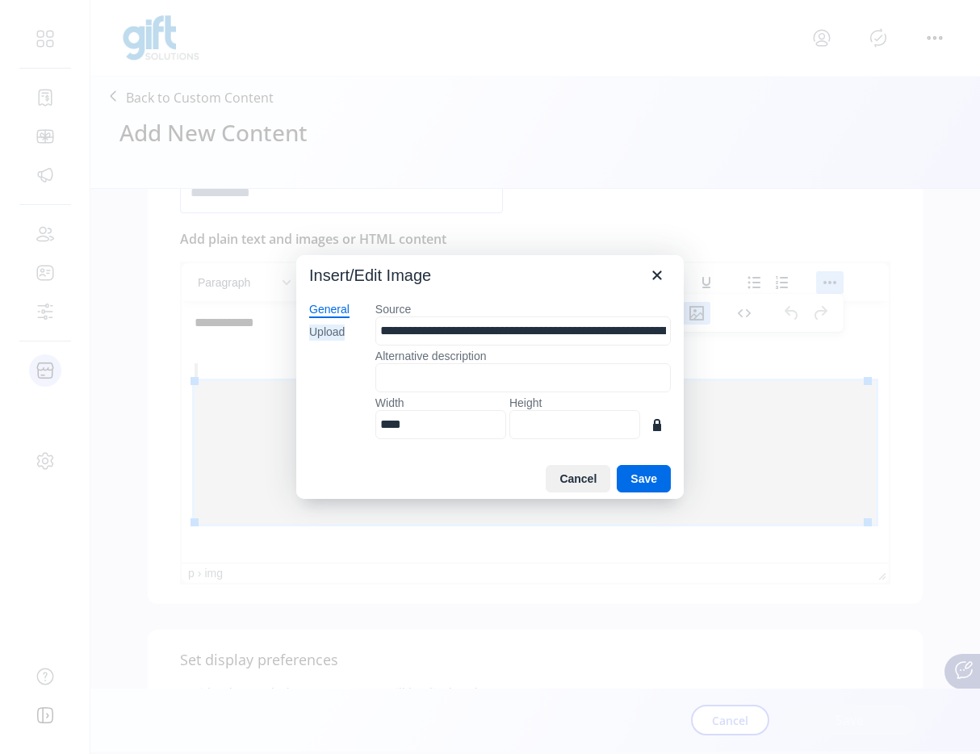
click at [337, 335] on div "Upload" at bounding box center [327, 332] width 36 height 16
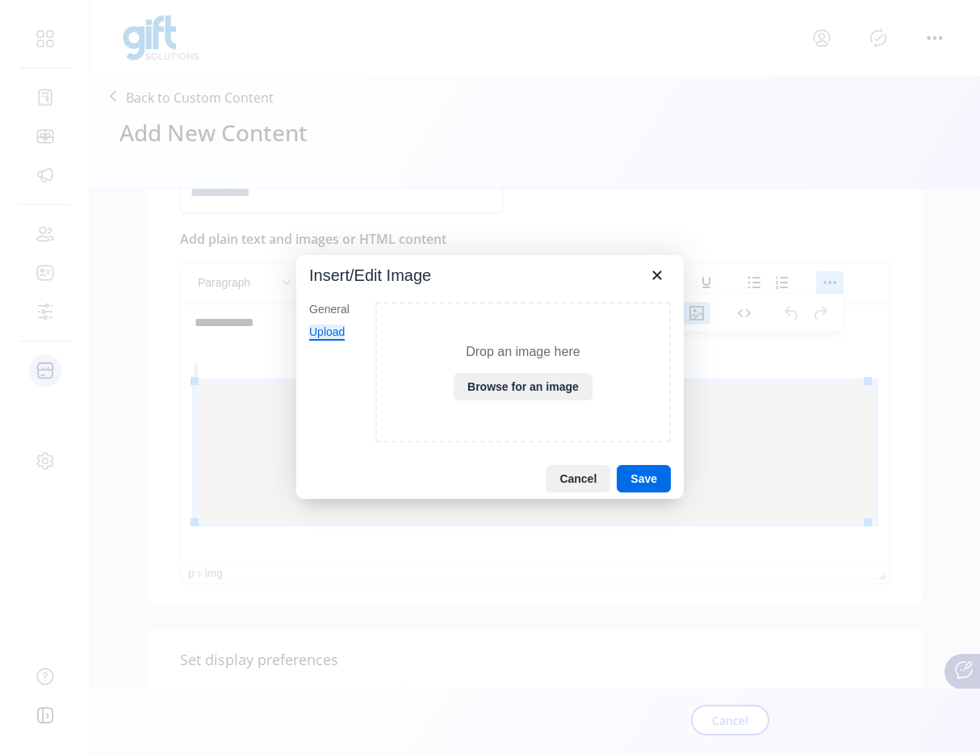
click at [510, 372] on div "Drop an image here Browse for an image" at bounding box center [522, 372] width 295 height 141
click at [509, 378] on button "Browse for an image" at bounding box center [523, 386] width 139 height 27
click at [334, 299] on div "General Upload" at bounding box center [329, 374] width 66 height 170
click at [334, 309] on div "General" at bounding box center [329, 310] width 40 height 16
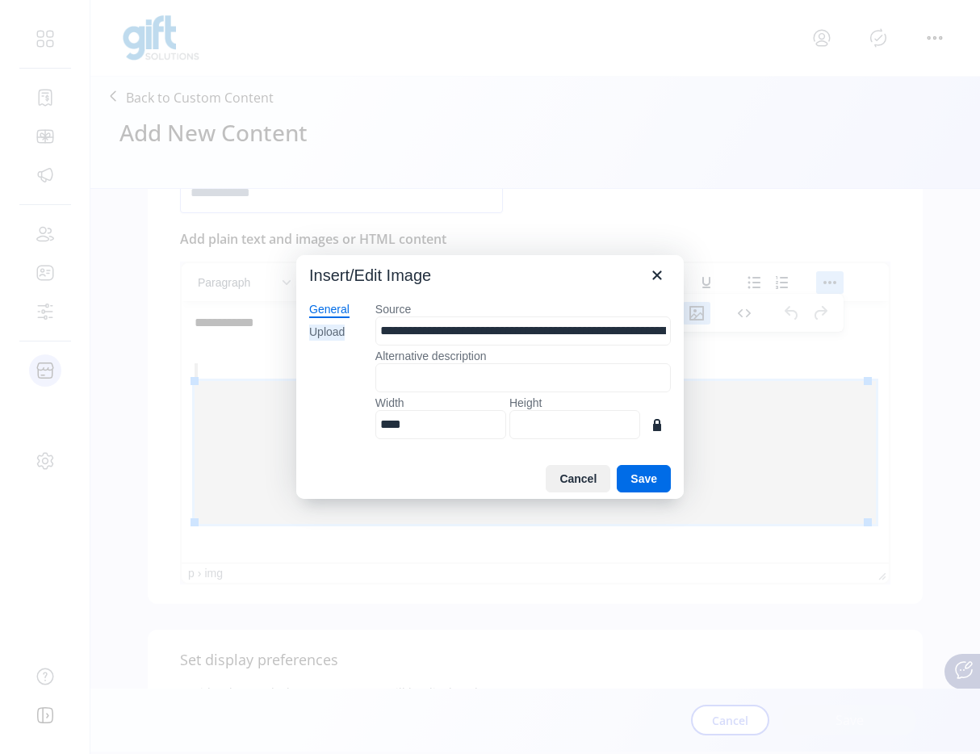
click at [338, 329] on div "Upload" at bounding box center [327, 332] width 36 height 16
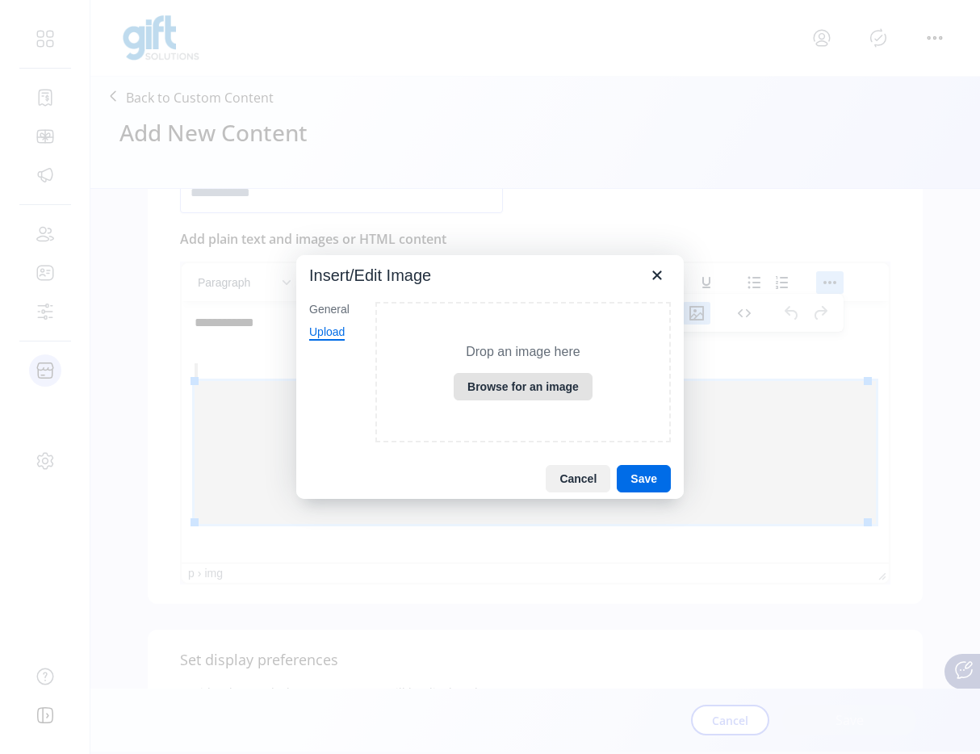
click at [572, 385] on button "Browse for an image" at bounding box center [523, 386] width 139 height 27
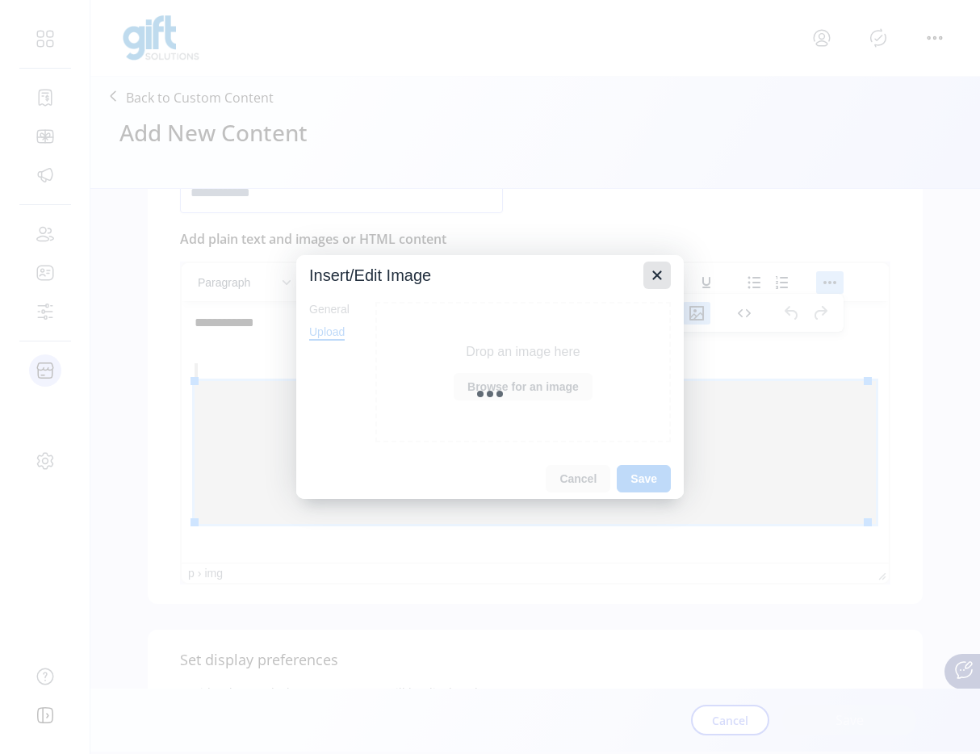
click at [653, 277] on icon "Close" at bounding box center [656, 275] width 19 height 19
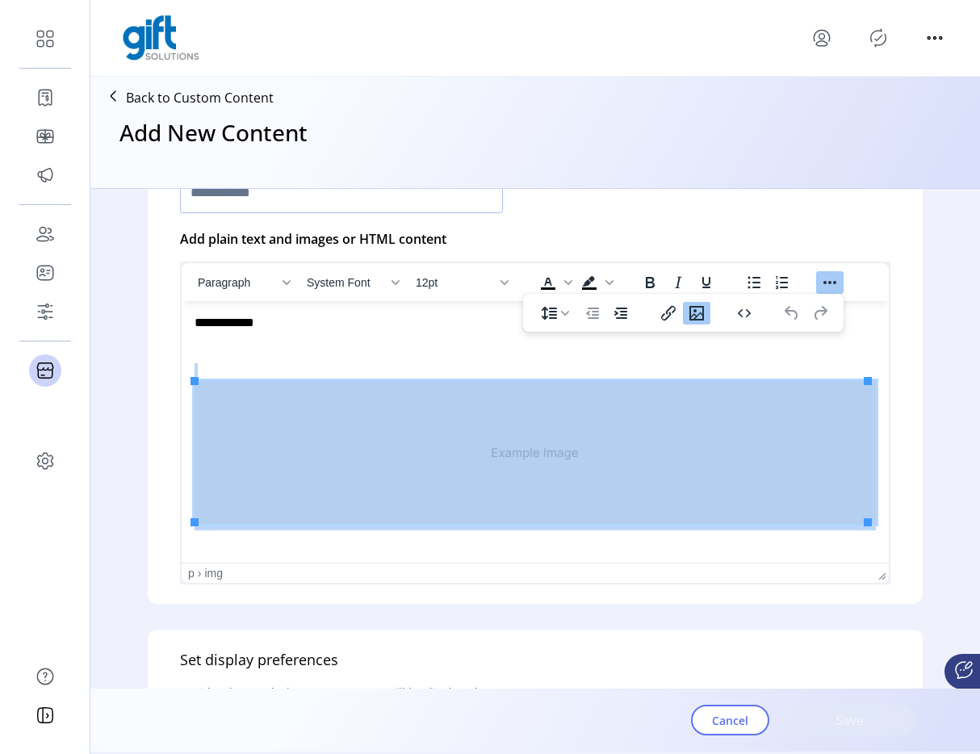
click at [704, 314] on icon "Insert/edit image" at bounding box center [696, 312] width 19 height 19
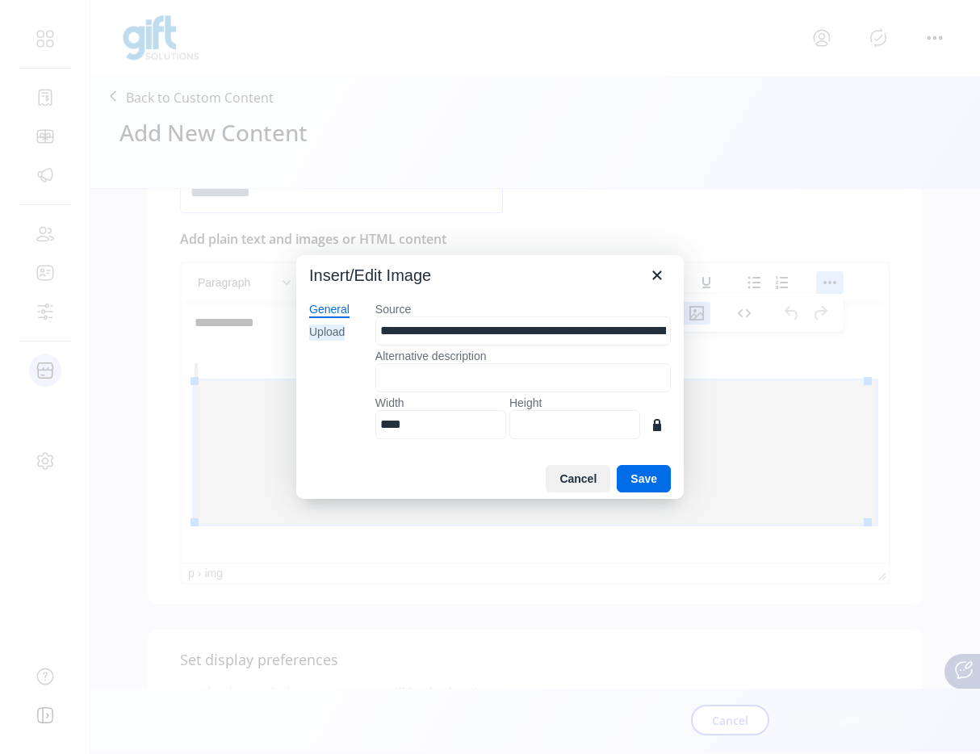
click at [330, 335] on div "Upload" at bounding box center [327, 332] width 36 height 16
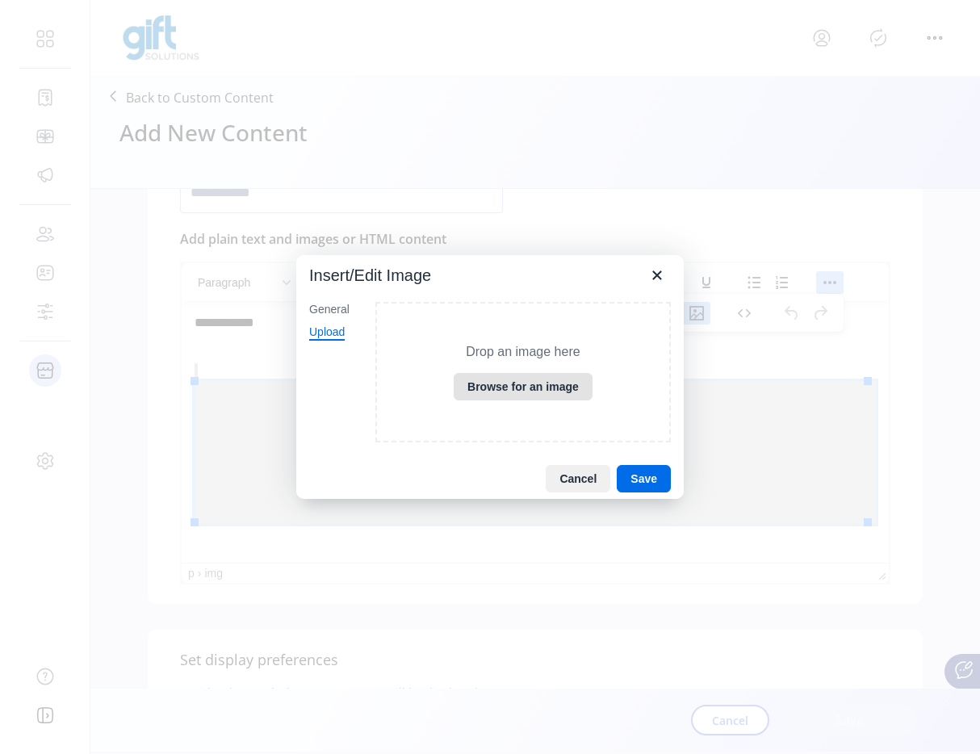
click at [554, 394] on button "Browse for an image" at bounding box center [523, 386] width 139 height 27
click at [556, 479] on button "Cancel" at bounding box center [578, 478] width 65 height 27
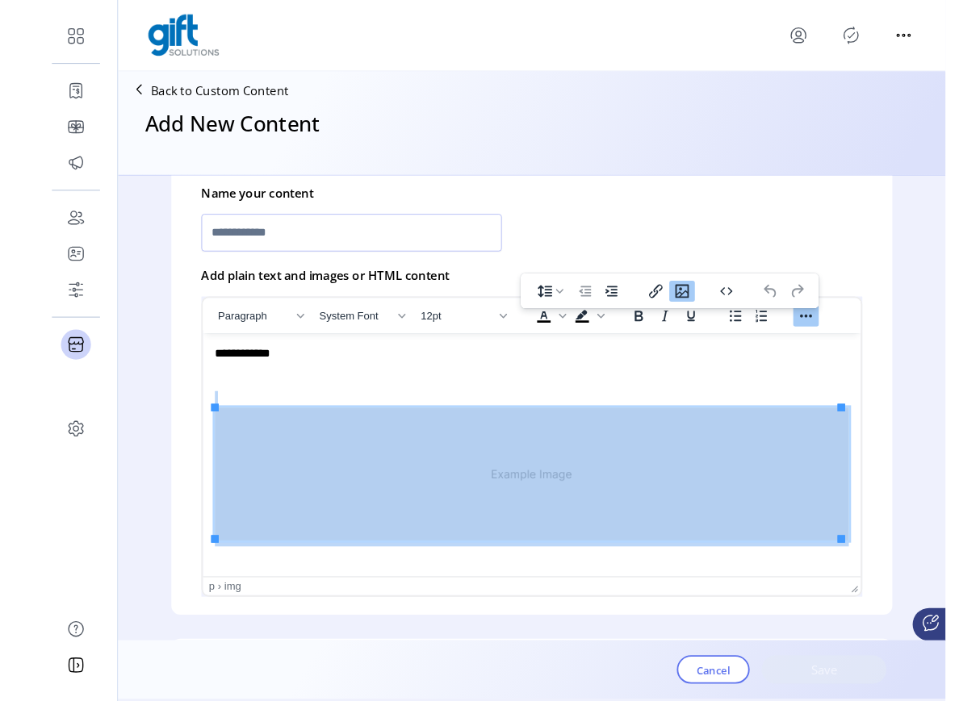
scroll to position [559, 0]
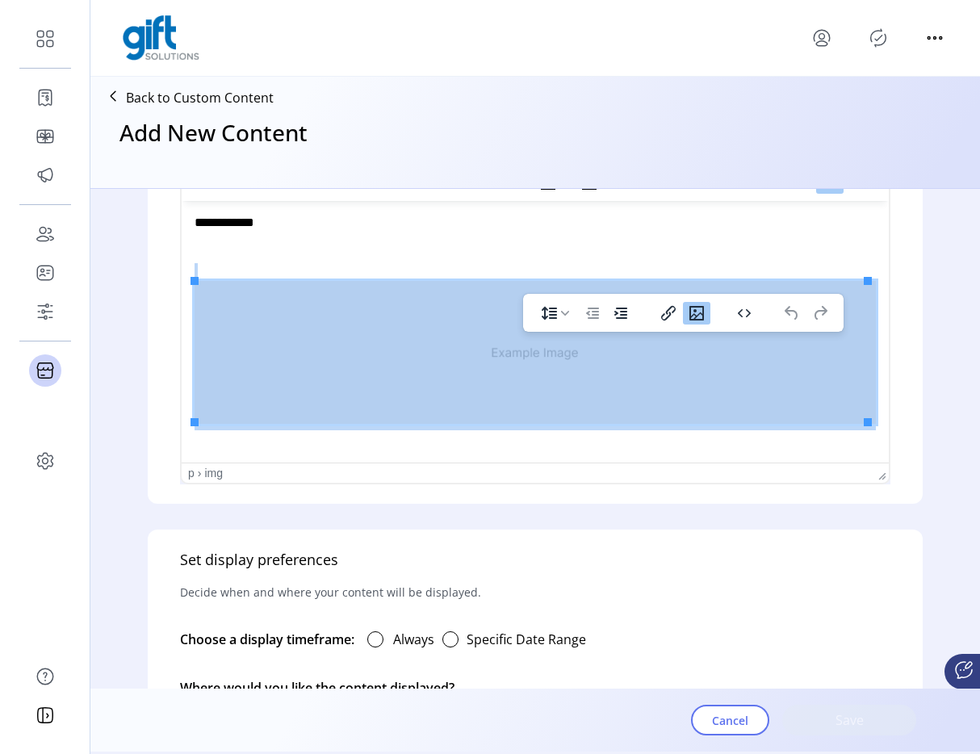
click at [693, 321] on icon "Insert/edit image" at bounding box center [696, 312] width 19 height 19
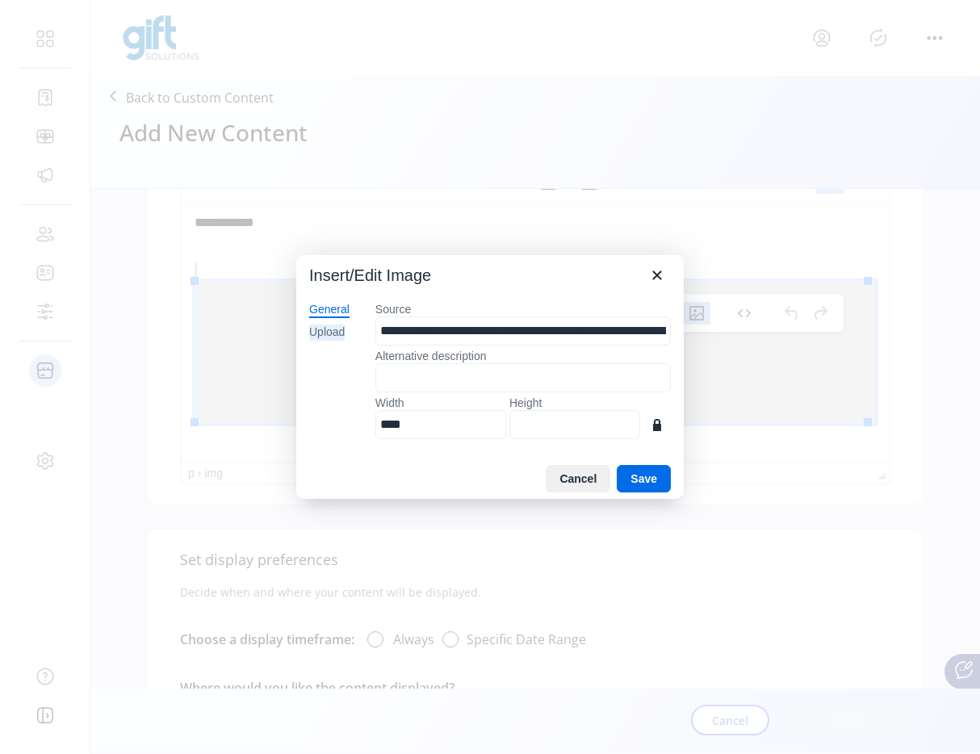
click at [330, 332] on div "Upload" at bounding box center [327, 332] width 36 height 16
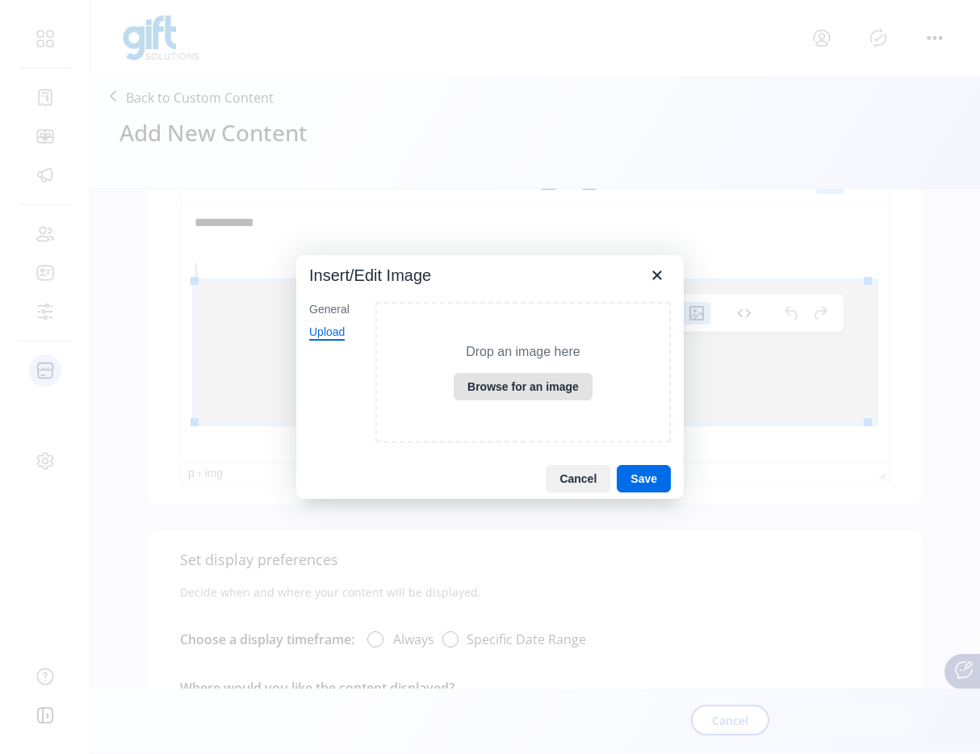
click at [504, 378] on button "Browse for an image" at bounding box center [523, 386] width 139 height 27
click at [594, 475] on button "Cancel" at bounding box center [578, 478] width 65 height 27
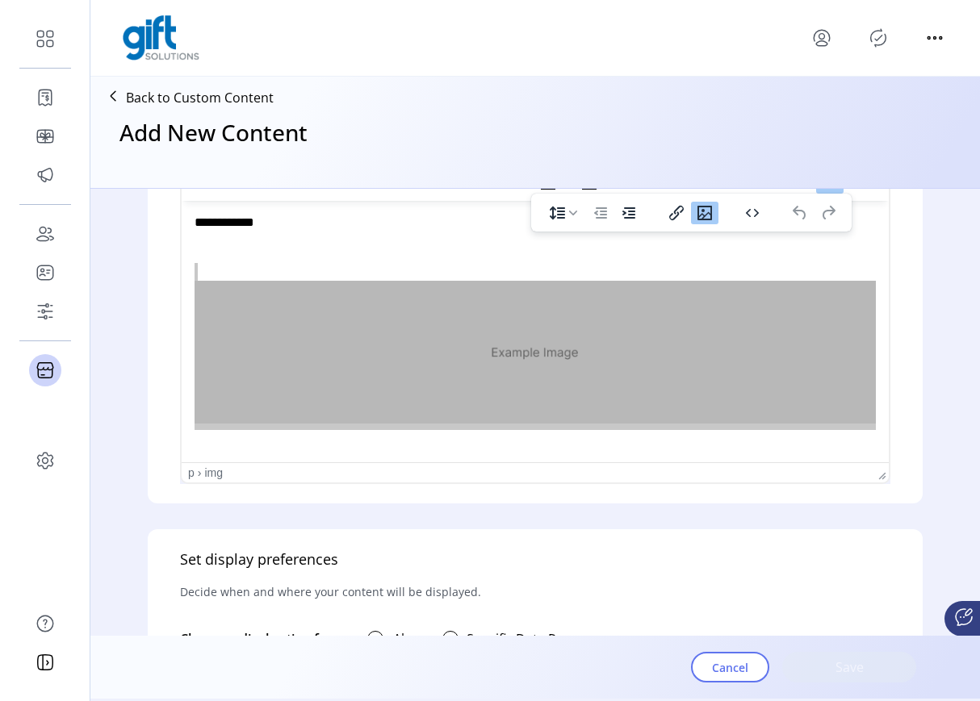
click at [215, 77] on div "Back to Custom Content Add New Content" at bounding box center [534, 132] width 889 height 111
click at [215, 88] on p "Back to Custom Content" at bounding box center [200, 97] width 148 height 19
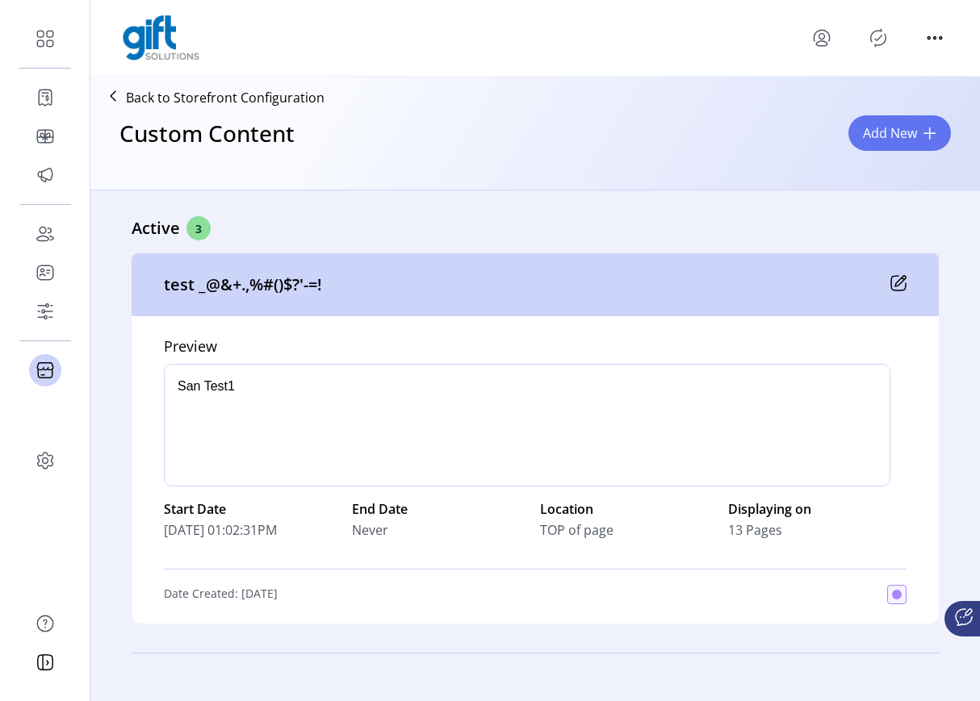
click at [204, 97] on p "Back to Storefront Configuration" at bounding box center [225, 97] width 199 height 19
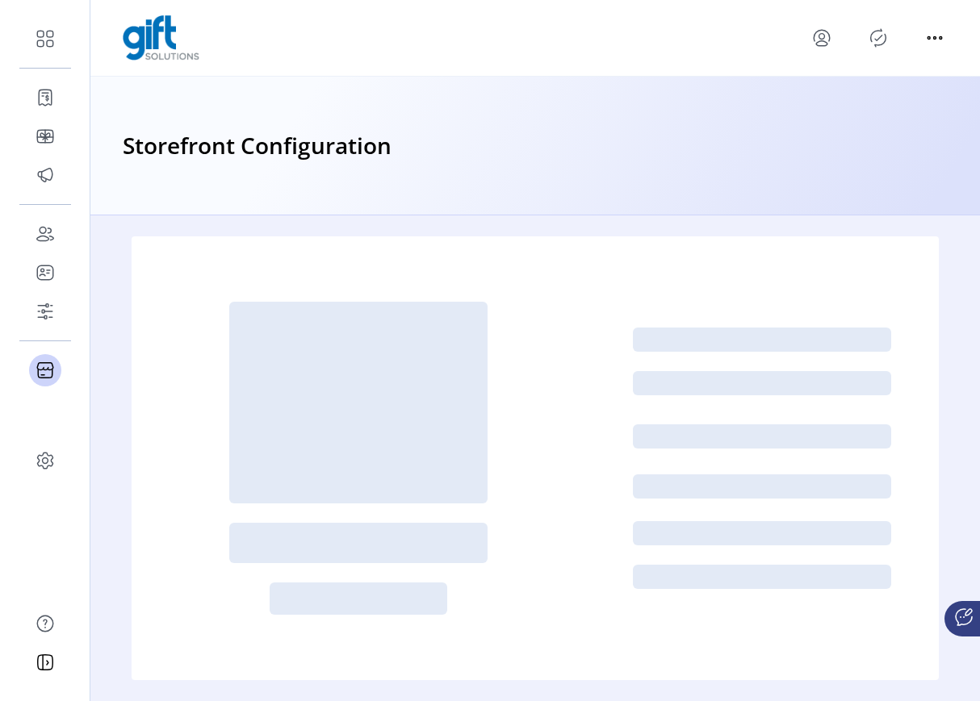
click at [818, 33] on icon "menu" at bounding box center [822, 38] width 26 height 26
click at [866, 105] on span "Sign Out" at bounding box center [879, 101] width 121 height 13
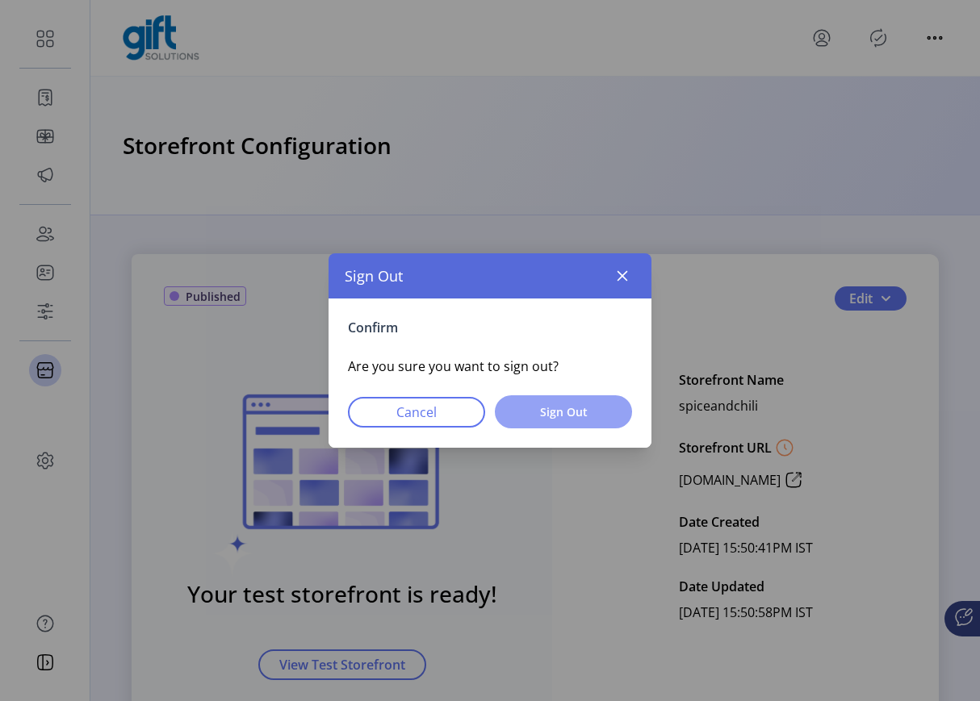
click at [587, 412] on span "Sign Out" at bounding box center [563, 412] width 95 height 17
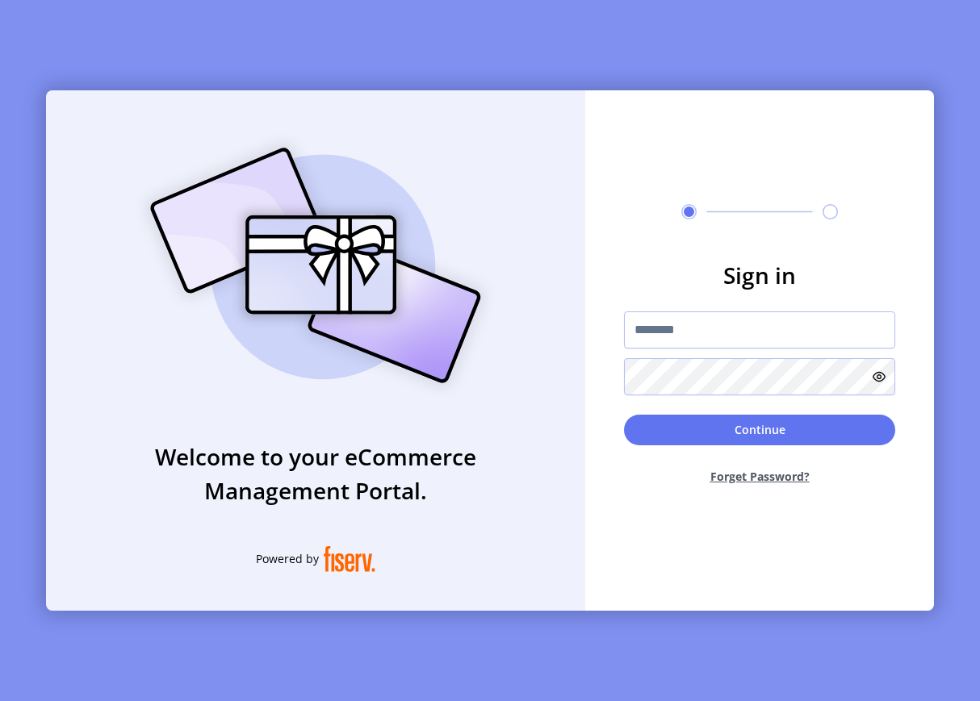
click at [721, 357] on div at bounding box center [759, 354] width 271 height 84
click at [721, 322] on input "text" at bounding box center [759, 330] width 271 height 37
type input "**********"
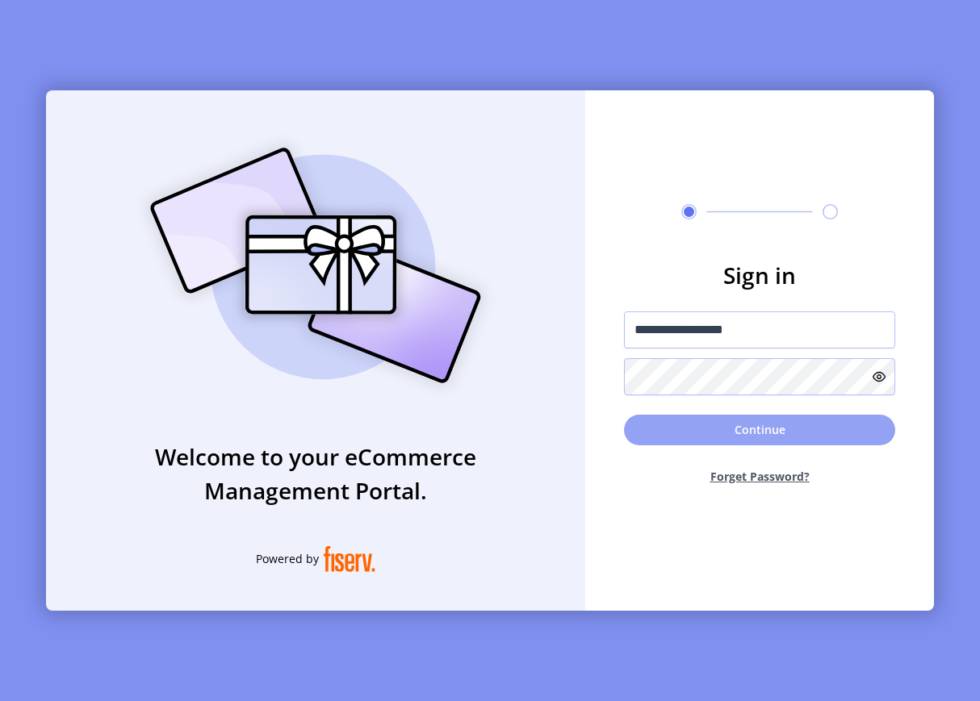
click at [662, 421] on button "Continue" at bounding box center [759, 430] width 271 height 31
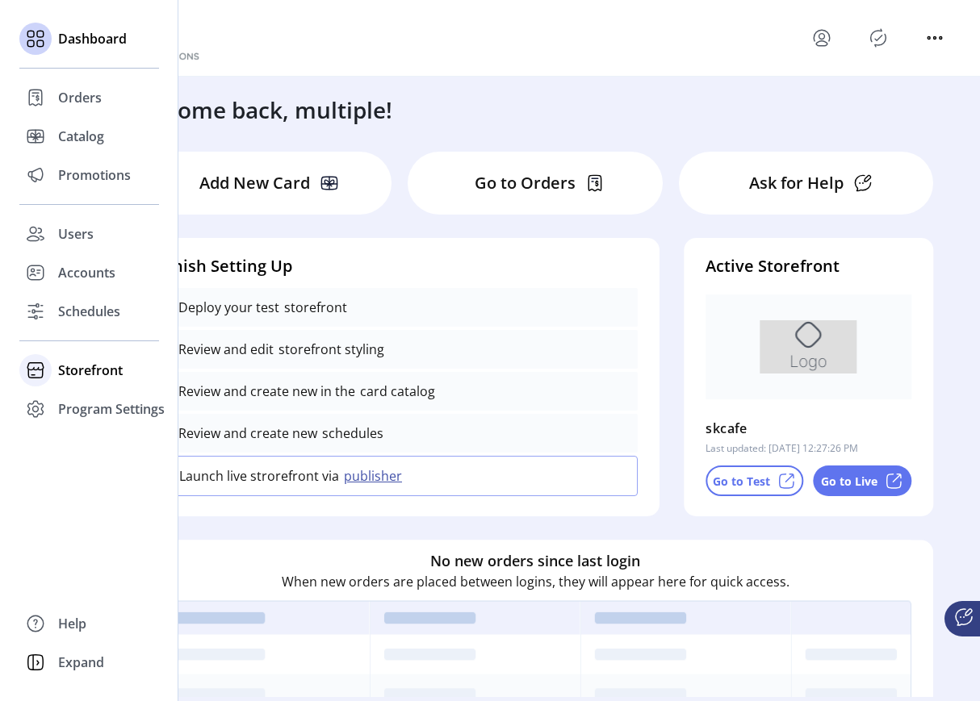
click at [98, 387] on div "Storefront" at bounding box center [89, 370] width 140 height 39
click at [108, 406] on span "Configuration" at bounding box center [100, 402] width 85 height 19
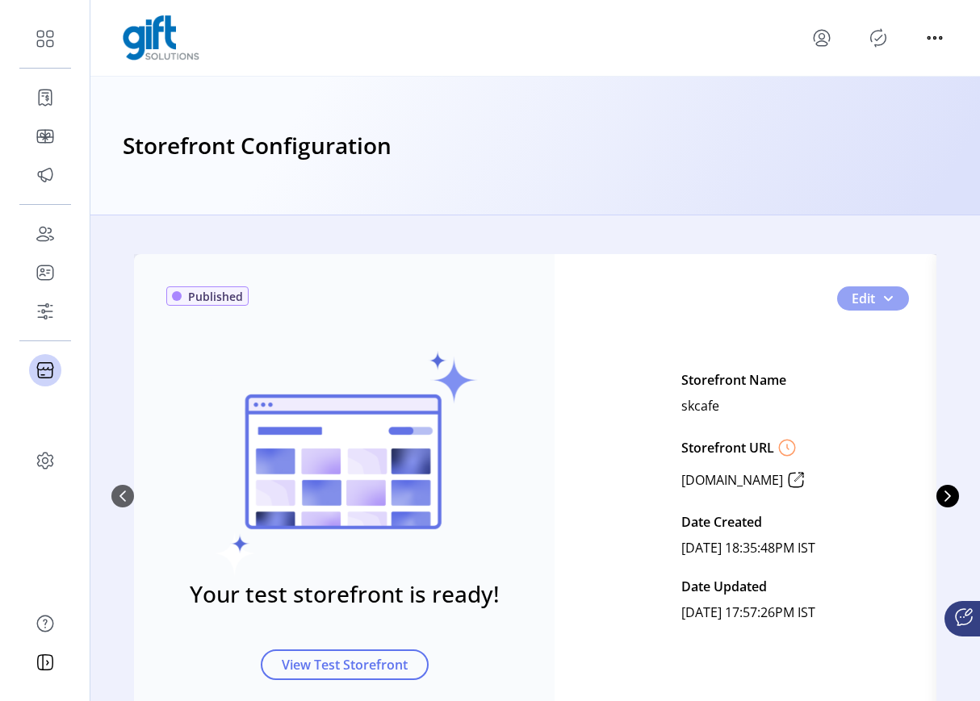
click at [885, 293] on span "0" at bounding box center [887, 298] width 13 height 13
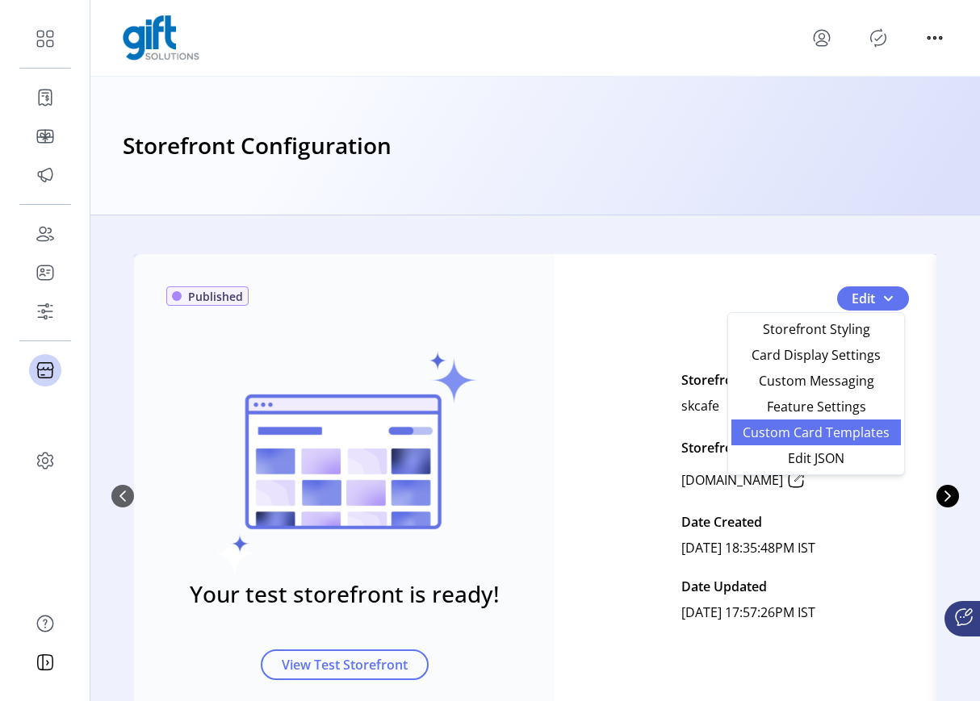
click at [842, 433] on span "Custom Card Templates" at bounding box center [816, 432] width 150 height 13
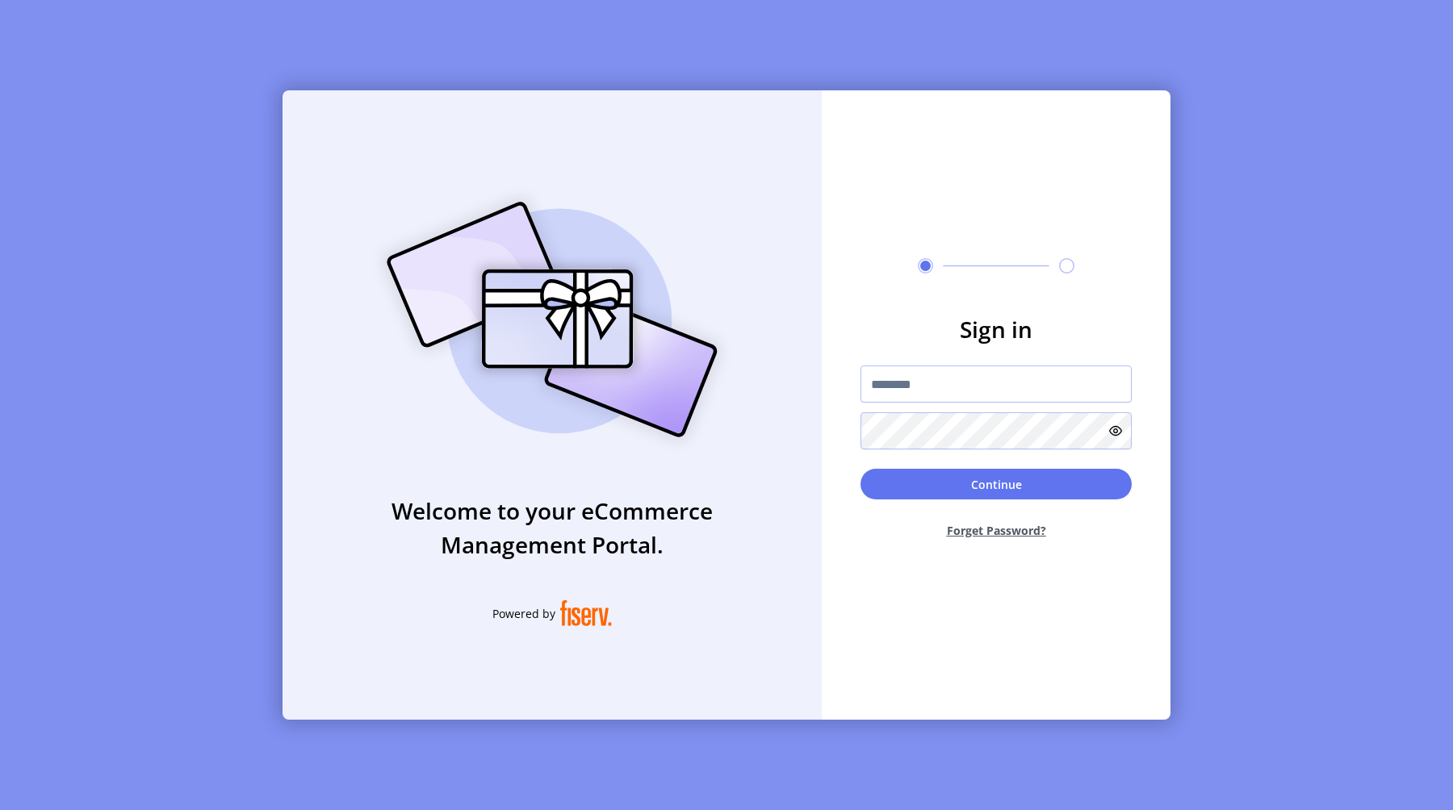
click at [123, 147] on div "Welcome to your eCommerce Management Portal. Powered by Sign in Continue Forget…" at bounding box center [726, 405] width 1453 height 810
click at [214, 416] on div "Welcome to your eCommerce Management Portal. Powered by Sign in Continue Forget…" at bounding box center [726, 405] width 1453 height 810
click at [120, 149] on div "Welcome to your eCommerce Management Portal. Powered by Sign in Continue Forget…" at bounding box center [726, 405] width 1453 height 810
click at [882, 387] on input "text" at bounding box center [995, 384] width 271 height 37
type input "**********"
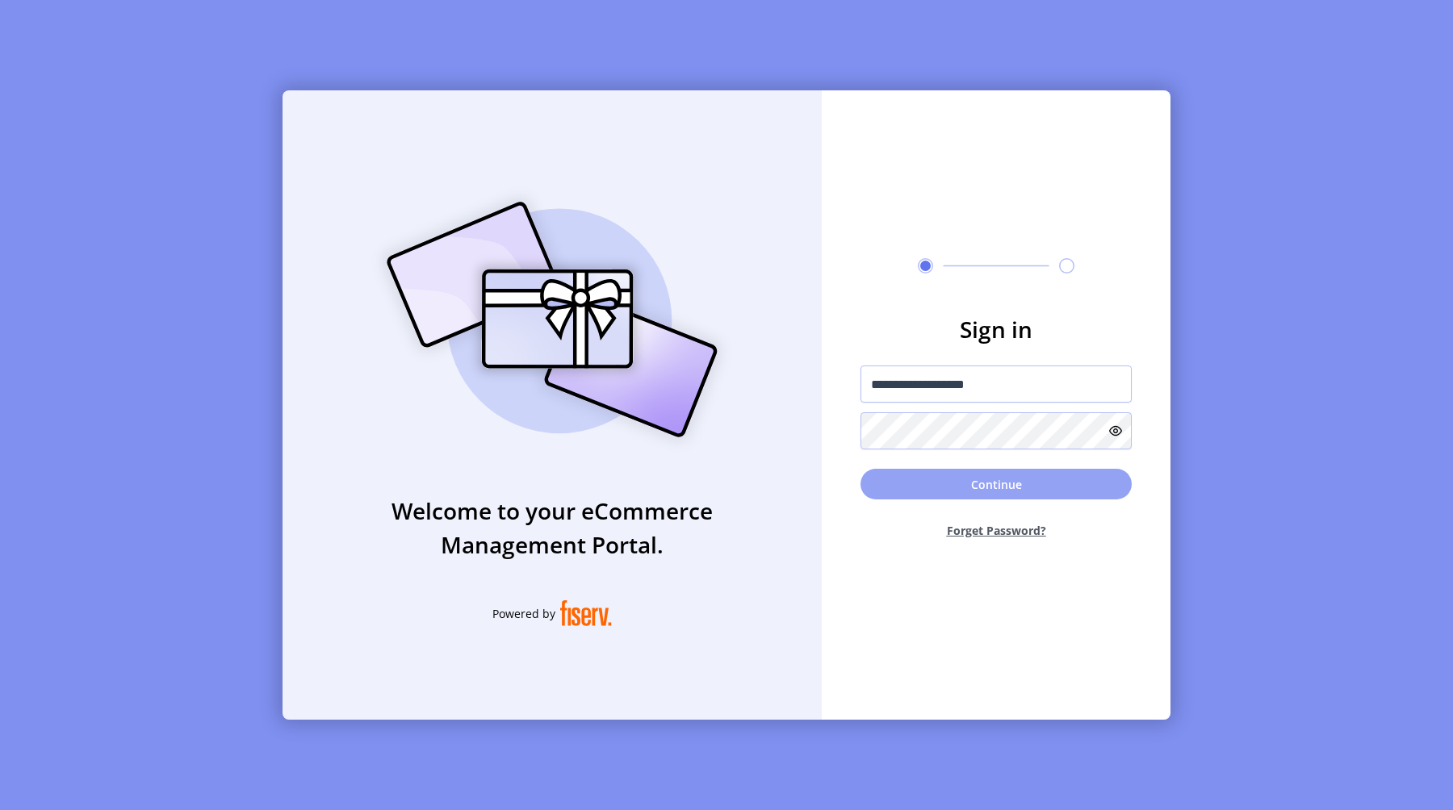
click at [966, 469] on button "Continue" at bounding box center [995, 484] width 271 height 31
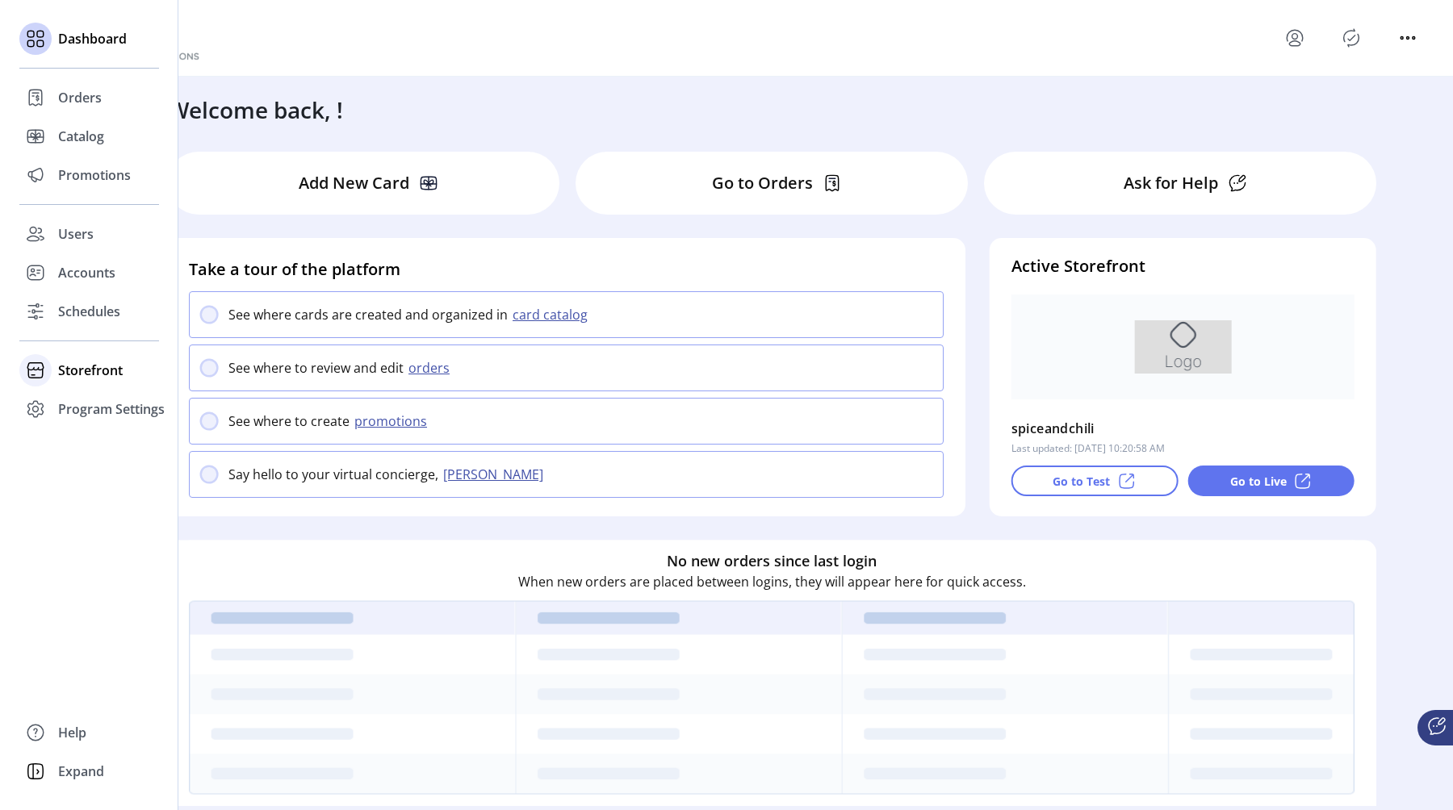
click at [90, 355] on div "Storefront" at bounding box center [89, 370] width 140 height 39
click at [98, 421] on span "Styling" at bounding box center [78, 428] width 41 height 19
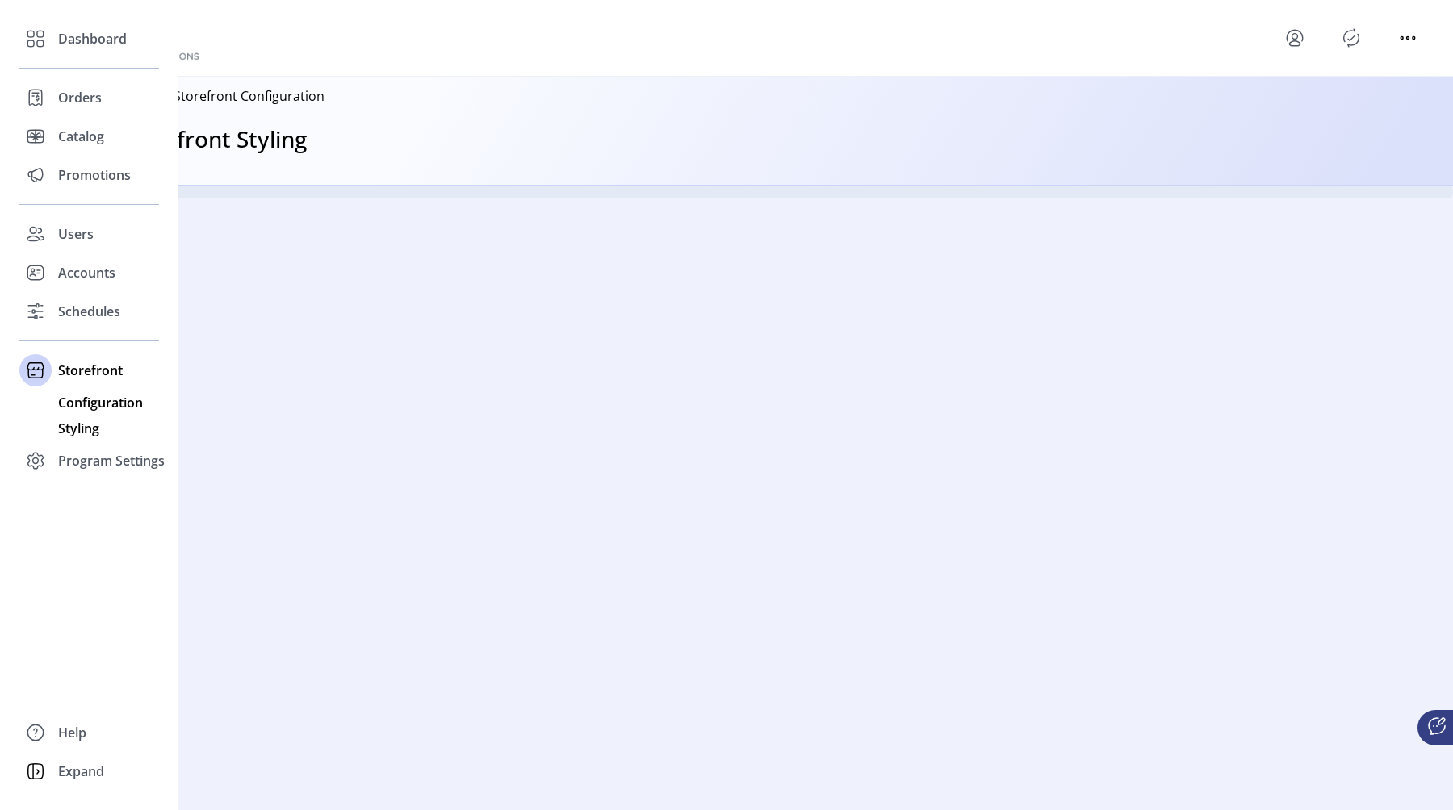
click at [111, 404] on span "Configuration" at bounding box center [100, 402] width 85 height 19
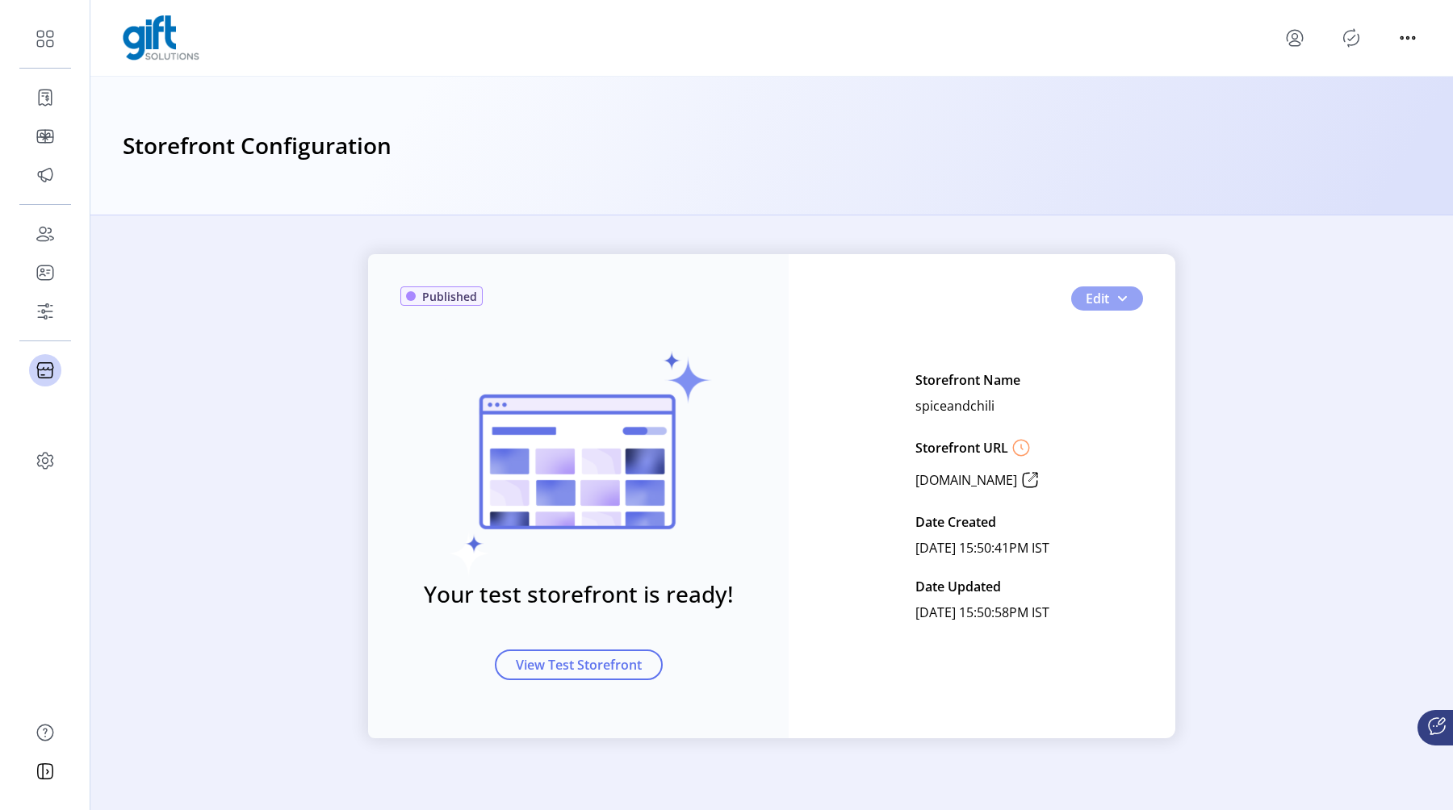
click at [1127, 288] on button "Edit" at bounding box center [1107, 299] width 72 height 24
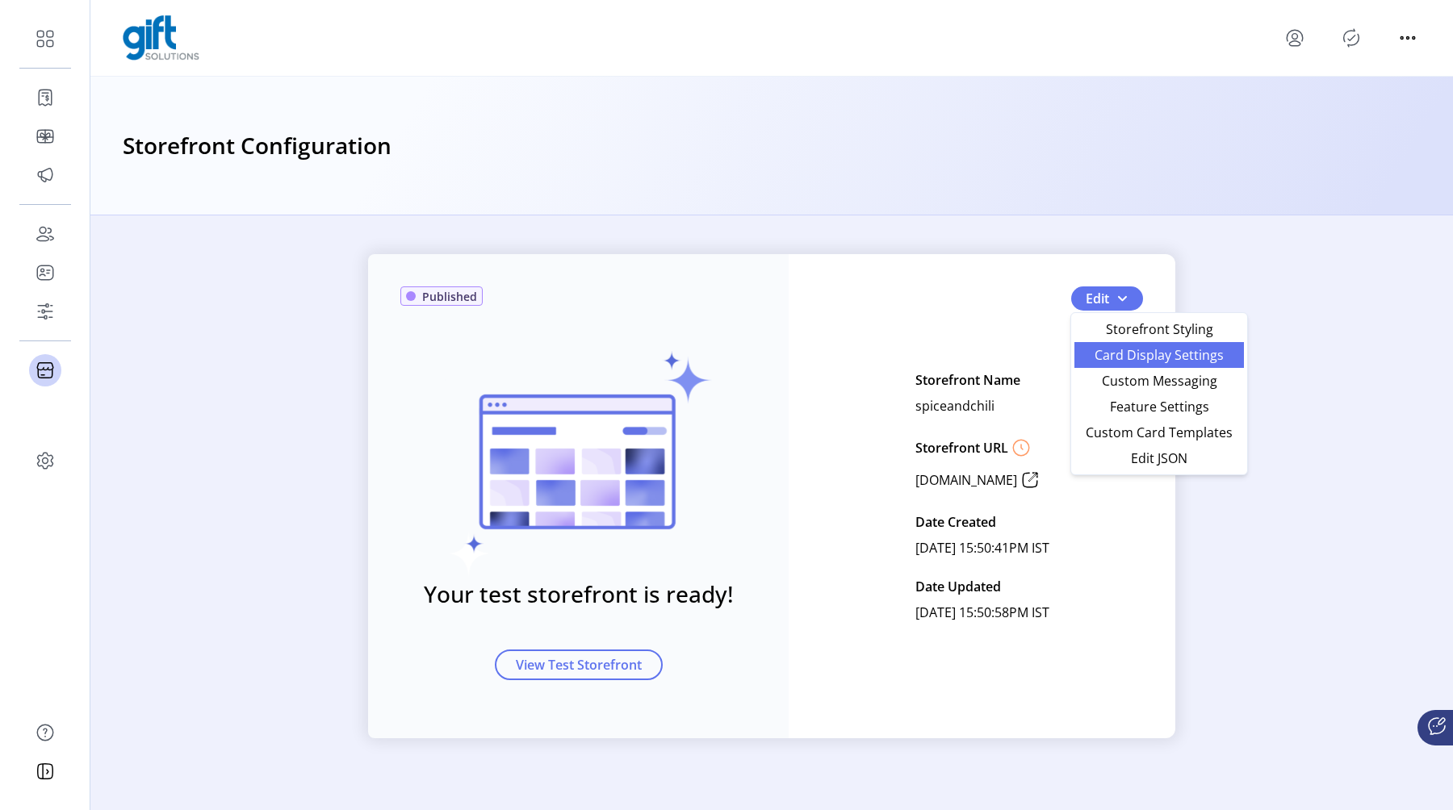
click at [1124, 349] on span "Card Display Settings" at bounding box center [1159, 355] width 150 height 13
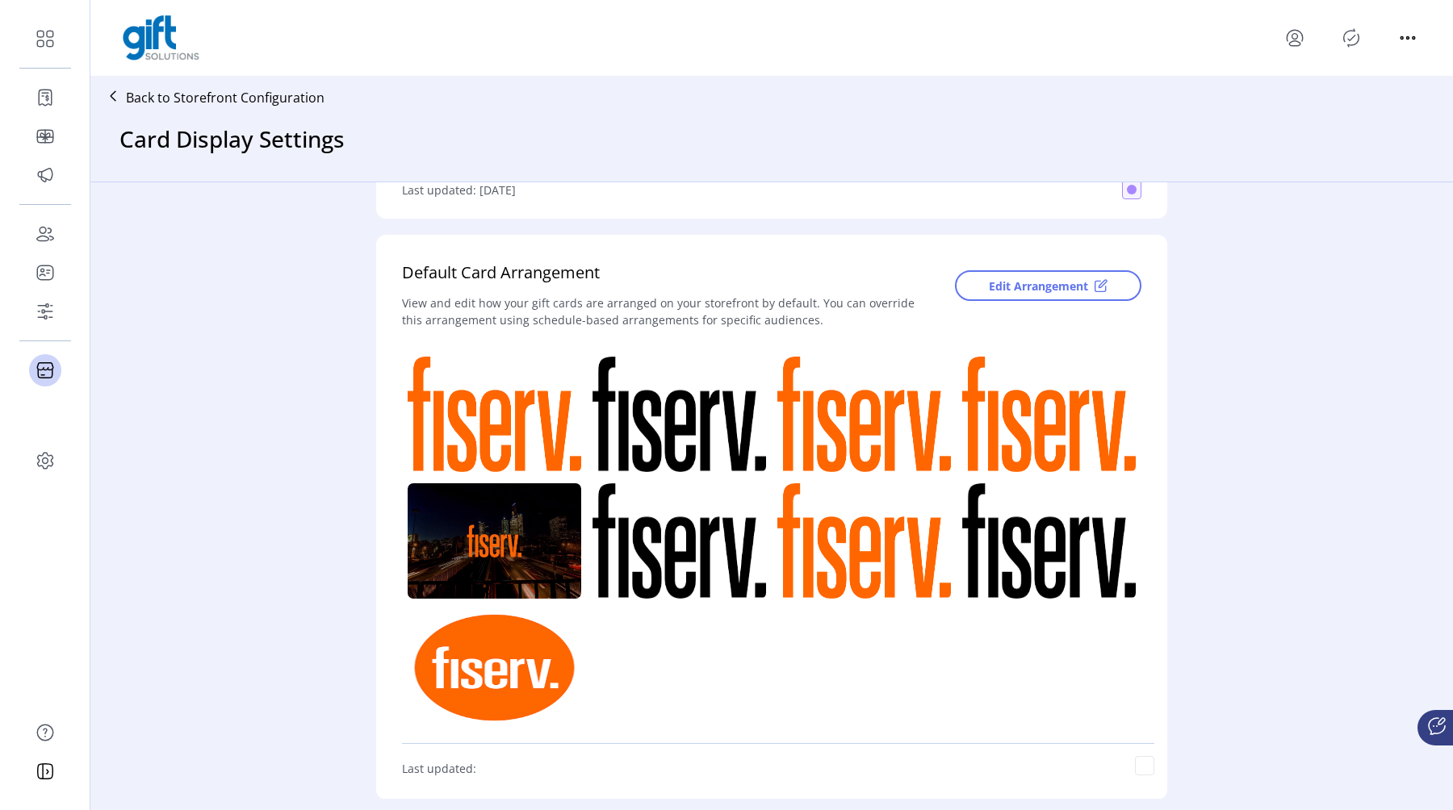
scroll to position [300, 0]
click at [986, 275] on button "Edit Arrangement" at bounding box center [1048, 285] width 186 height 31
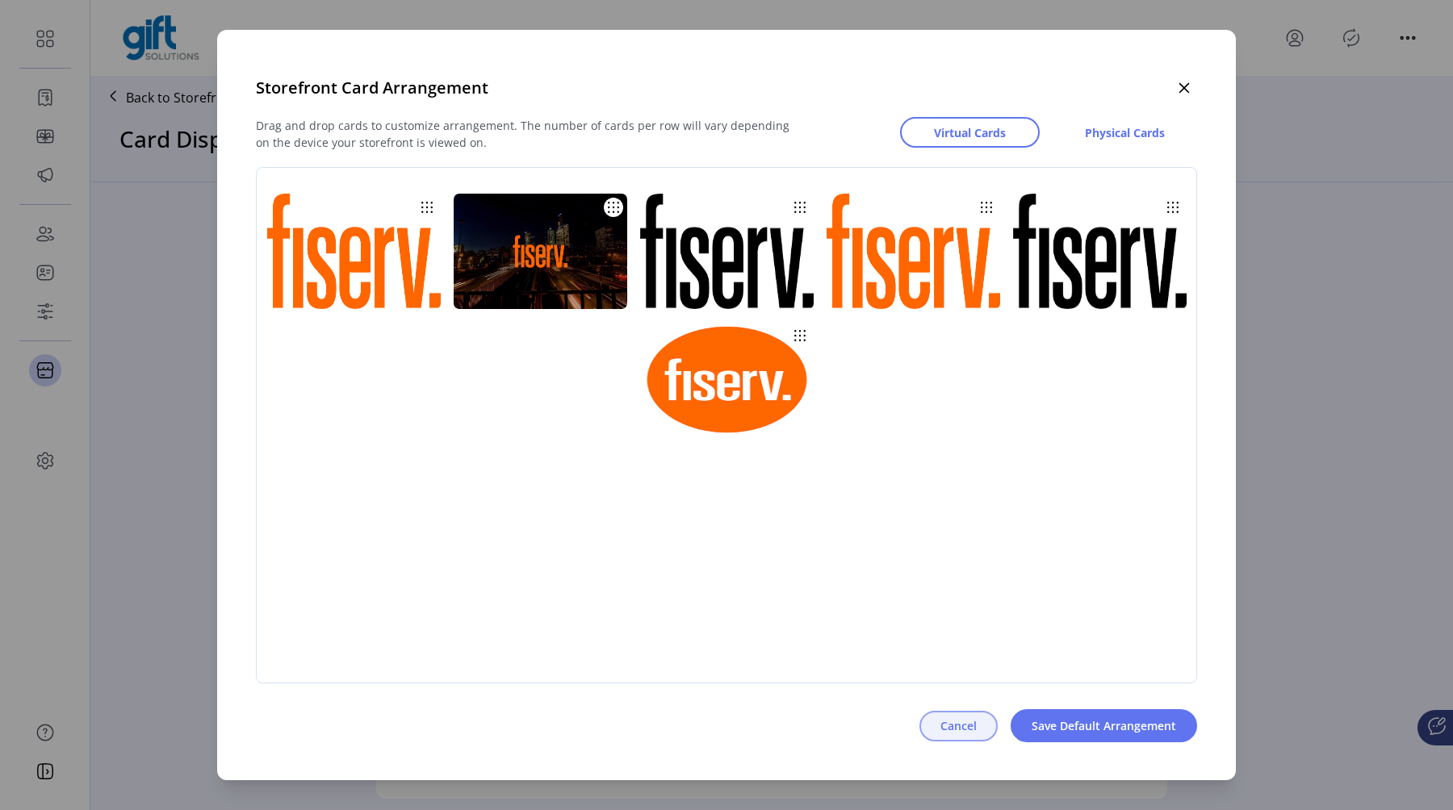
click at [948, 734] on button "Cancel" at bounding box center [958, 726] width 78 height 31
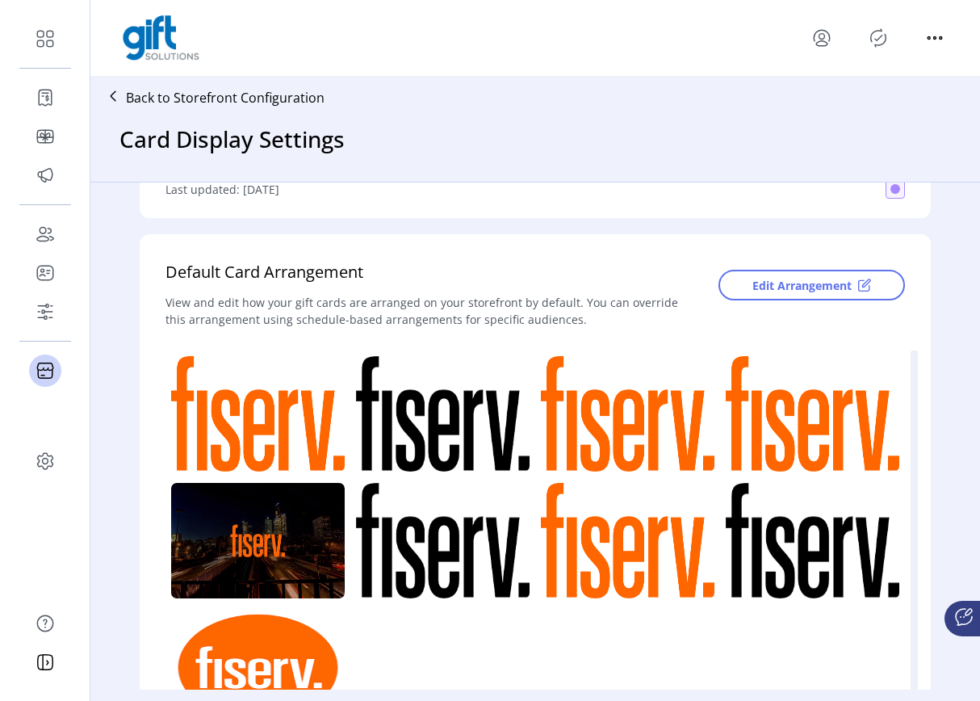
drag, startPoint x: 563, startPoint y: 446, endPoint x: 376, endPoint y: 442, distance: 187.3
click at [376, 442] on div at bounding box center [541, 540] width 752 height 380
click at [380, 440] on img at bounding box center [443, 413] width 174 height 115
drag, startPoint x: 380, startPoint y: 440, endPoint x: 467, endPoint y: 432, distance: 86.7
click at [467, 433] on img at bounding box center [443, 413] width 174 height 115
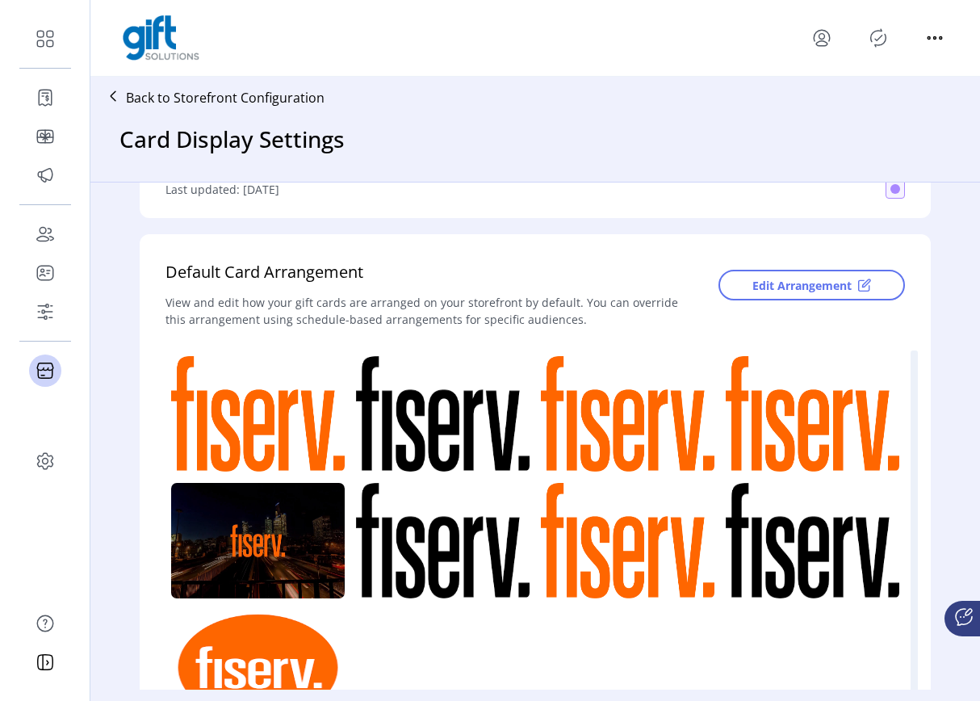
drag, startPoint x: 476, startPoint y: 426, endPoint x: 518, endPoint y: 430, distance: 42.2
click at [518, 430] on img at bounding box center [443, 413] width 174 height 115
click at [800, 291] on span "Edit Arrangement" at bounding box center [801, 285] width 99 height 17
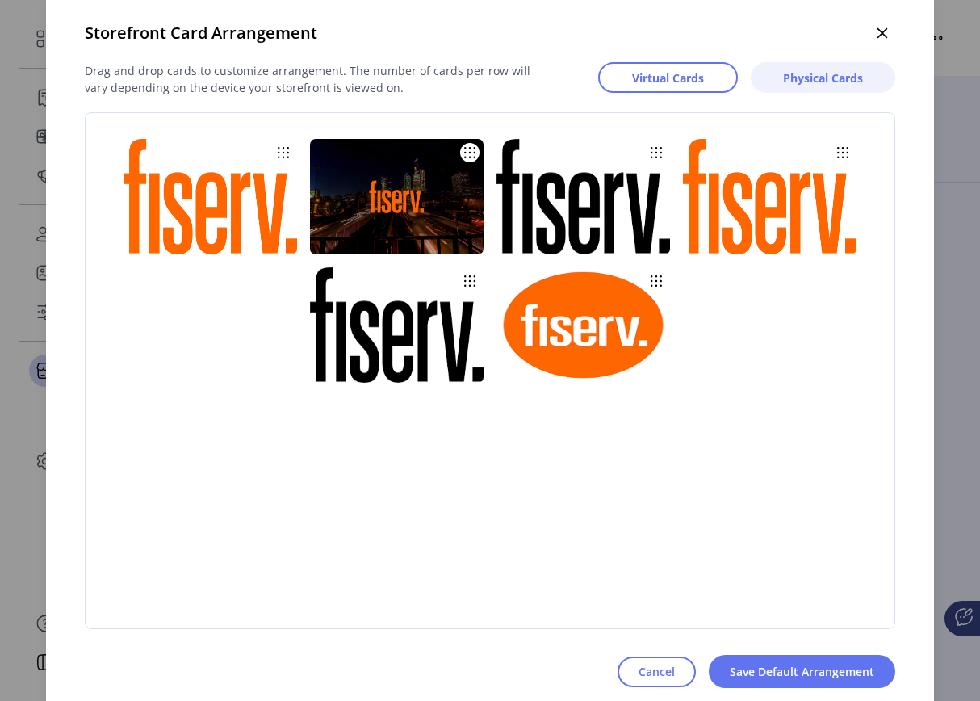
click at [832, 70] on span "Physical Cards" at bounding box center [823, 77] width 80 height 17
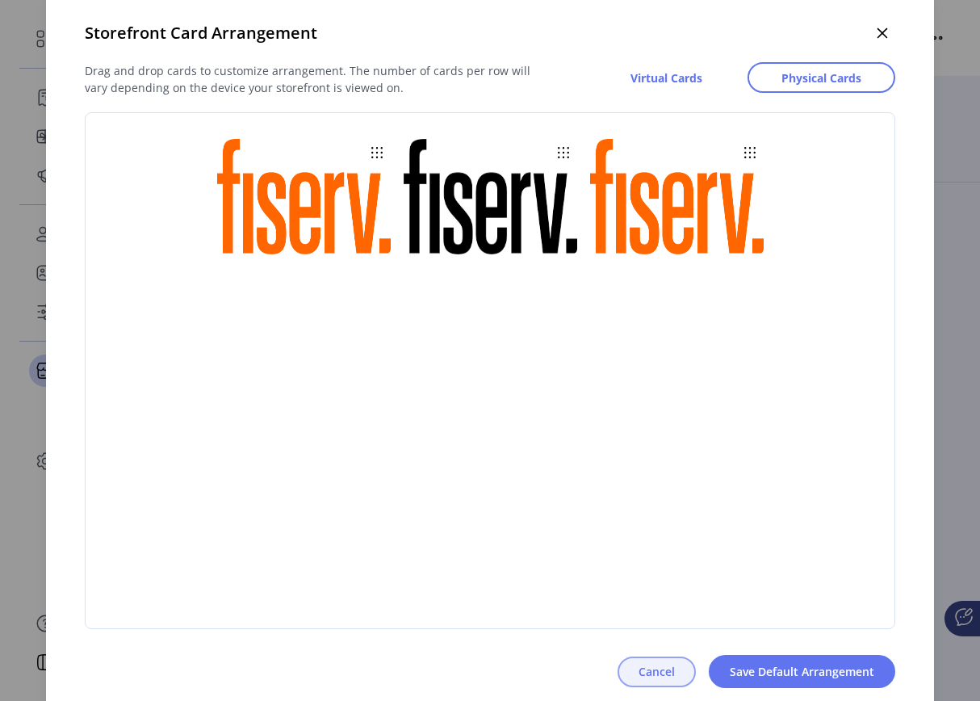
click at [639, 675] on span "Cancel" at bounding box center [656, 671] width 36 height 17
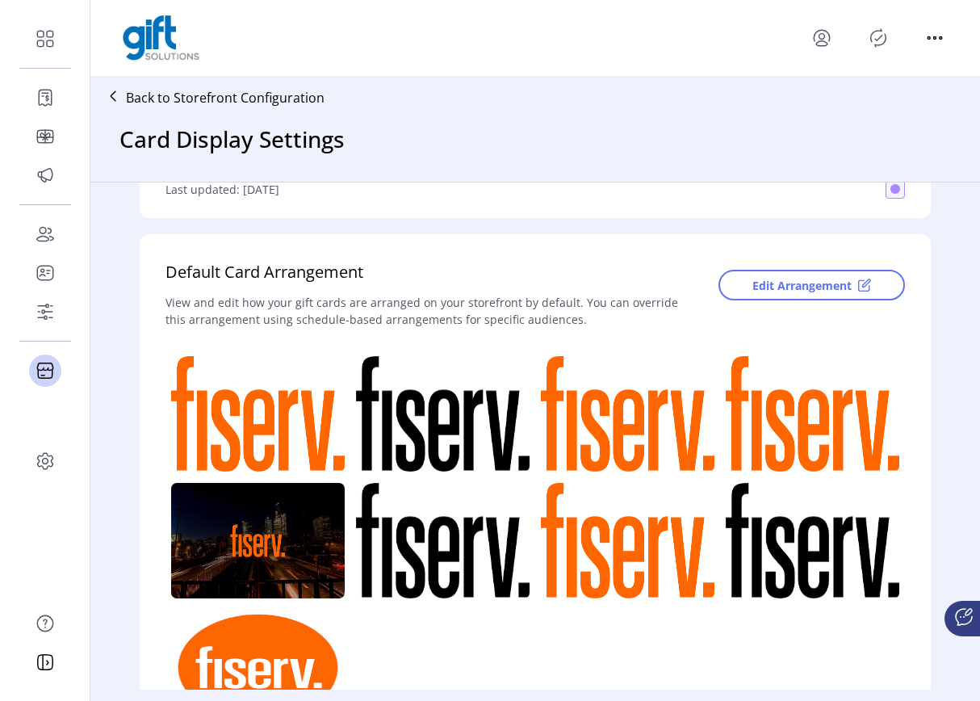
click at [818, 40] on icon "menu" at bounding box center [822, 38] width 26 height 26
click at [839, 99] on span "Sign Out" at bounding box center [879, 101] width 121 height 13
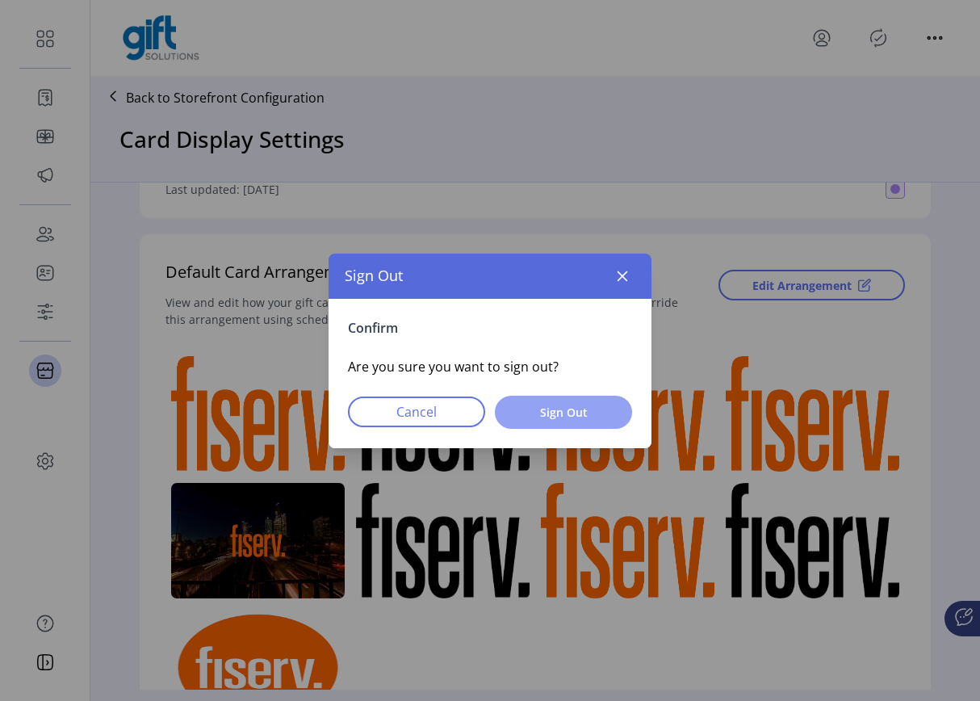
click at [567, 410] on span "Sign Out" at bounding box center [563, 412] width 95 height 17
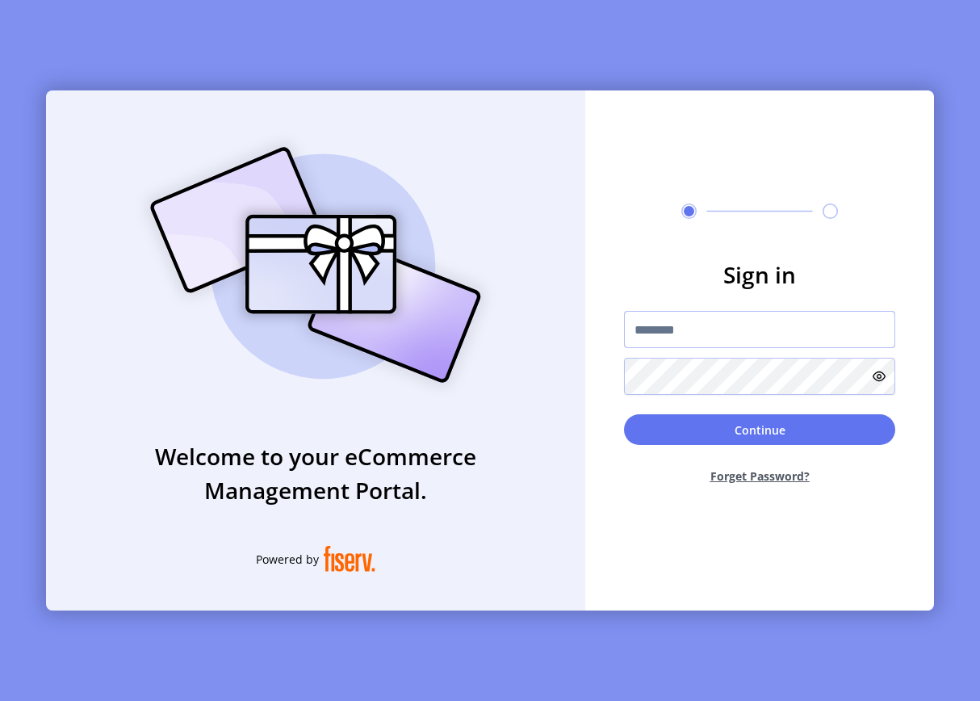
click at [751, 333] on input "text" at bounding box center [759, 329] width 271 height 37
type input "**********"
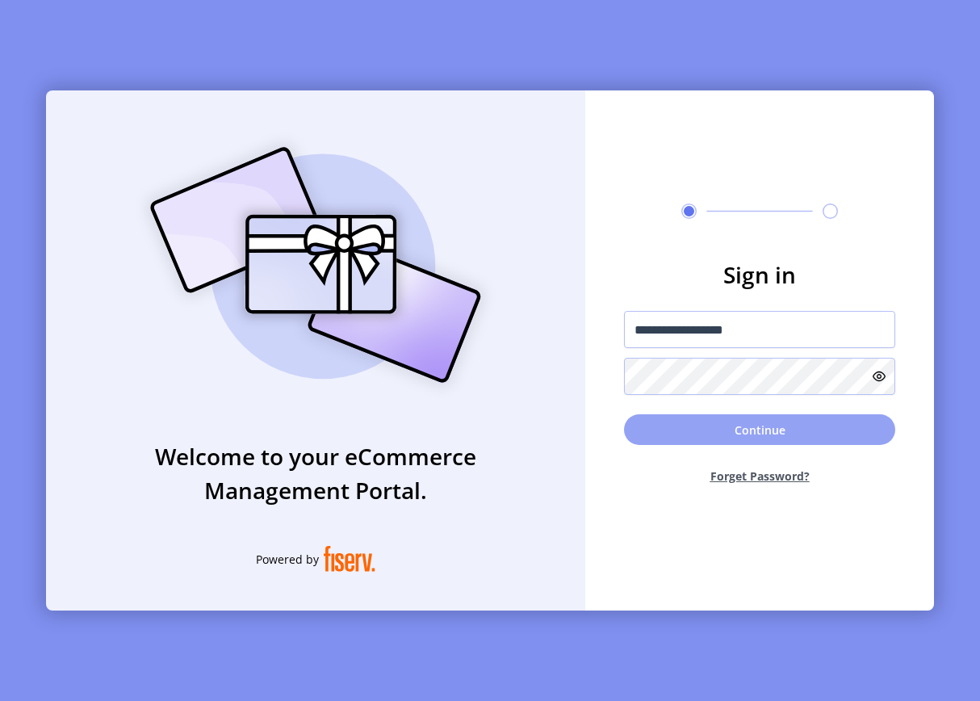
click at [723, 434] on button "Continue" at bounding box center [759, 429] width 271 height 31
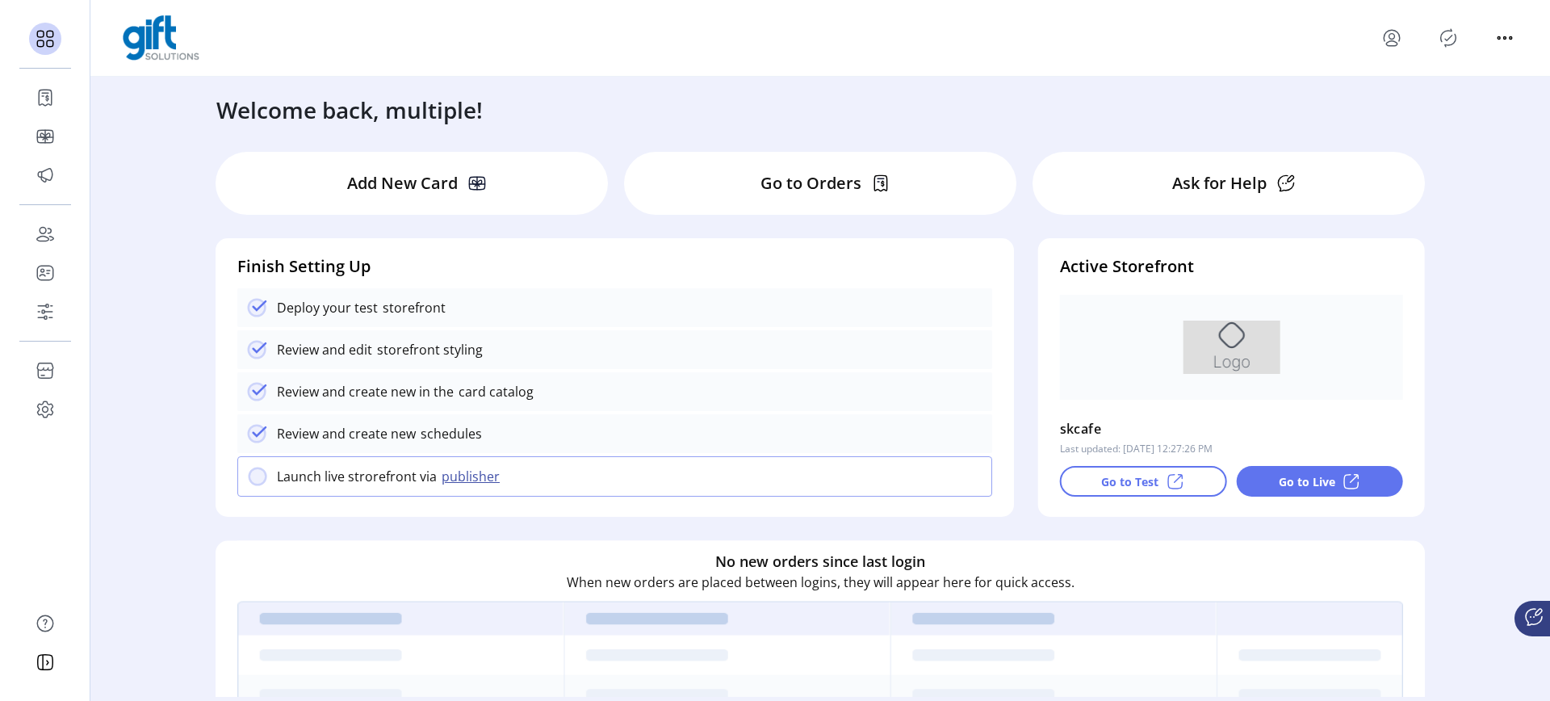
click at [663, 272] on h4 "Finish Setting Up" at bounding box center [614, 266] width 755 height 24
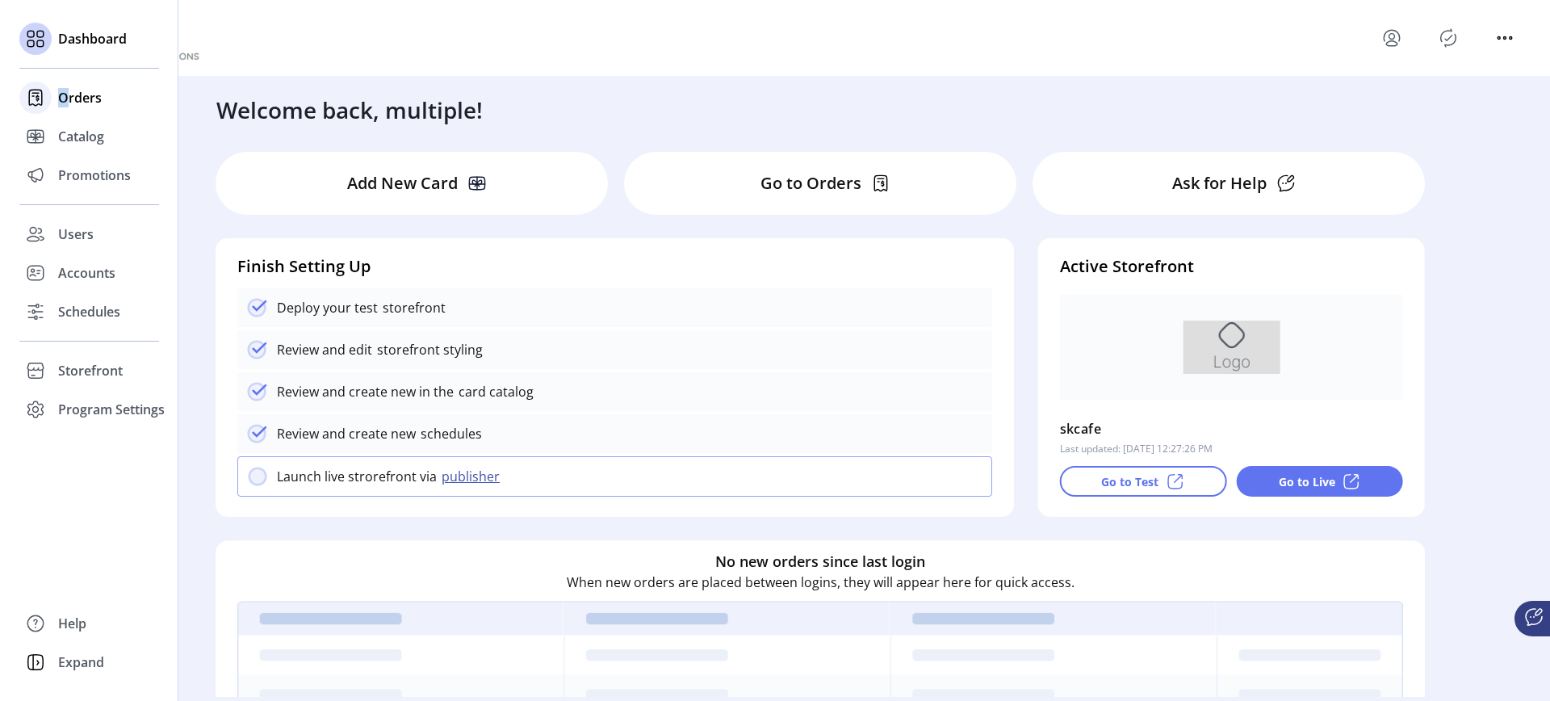
click at [63, 99] on span "Orders" at bounding box center [80, 97] width 44 height 19
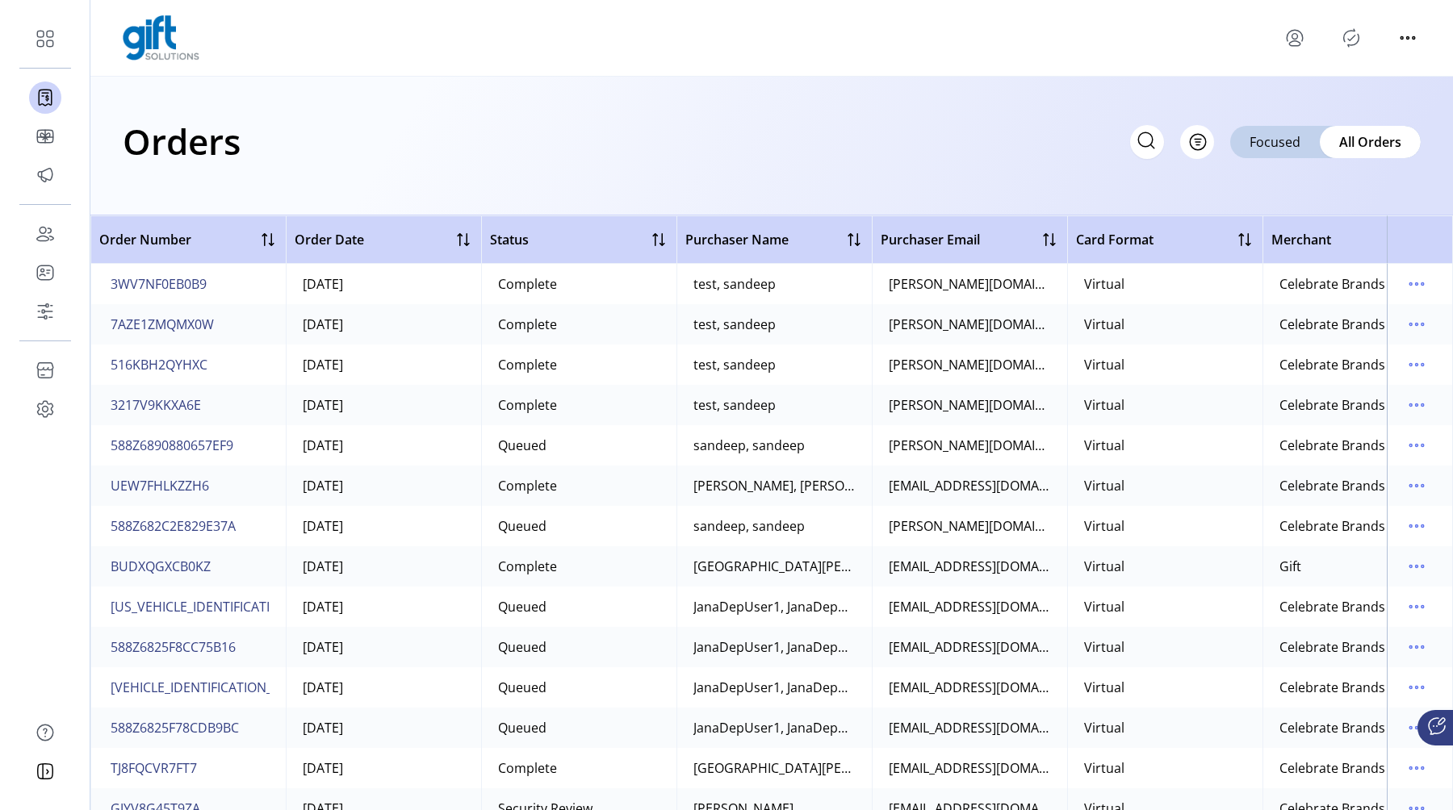
click at [299, 90] on div "Orders Filter Focused All Orders" at bounding box center [771, 146] width 1362 height 139
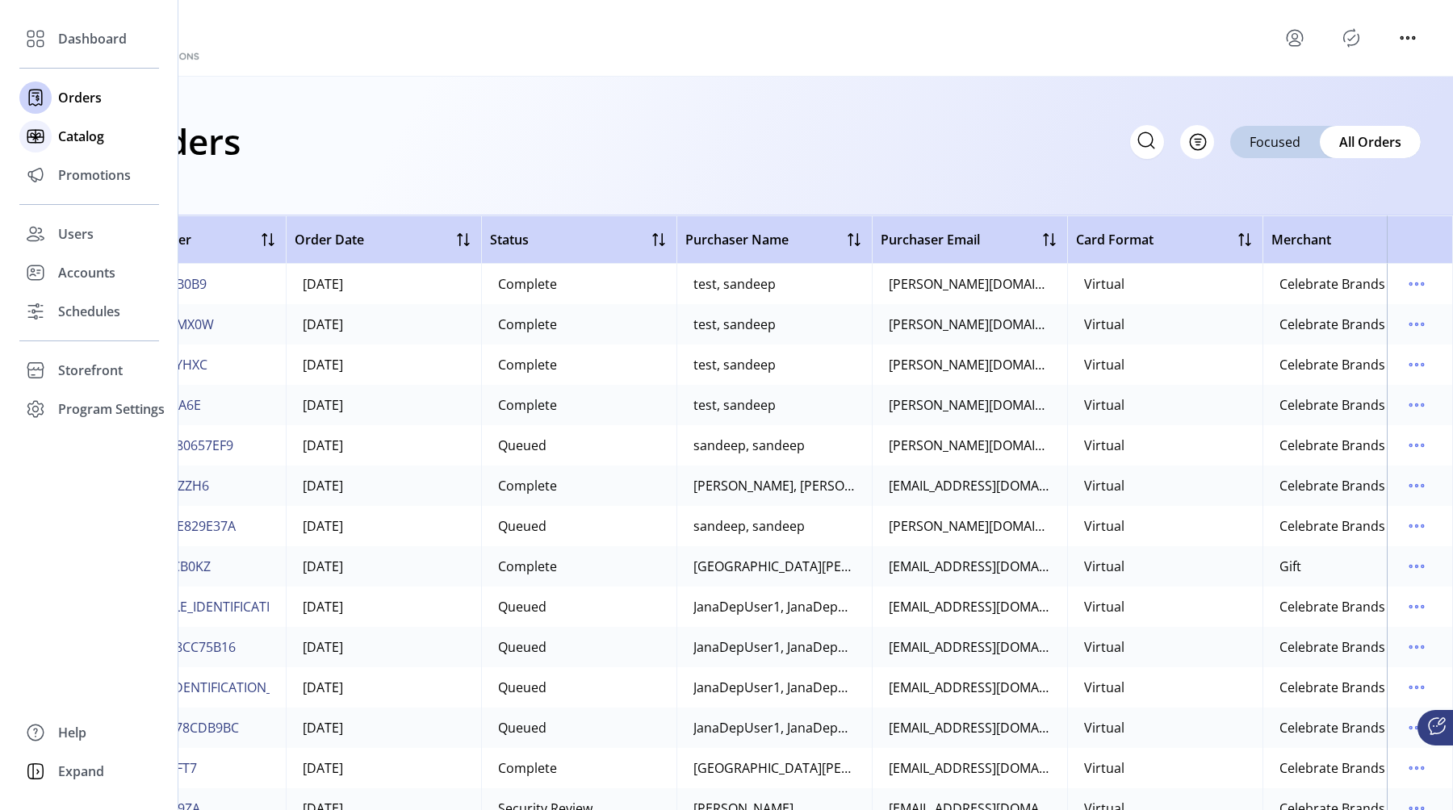
click at [45, 134] on icon at bounding box center [36, 136] width 26 height 26
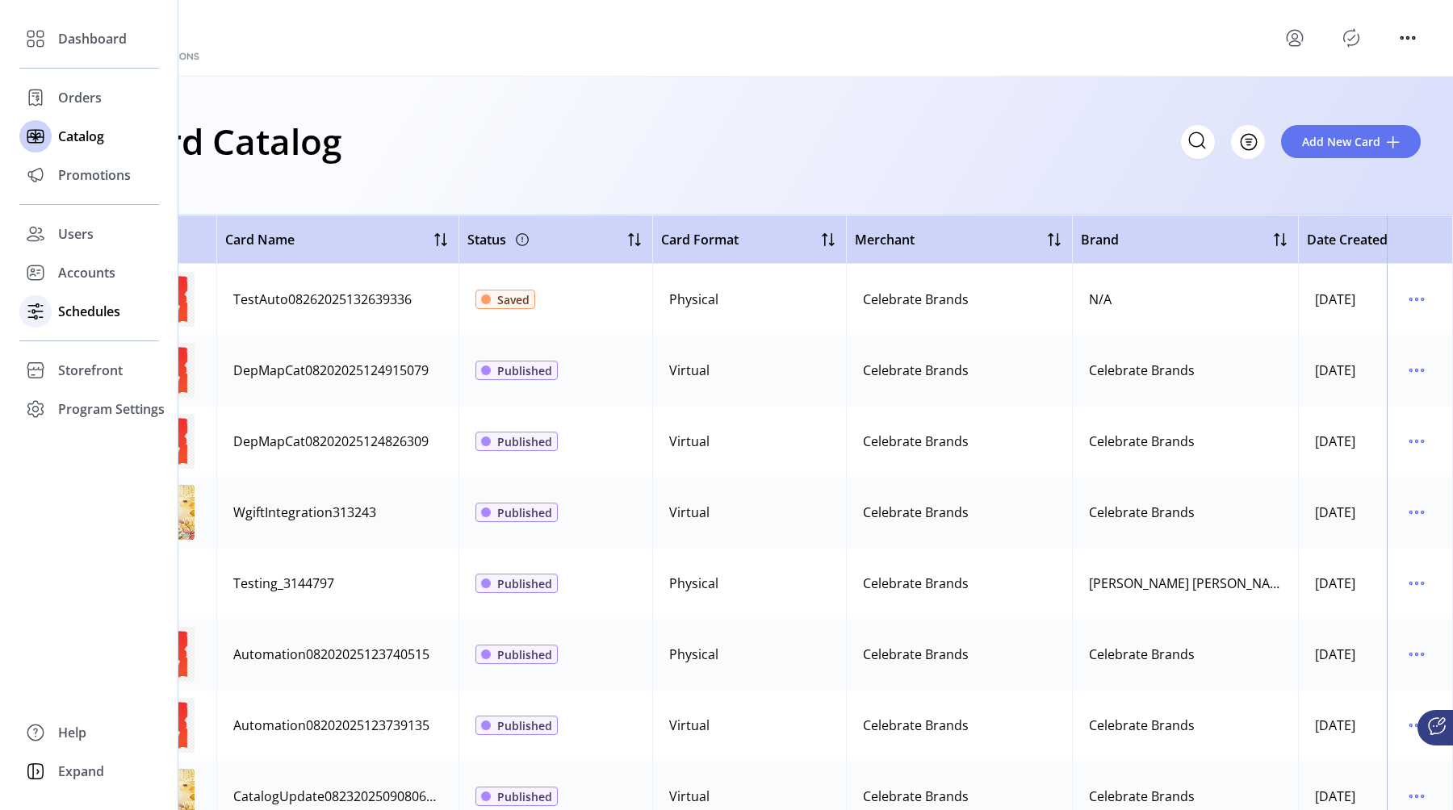
click at [82, 306] on span "Schedules" at bounding box center [89, 311] width 62 height 19
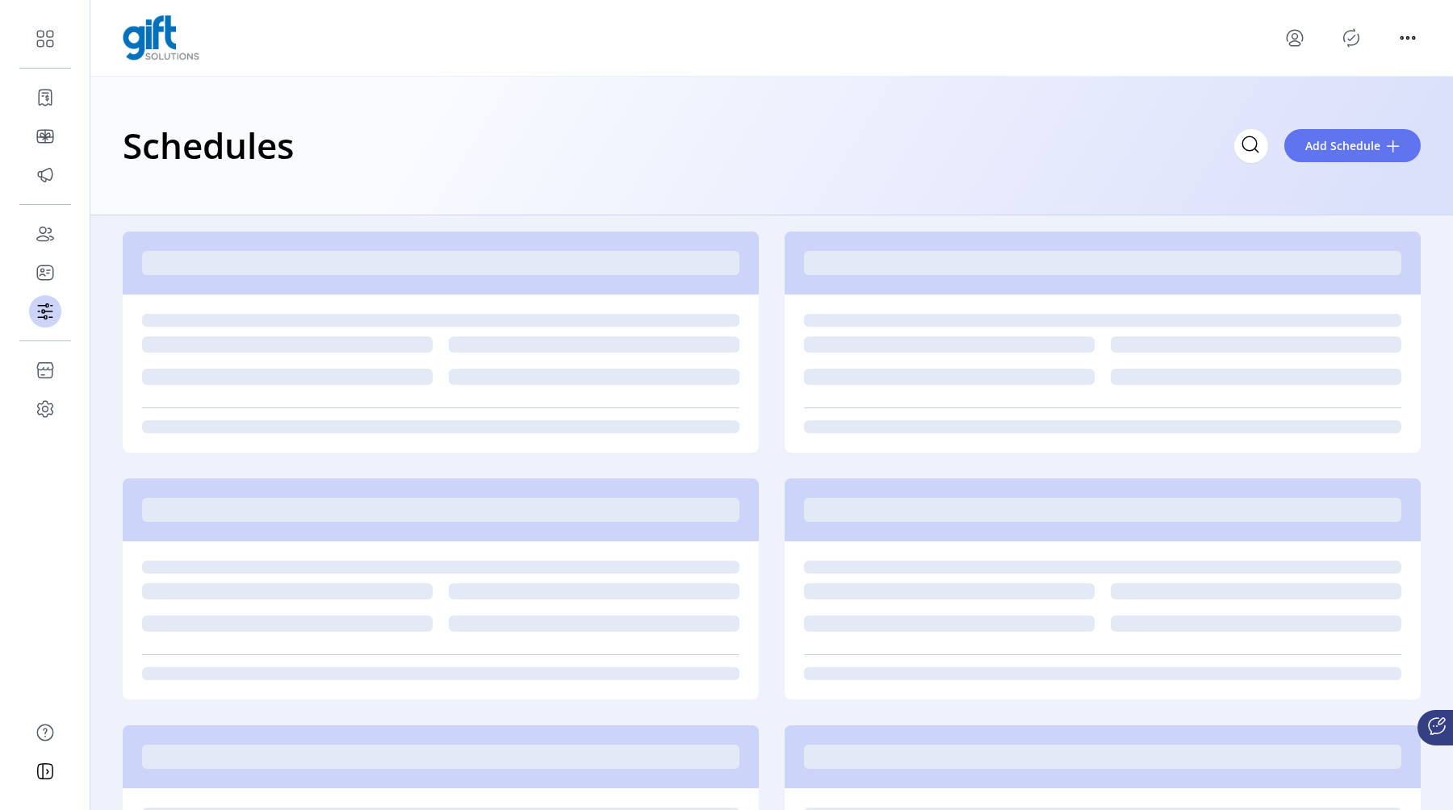
click at [299, 160] on div "Schedules Add Schedule" at bounding box center [772, 145] width 1298 height 56
